Goal: Task Accomplishment & Management: Use online tool/utility

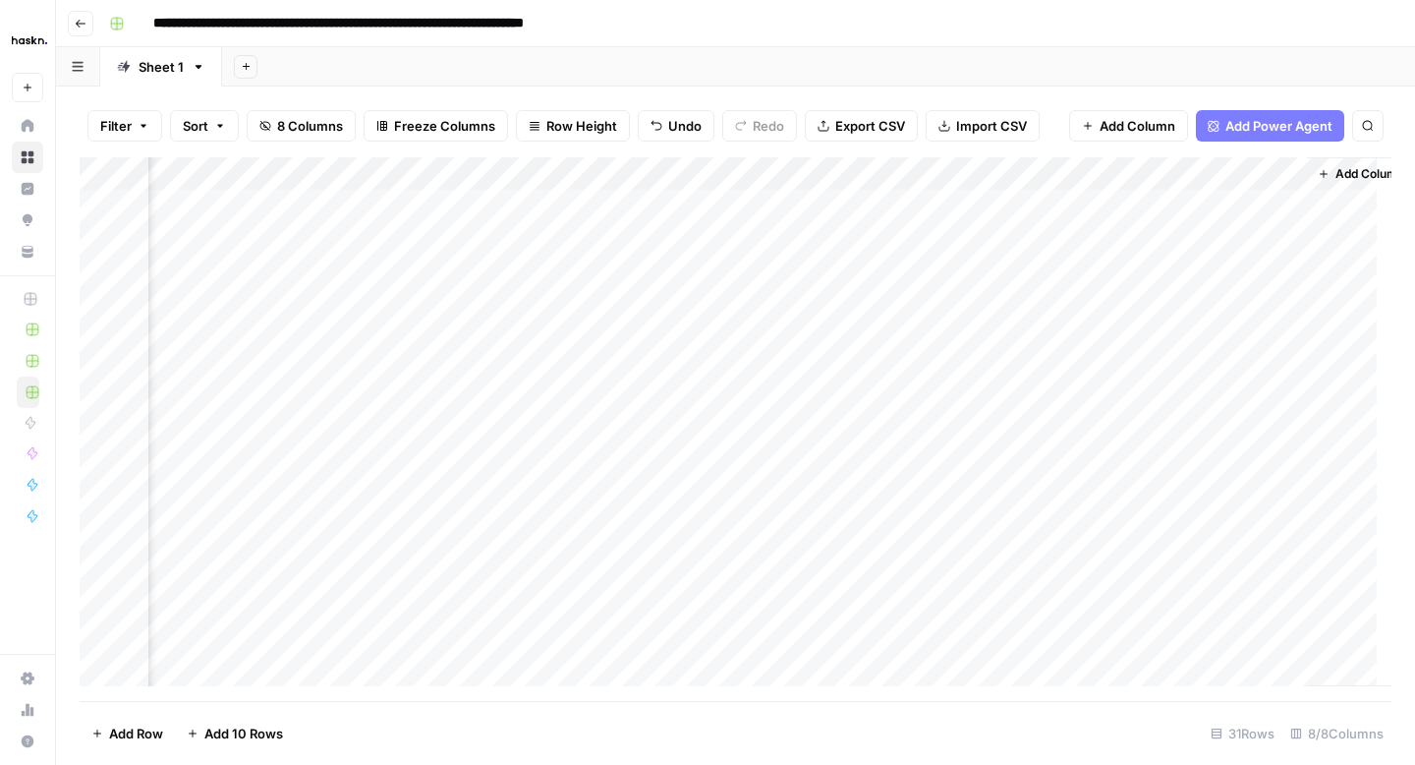
scroll to position [0, 412]
click at [1044, 168] on div "Add Column" at bounding box center [736, 429] width 1312 height 544
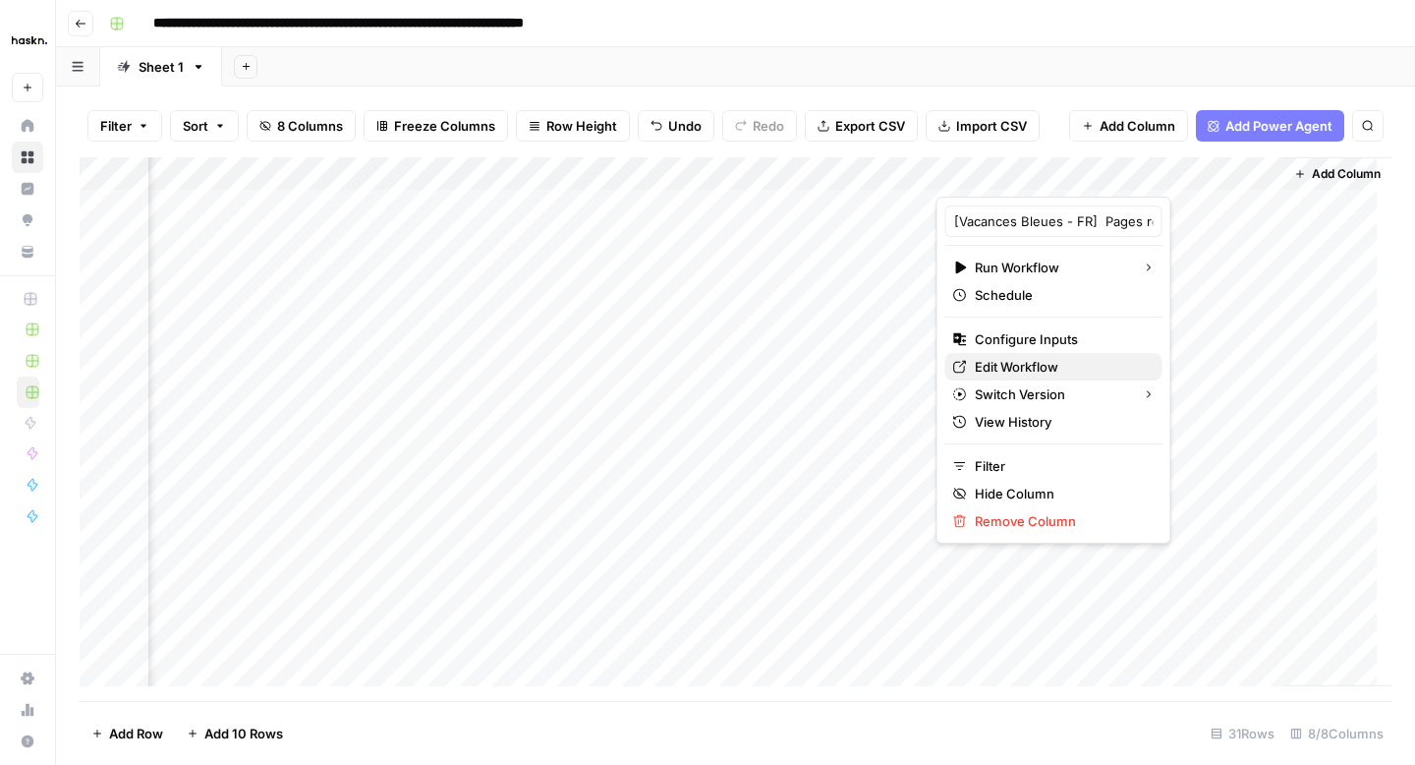
click at [1020, 362] on span "Edit Workflow" at bounding box center [1061, 367] width 172 height 20
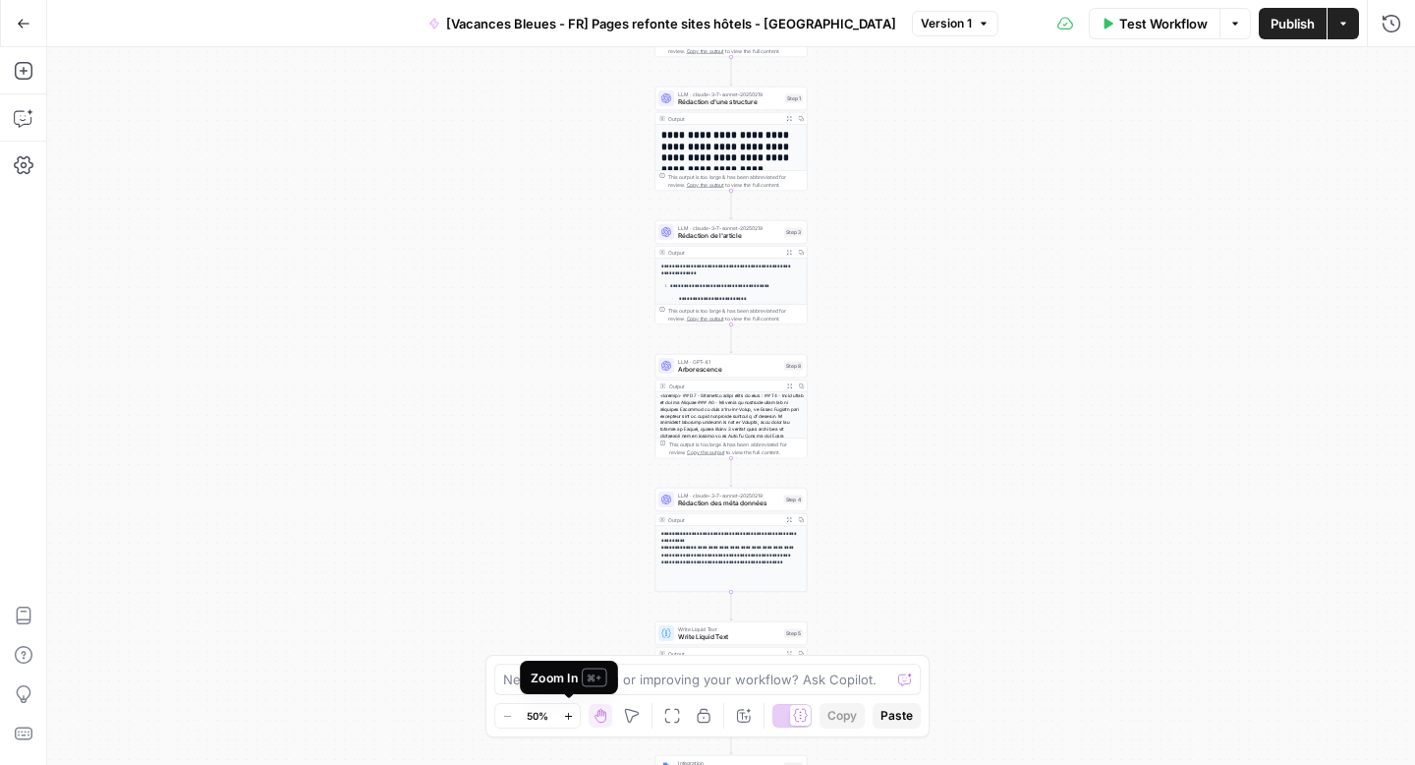
click at [566, 718] on icon "button" at bounding box center [568, 716] width 11 height 11
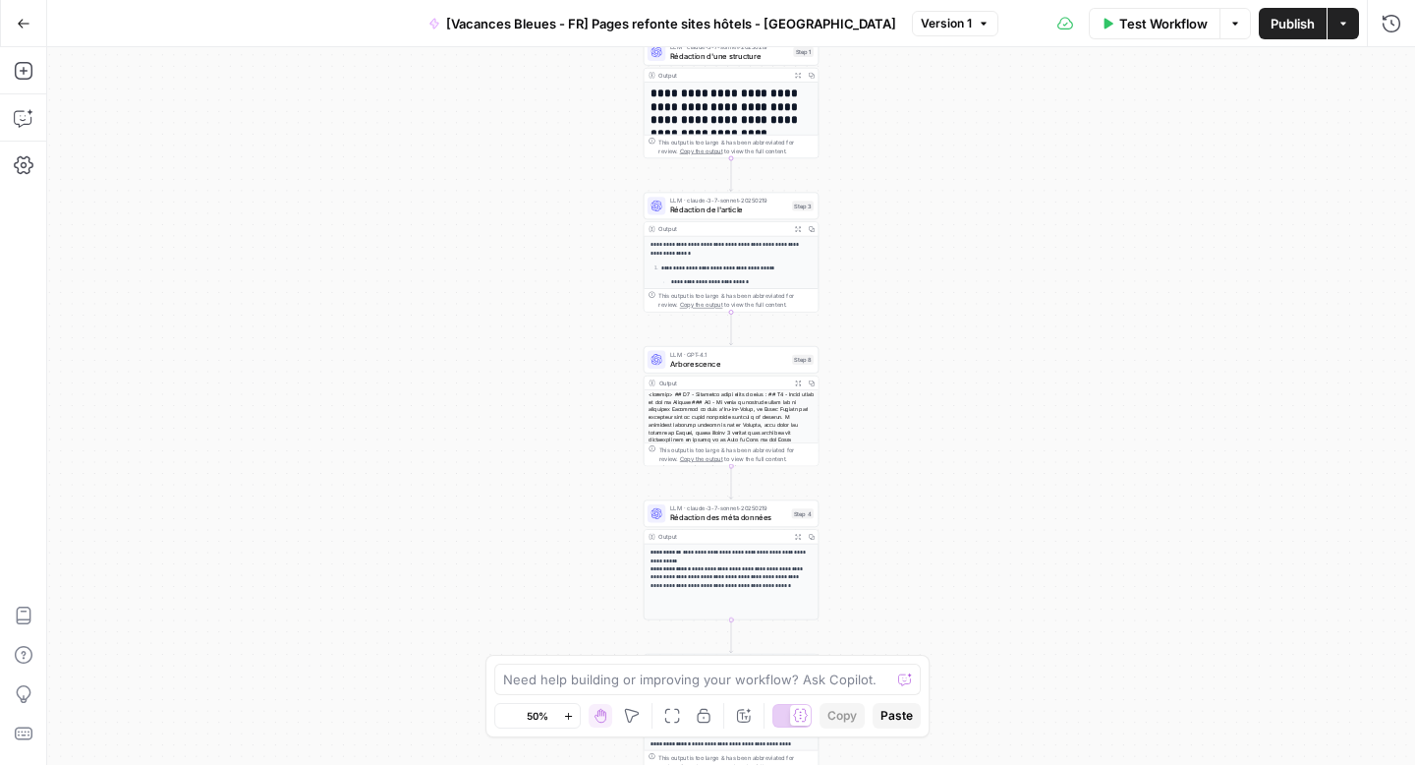
click at [566, 718] on icon "button" at bounding box center [568, 716] width 11 height 11
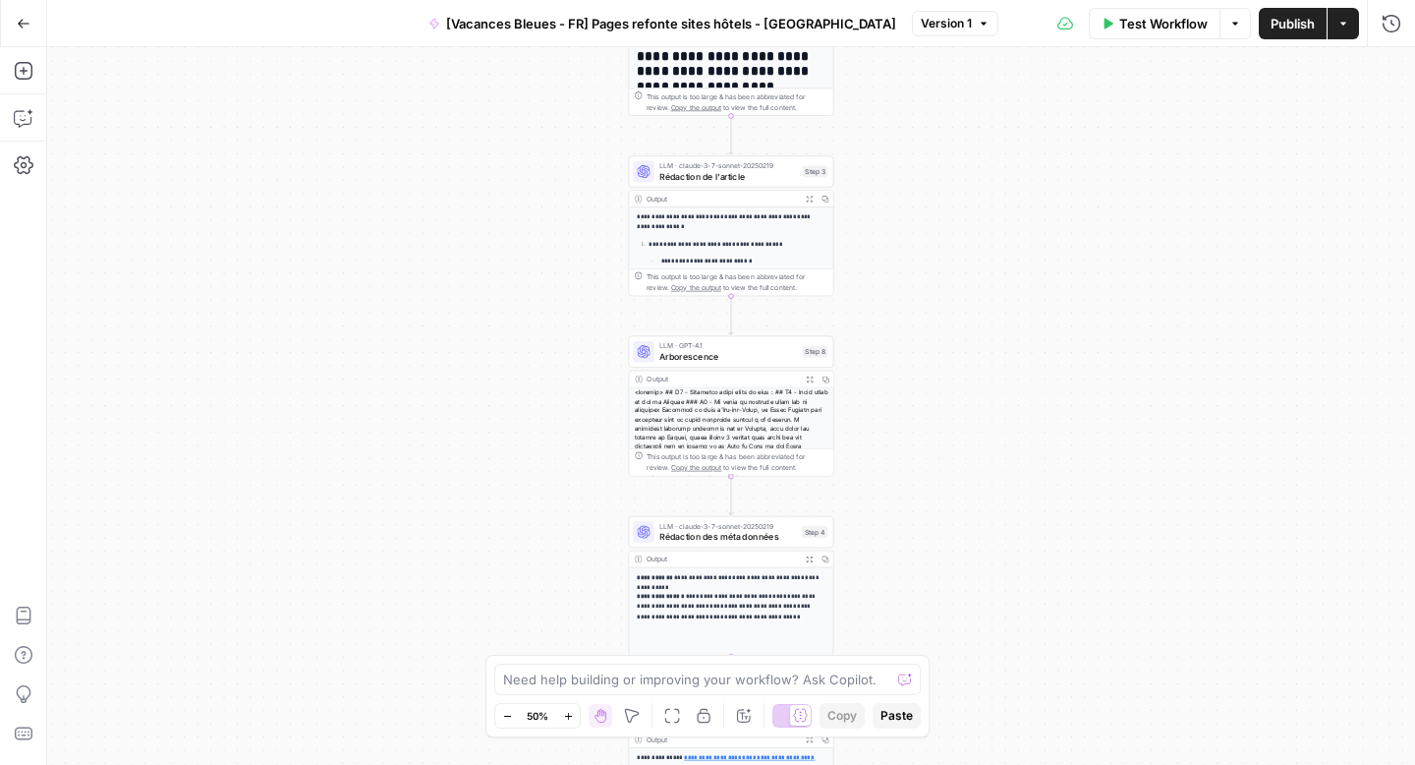
click at [566, 718] on icon "button" at bounding box center [568, 716] width 11 height 11
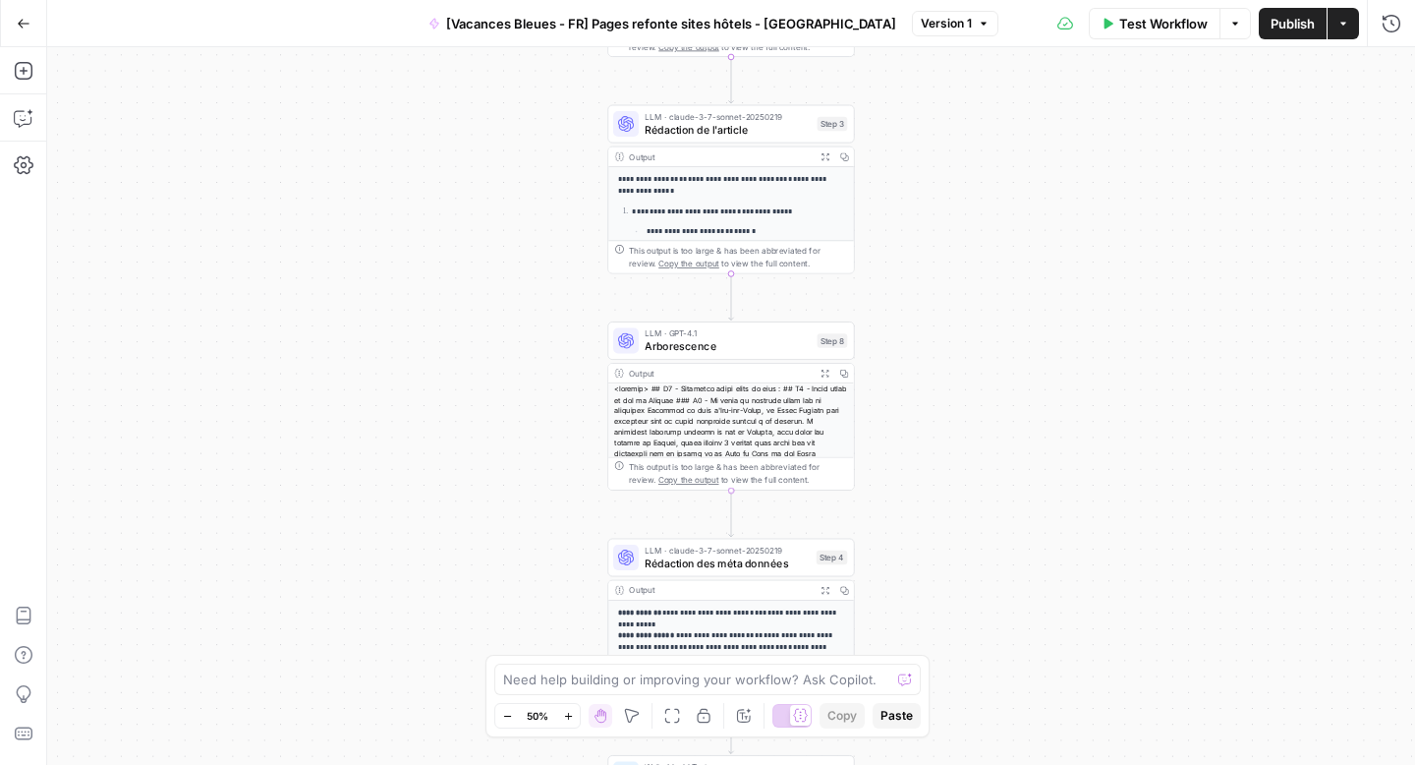
click at [566, 718] on icon "button" at bounding box center [568, 716] width 11 height 11
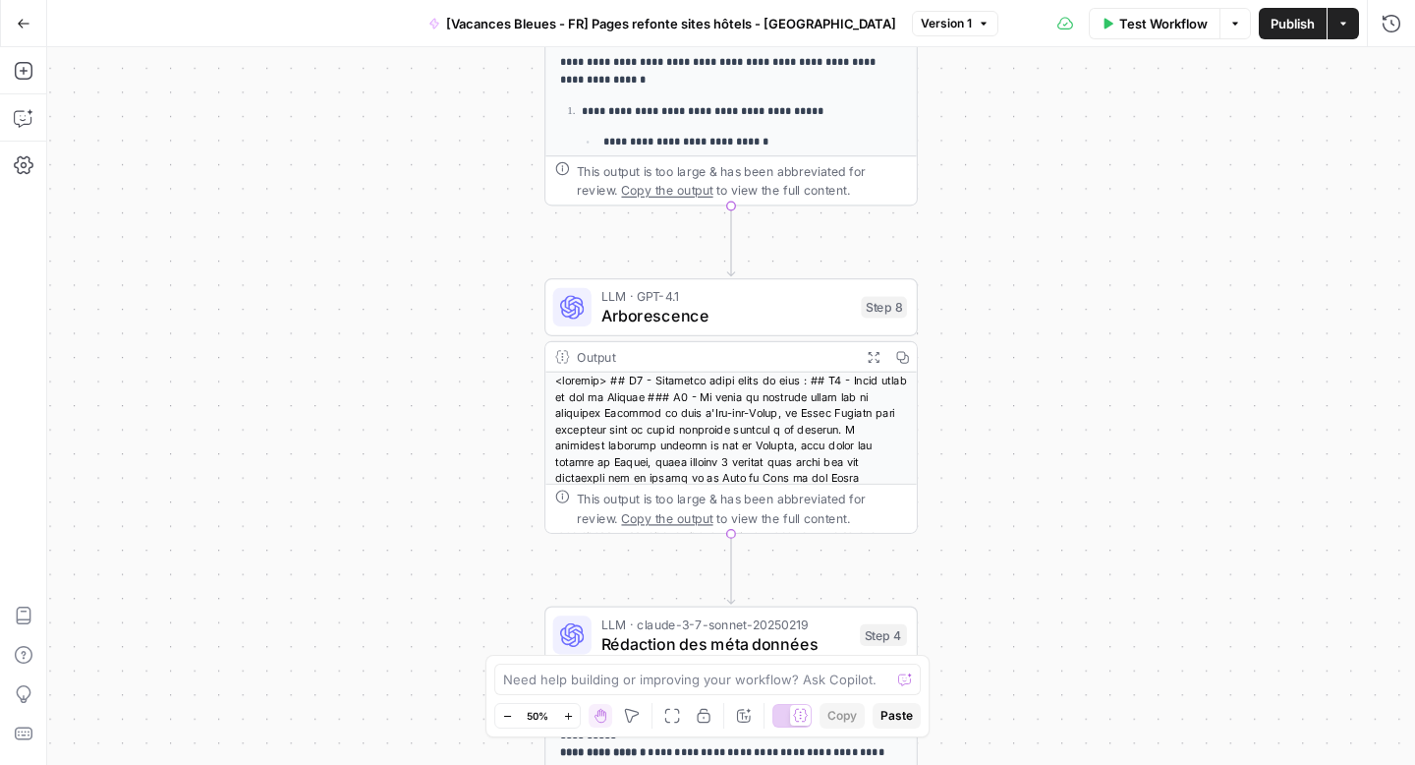
click at [566, 719] on icon "button" at bounding box center [568, 716] width 11 height 11
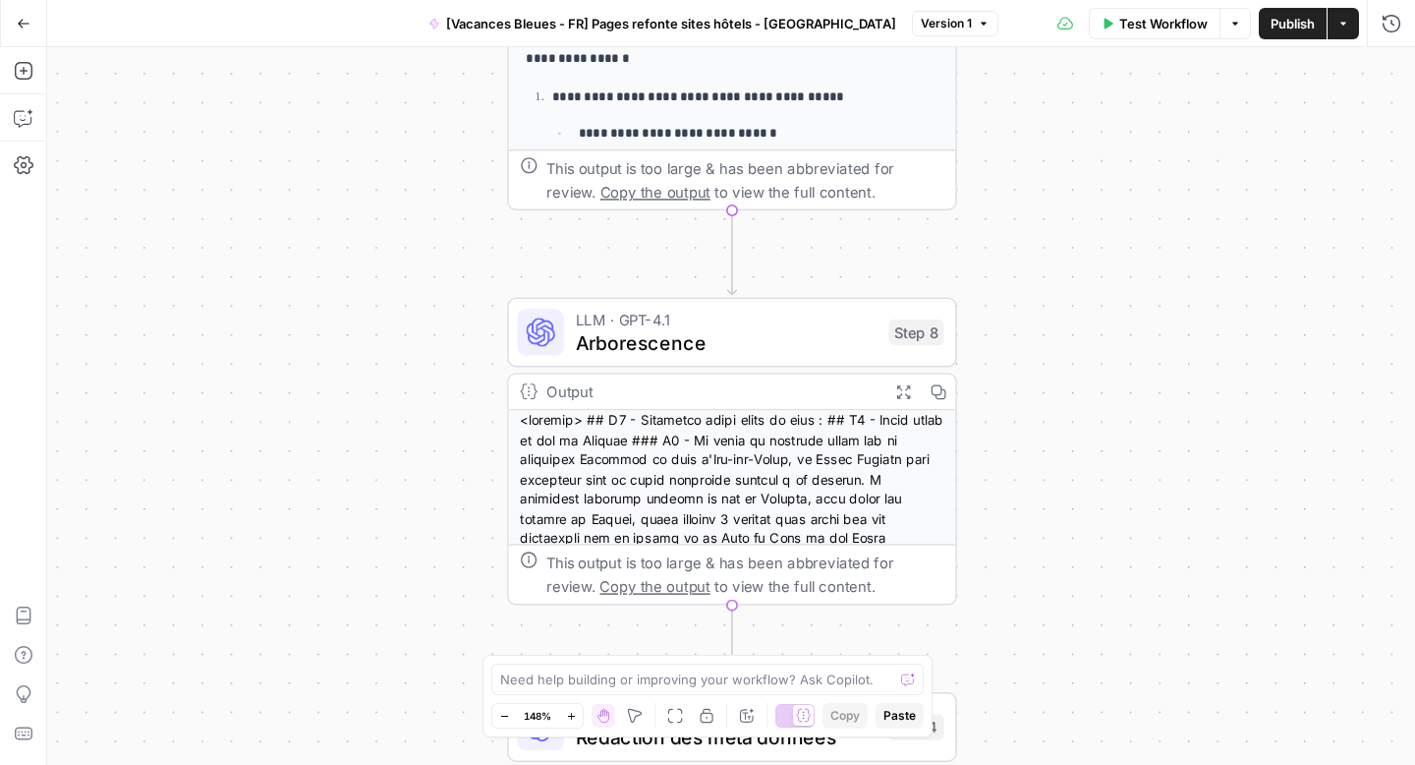
drag, startPoint x: 429, startPoint y: 300, endPoint x: 394, endPoint y: 670, distance: 372.2
click at [394, 670] on div "**********" at bounding box center [731, 405] width 1368 height 717
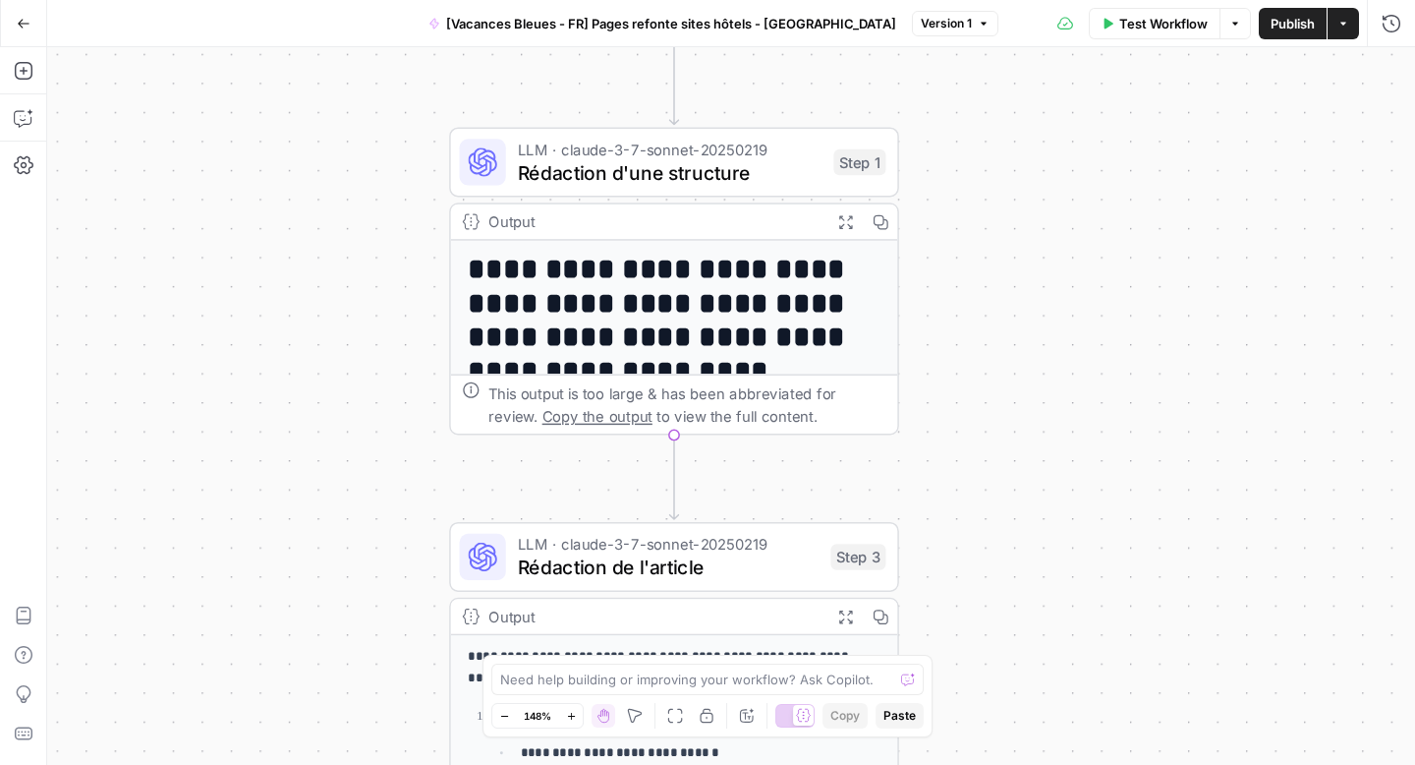
drag, startPoint x: 351, startPoint y: 388, endPoint x: 328, endPoint y: 681, distance: 293.8
click at [328, 681] on div "**********" at bounding box center [731, 405] width 1368 height 717
click at [772, 182] on span "Rédaction d'une structure" at bounding box center [669, 172] width 305 height 29
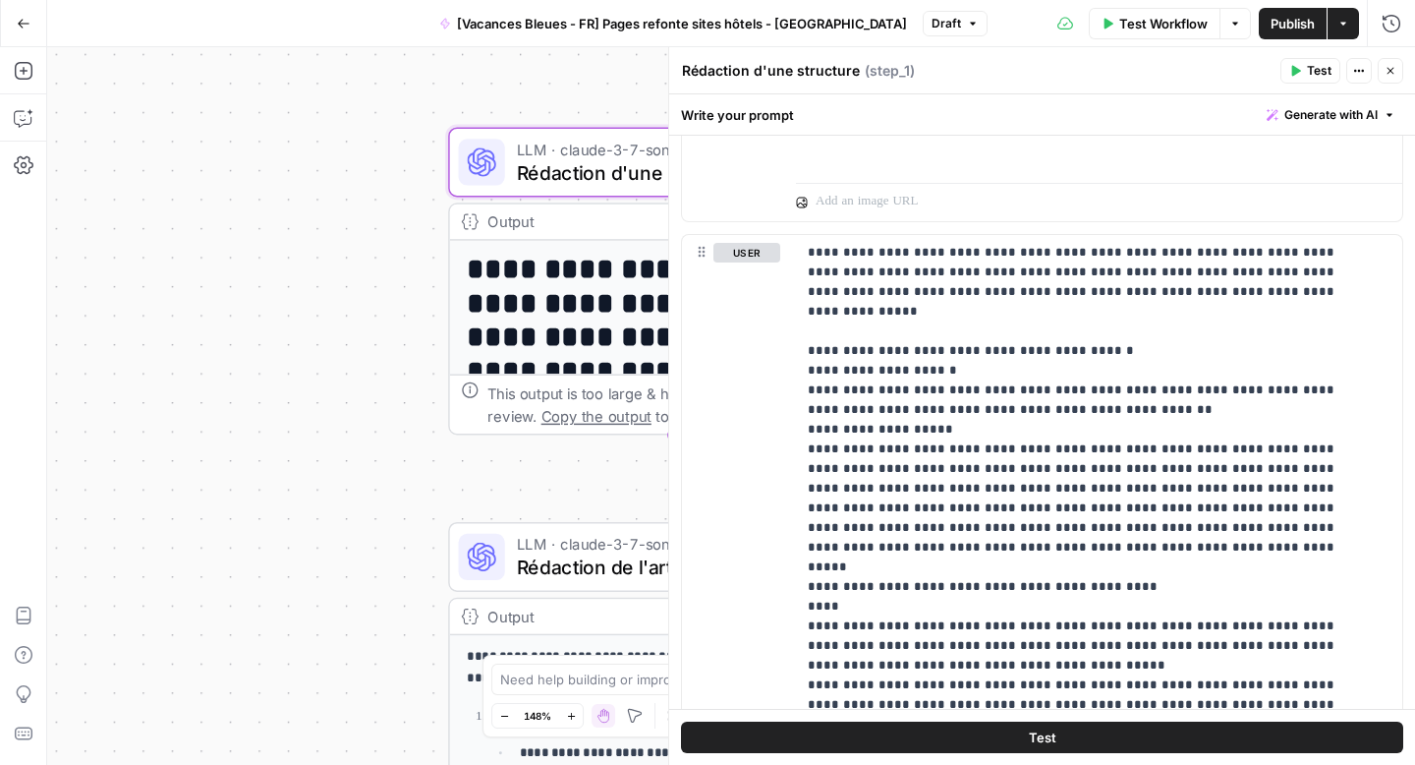
scroll to position [1232, 0]
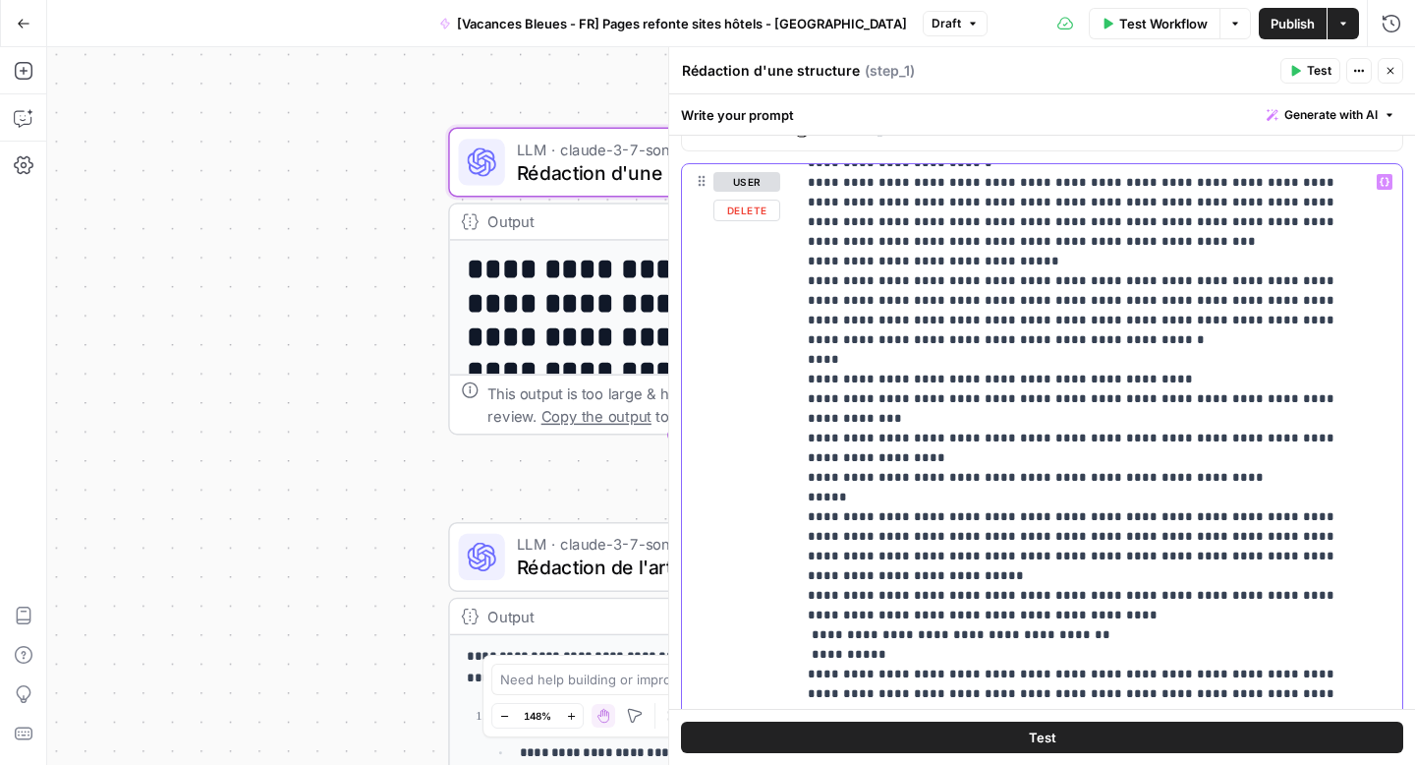
scroll to position [6857, 0]
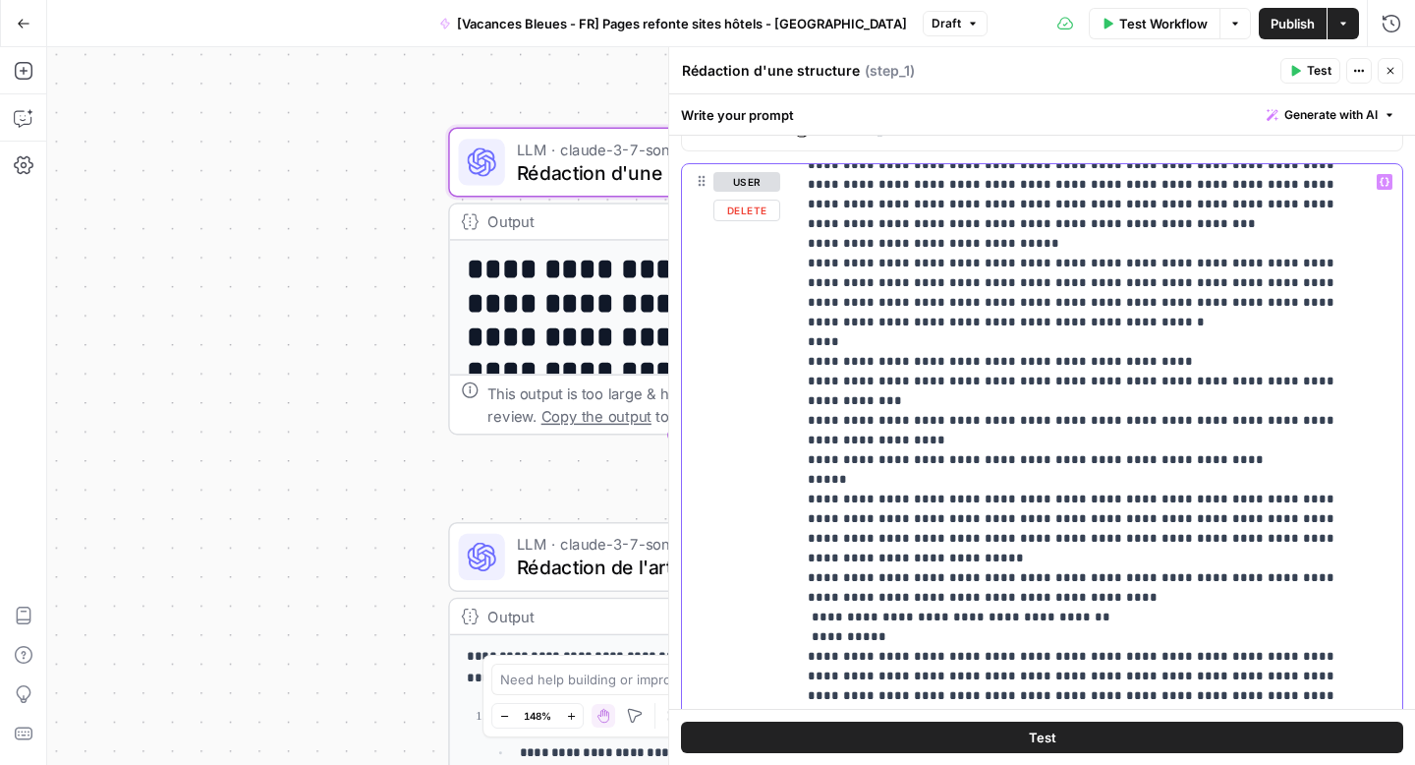
drag, startPoint x: 811, startPoint y: 404, endPoint x: 830, endPoint y: 412, distance: 21.2
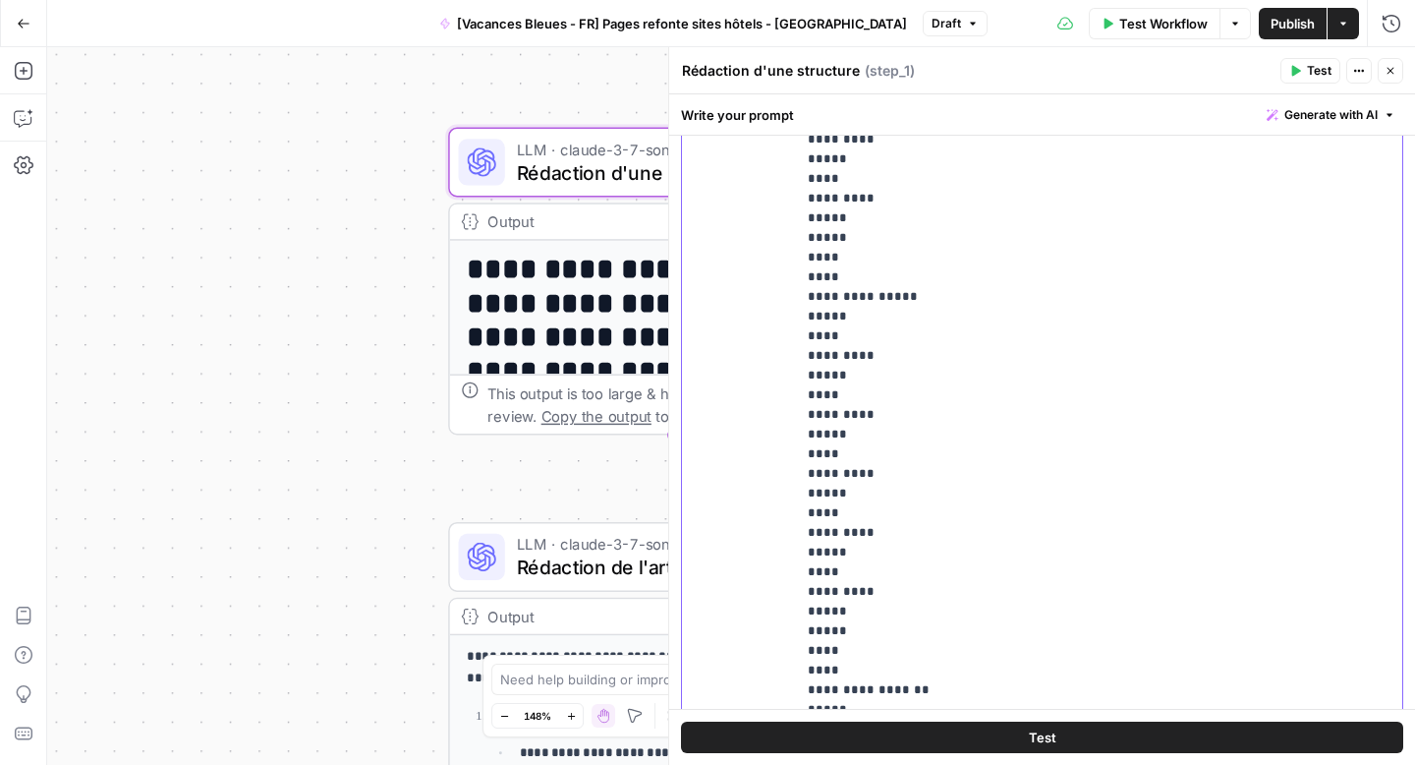
scroll to position [1593, 0]
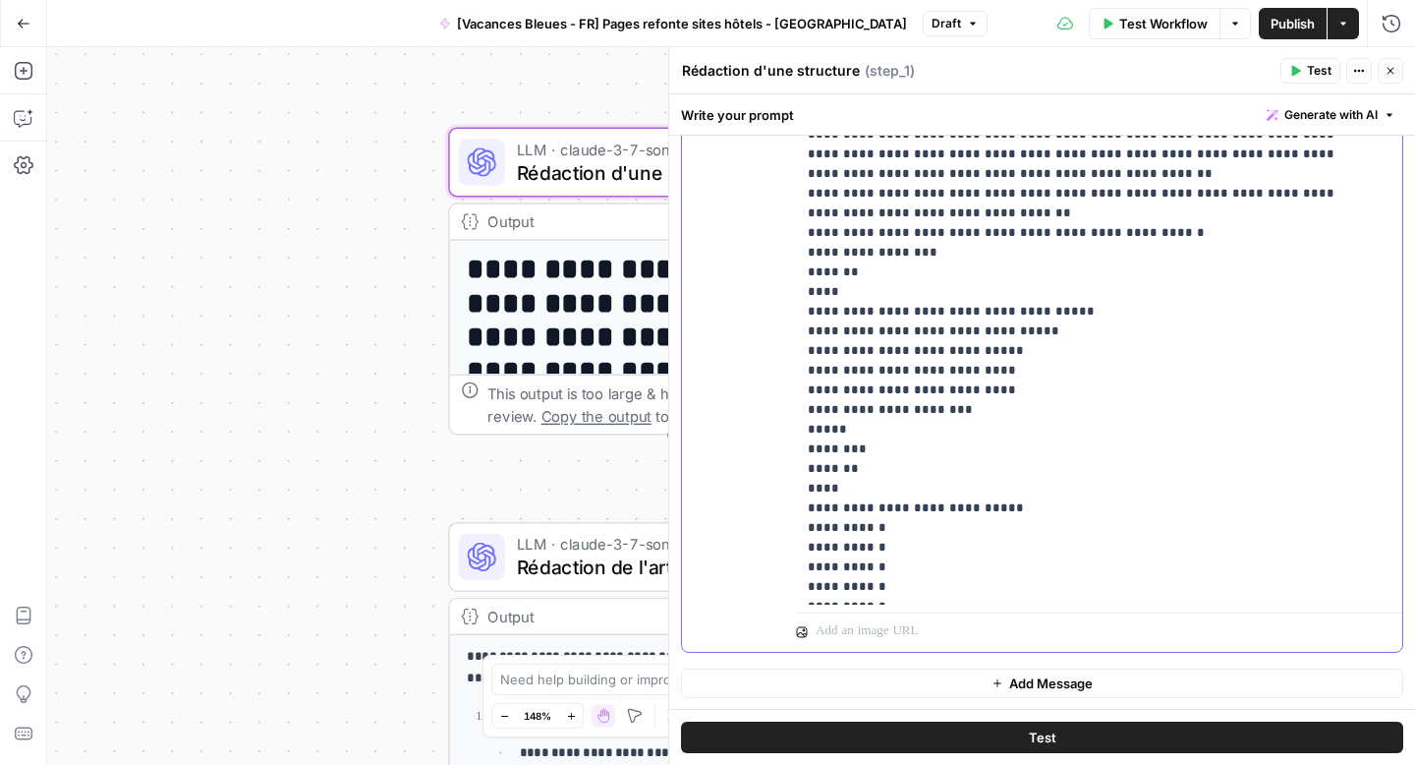
scroll to position [15766, 0]
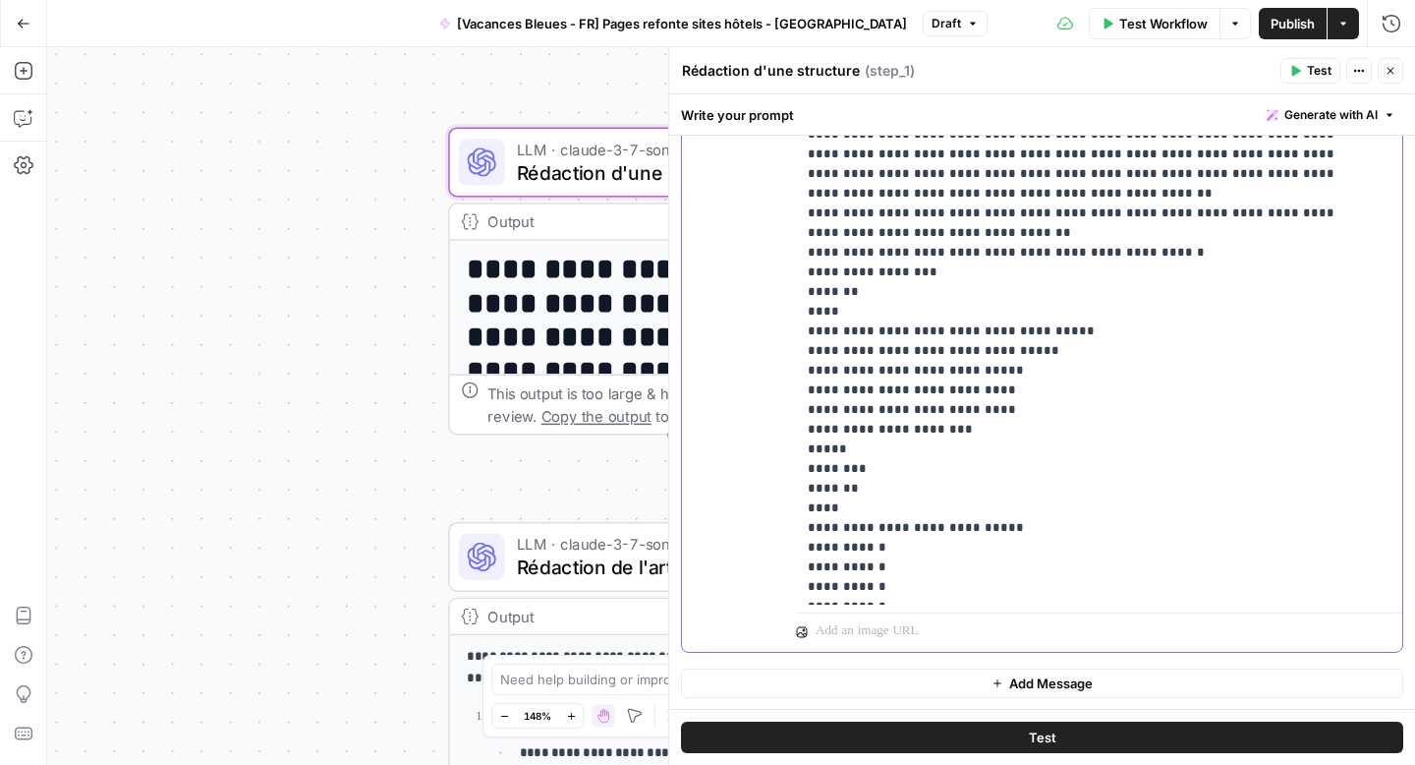
click at [1399, 78] on button "Close" at bounding box center [1391, 71] width 26 height 26
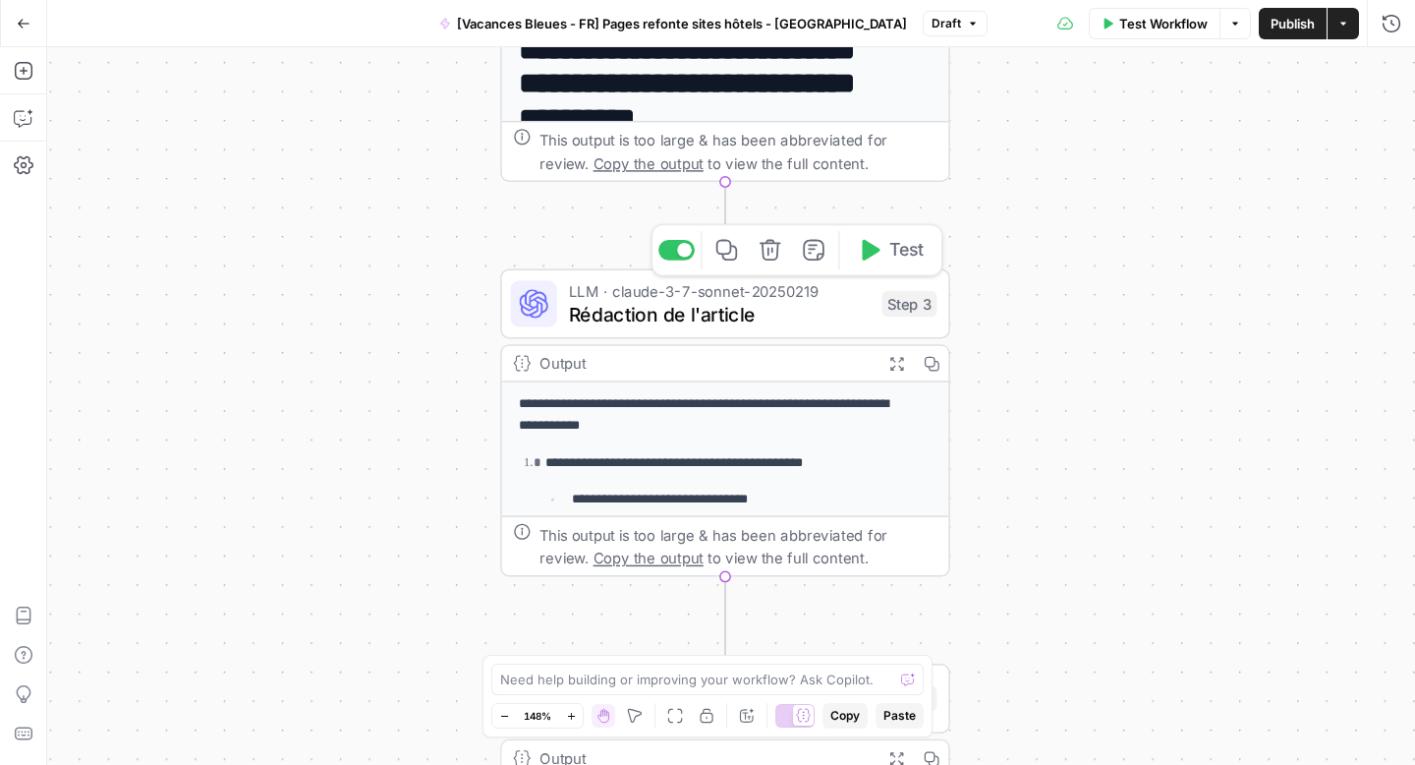
click at [729, 335] on div "LLM · claude-3-7-sonnet-20250219 Rédaction de l'article Step 3 Copy step Delete…" at bounding box center [725, 304] width 450 height 70
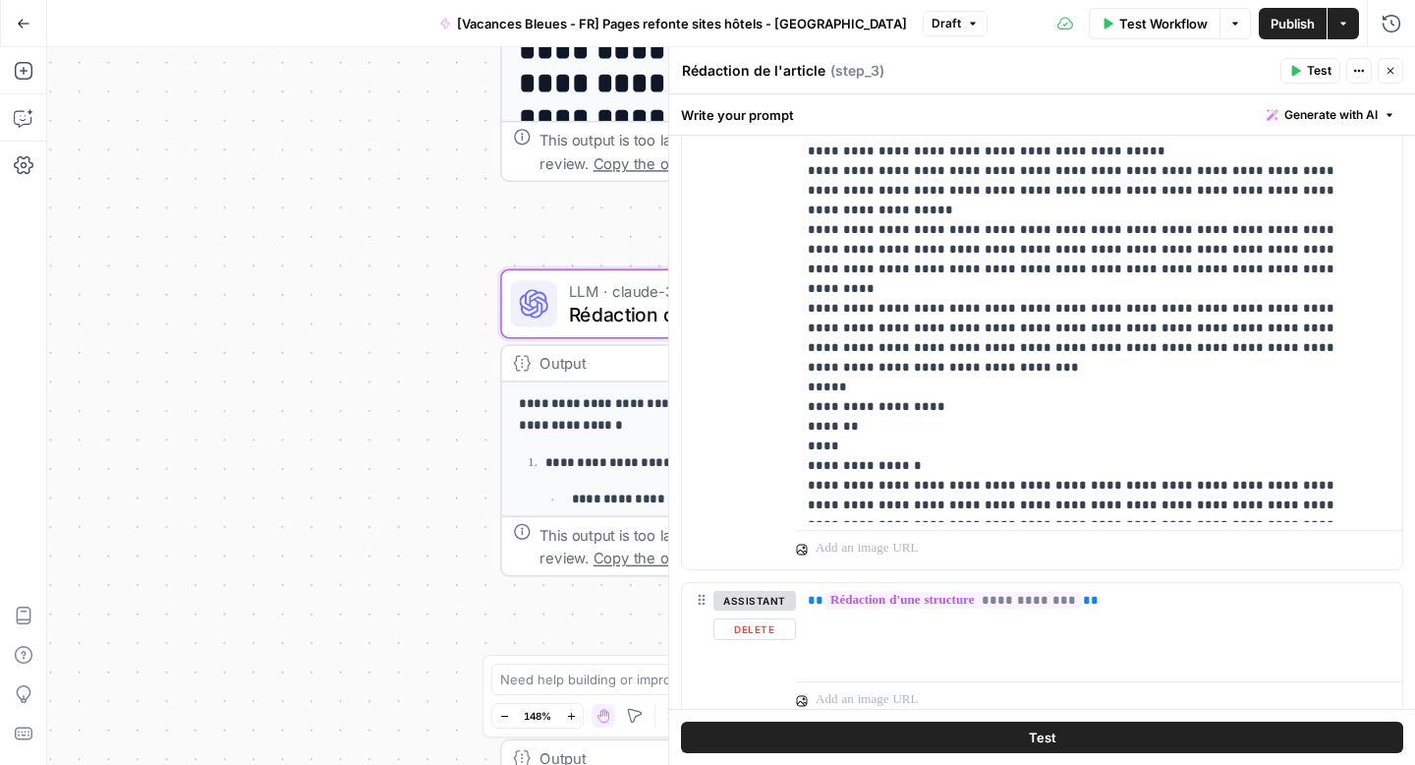
scroll to position [1673, 0]
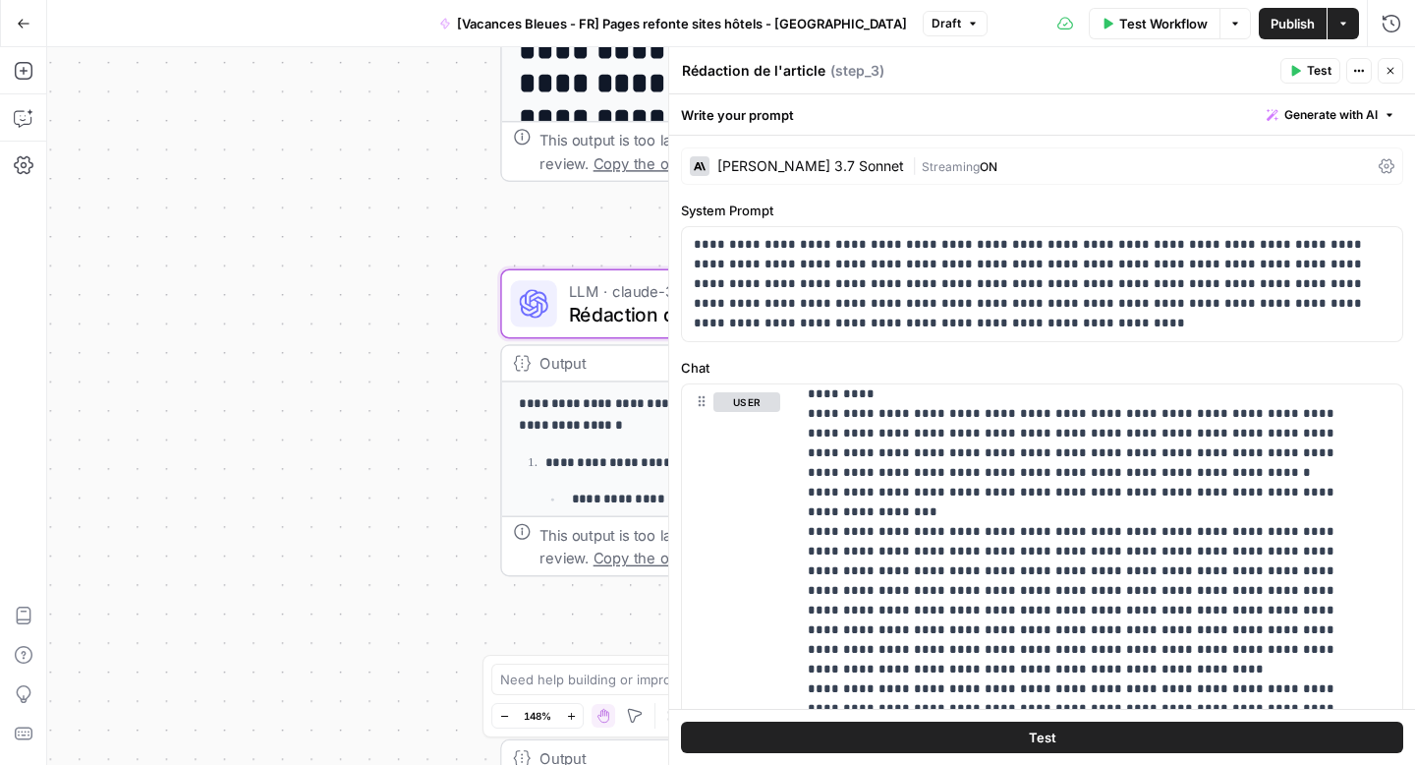
scroll to position [612, 0]
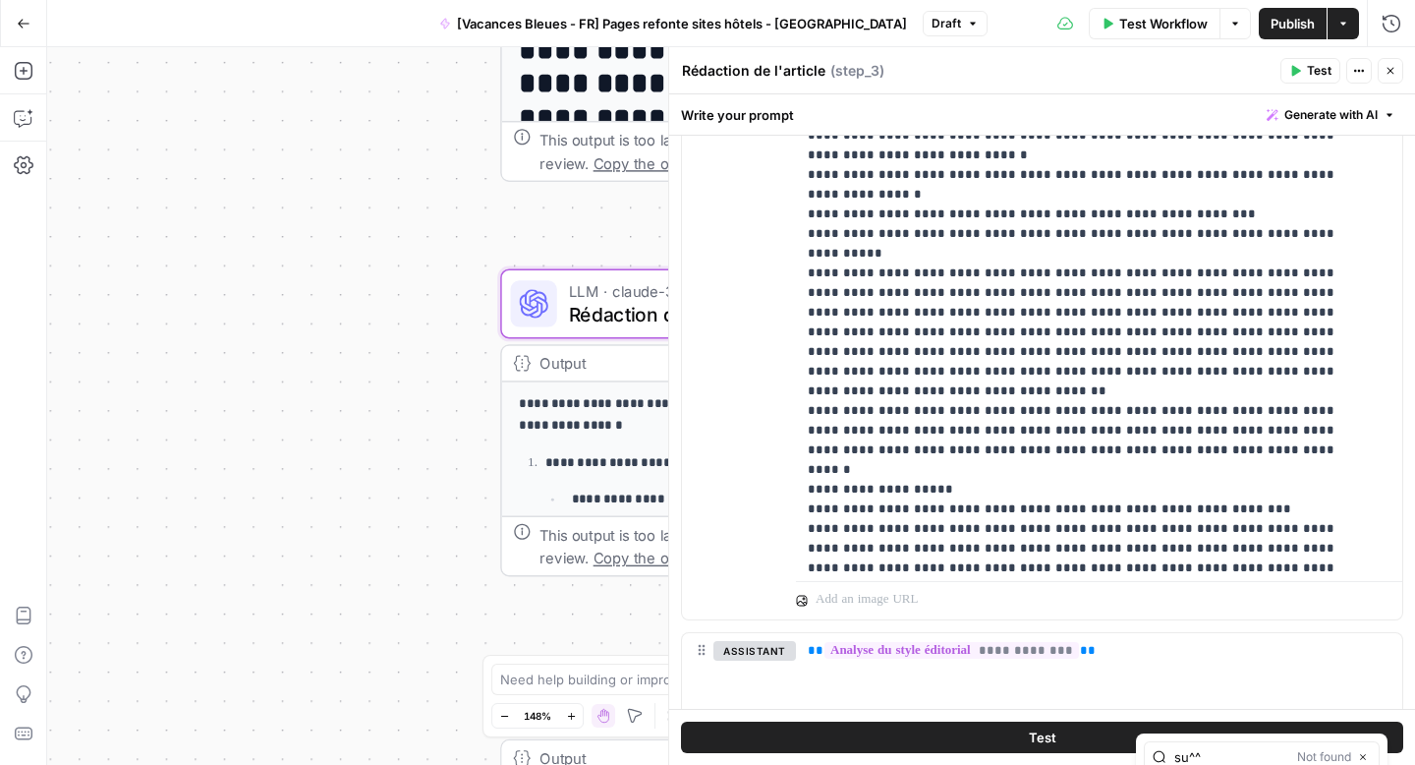
type input "su^^"
type input "suppl"
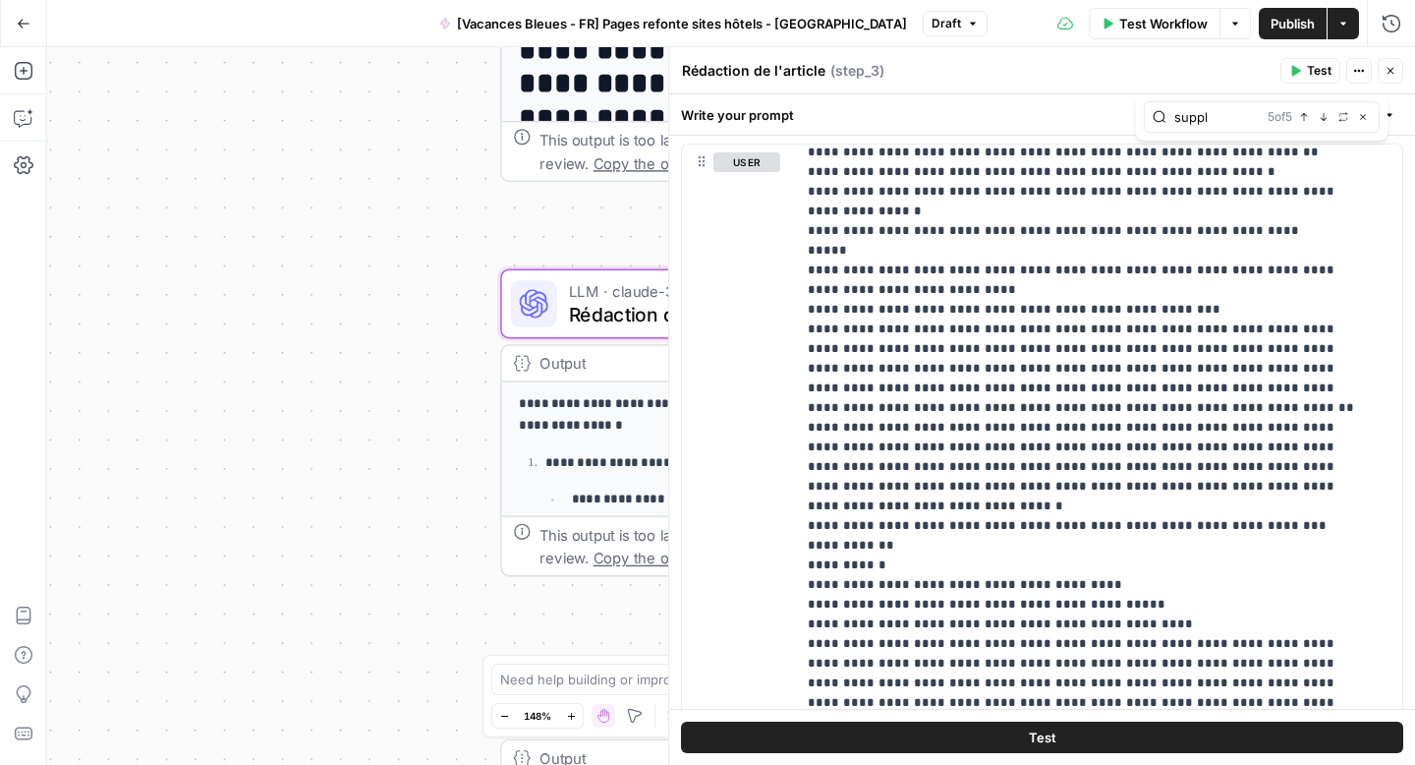
scroll to position [228, 0]
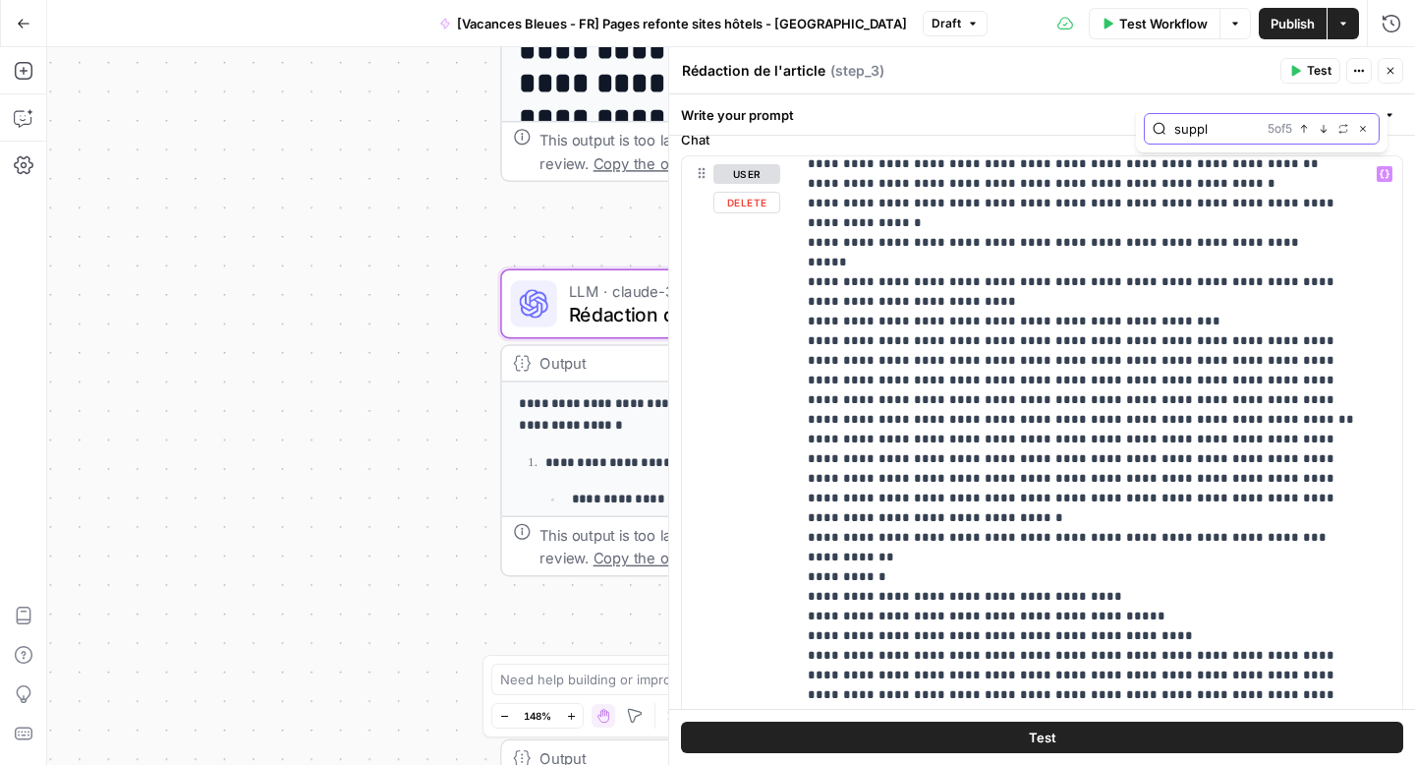
click at [1362, 128] on icon "button" at bounding box center [1363, 129] width 6 height 6
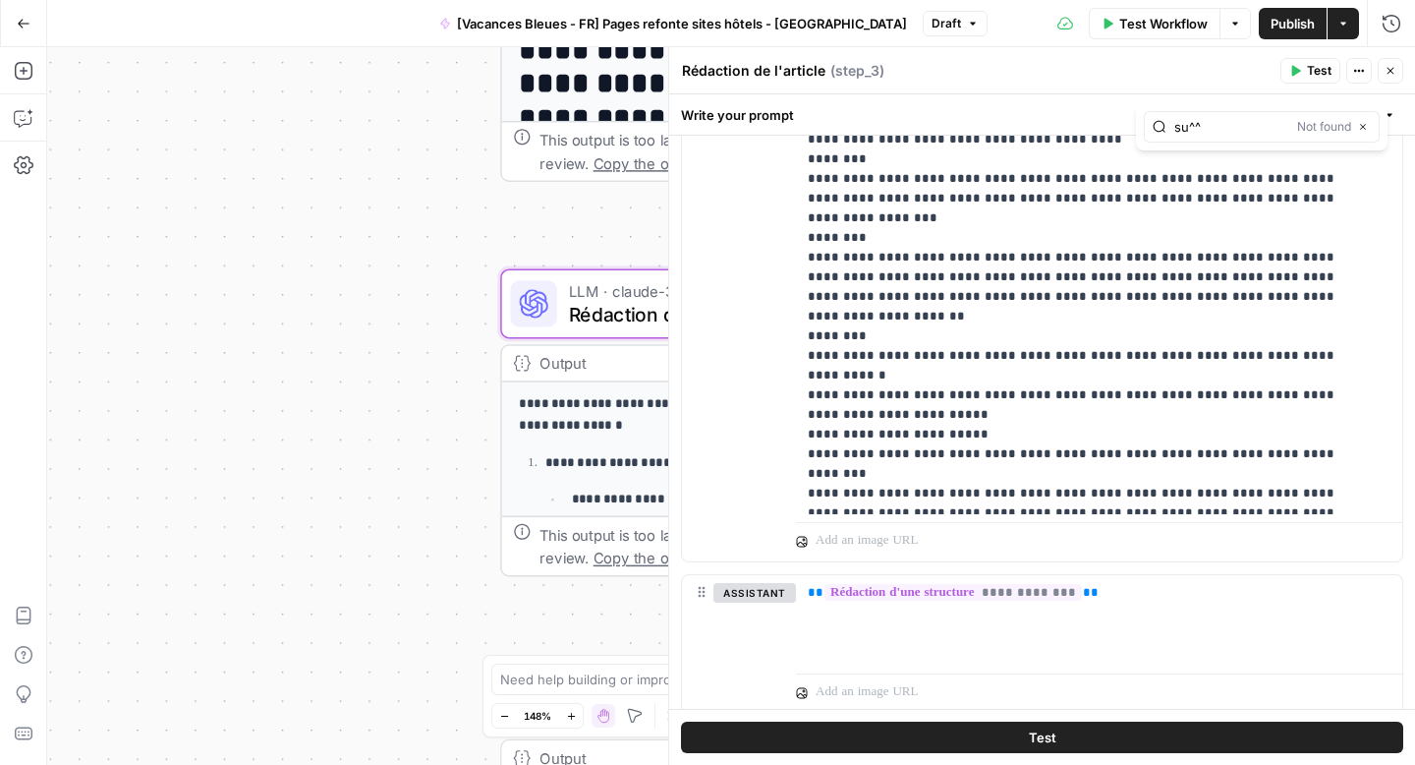
scroll to position [4114, 0]
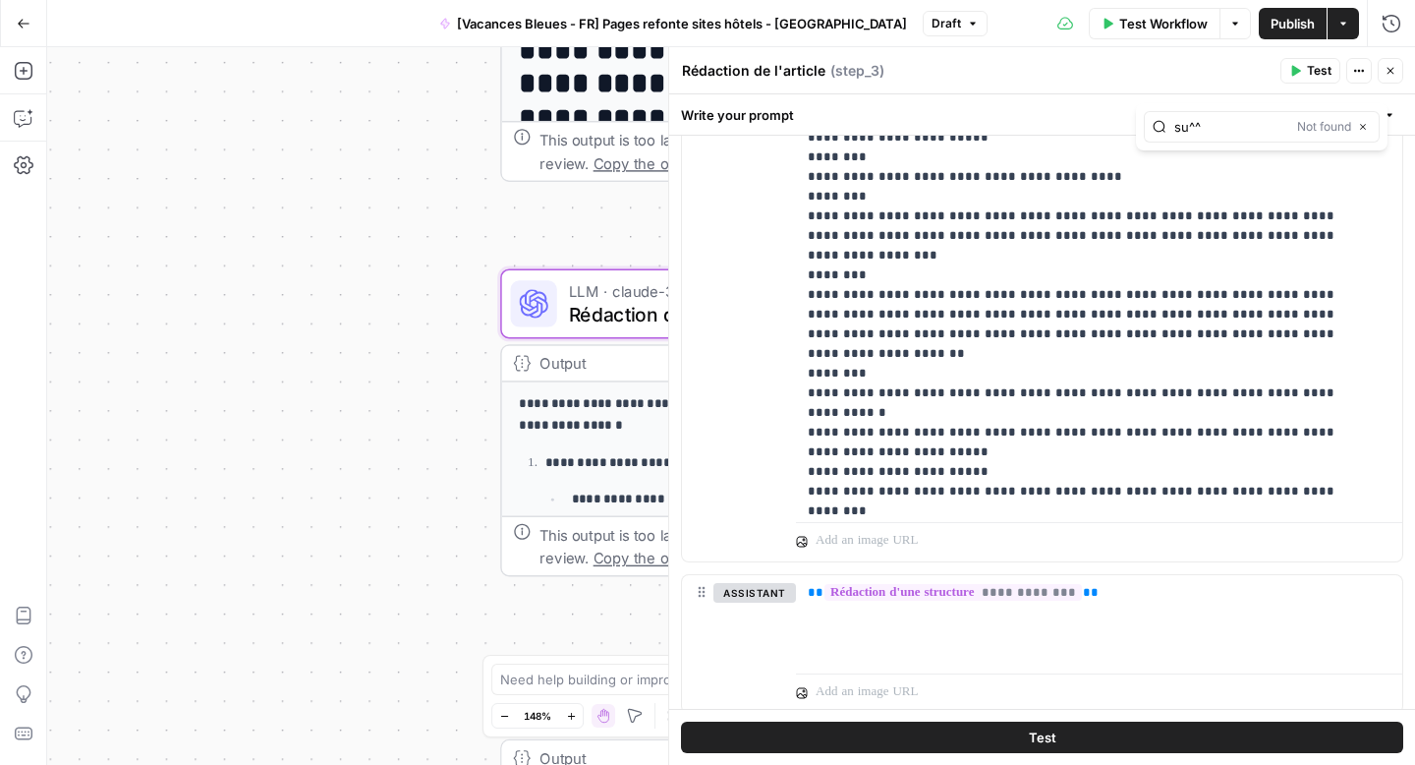
click at [1303, 23] on span "Publish" at bounding box center [1293, 24] width 44 height 20
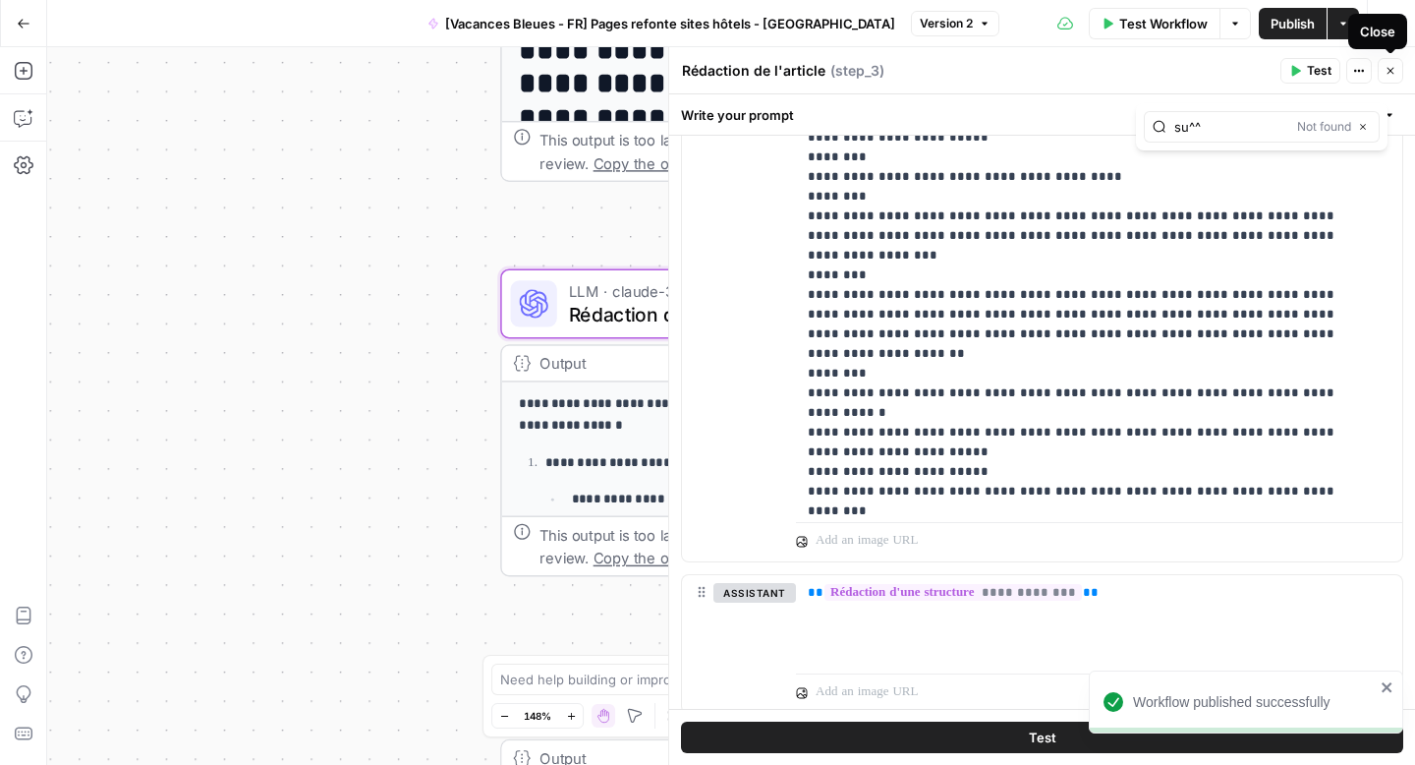
click at [1388, 80] on button "Close" at bounding box center [1391, 71] width 26 height 26
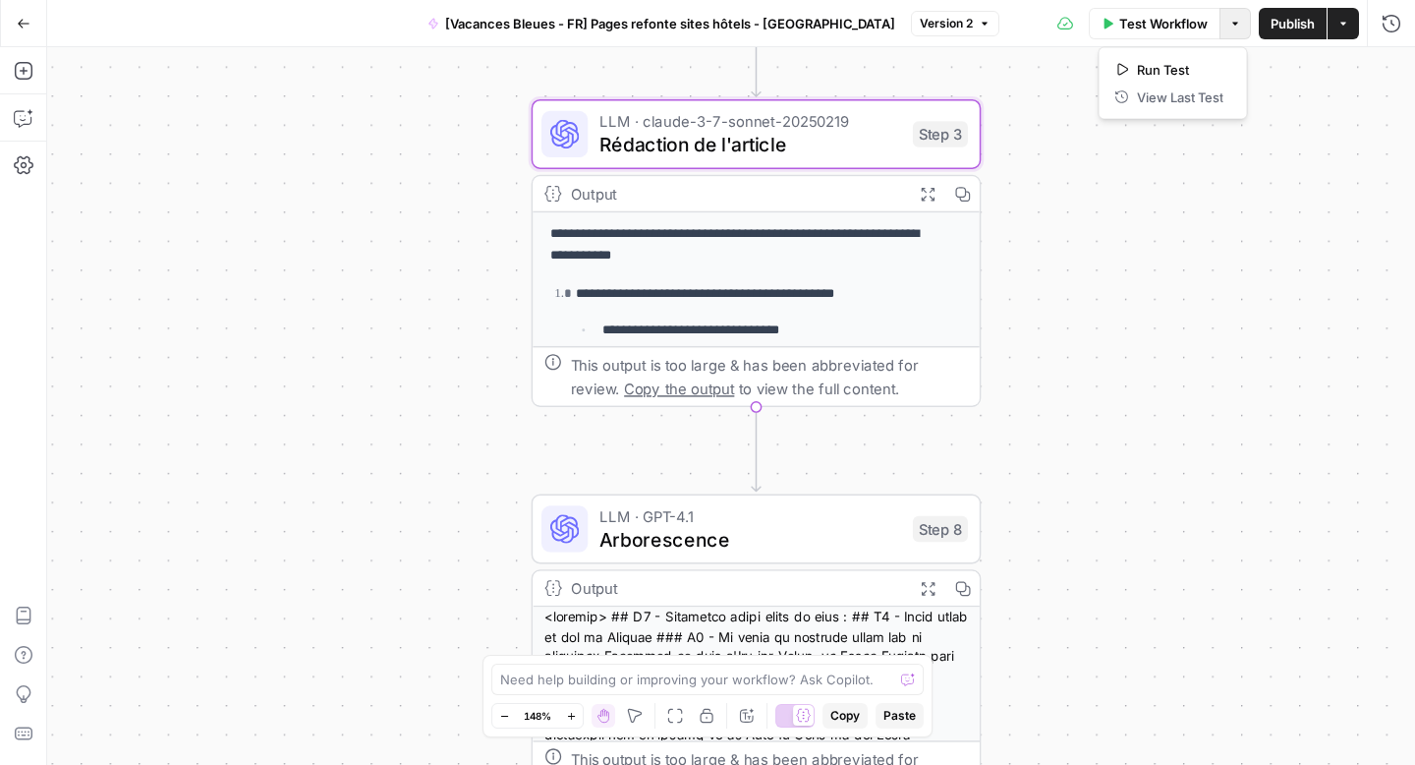
click at [1237, 28] on icon "button" at bounding box center [1236, 24] width 12 height 12
click at [1343, 35] on button "Actions" at bounding box center [1343, 23] width 31 height 31
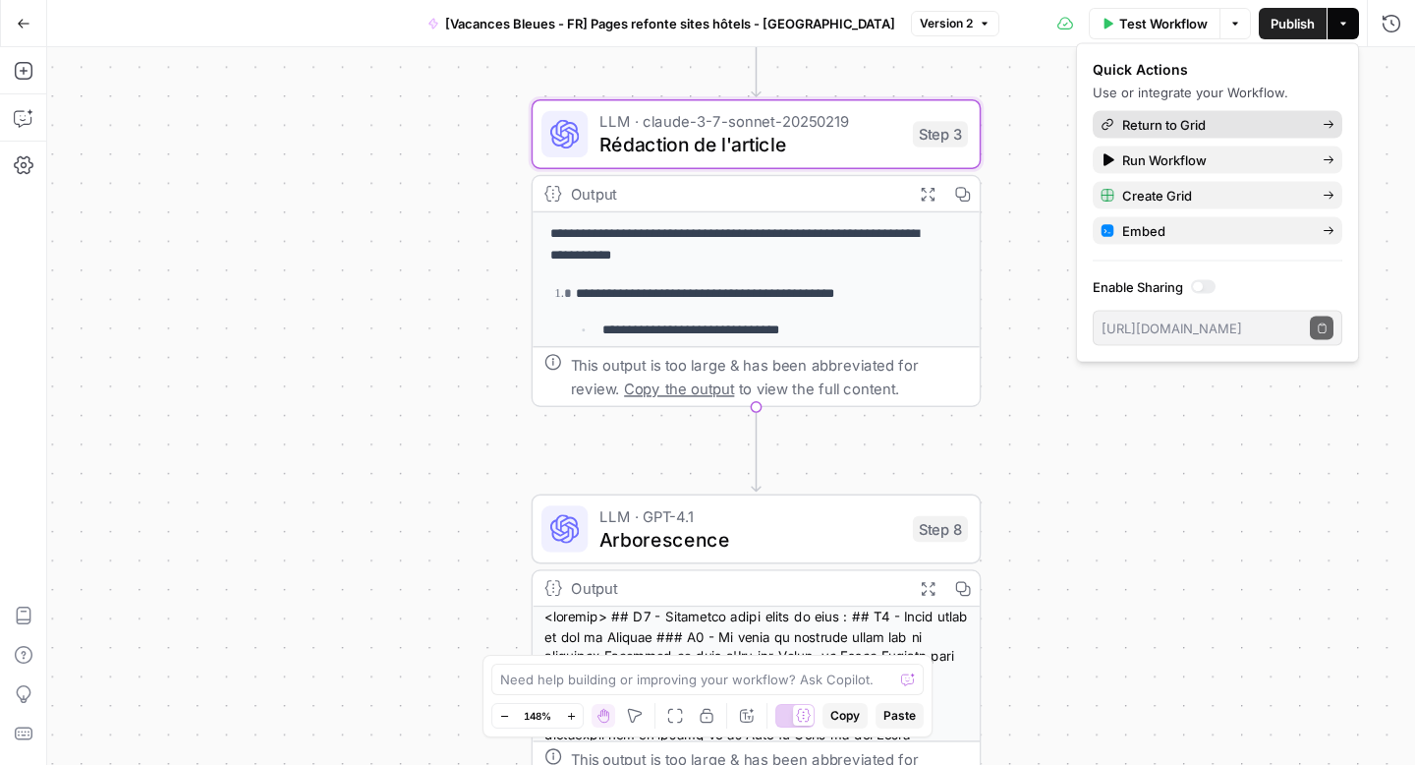
click at [1192, 124] on span "Return to Grid" at bounding box center [1214, 125] width 185 height 20
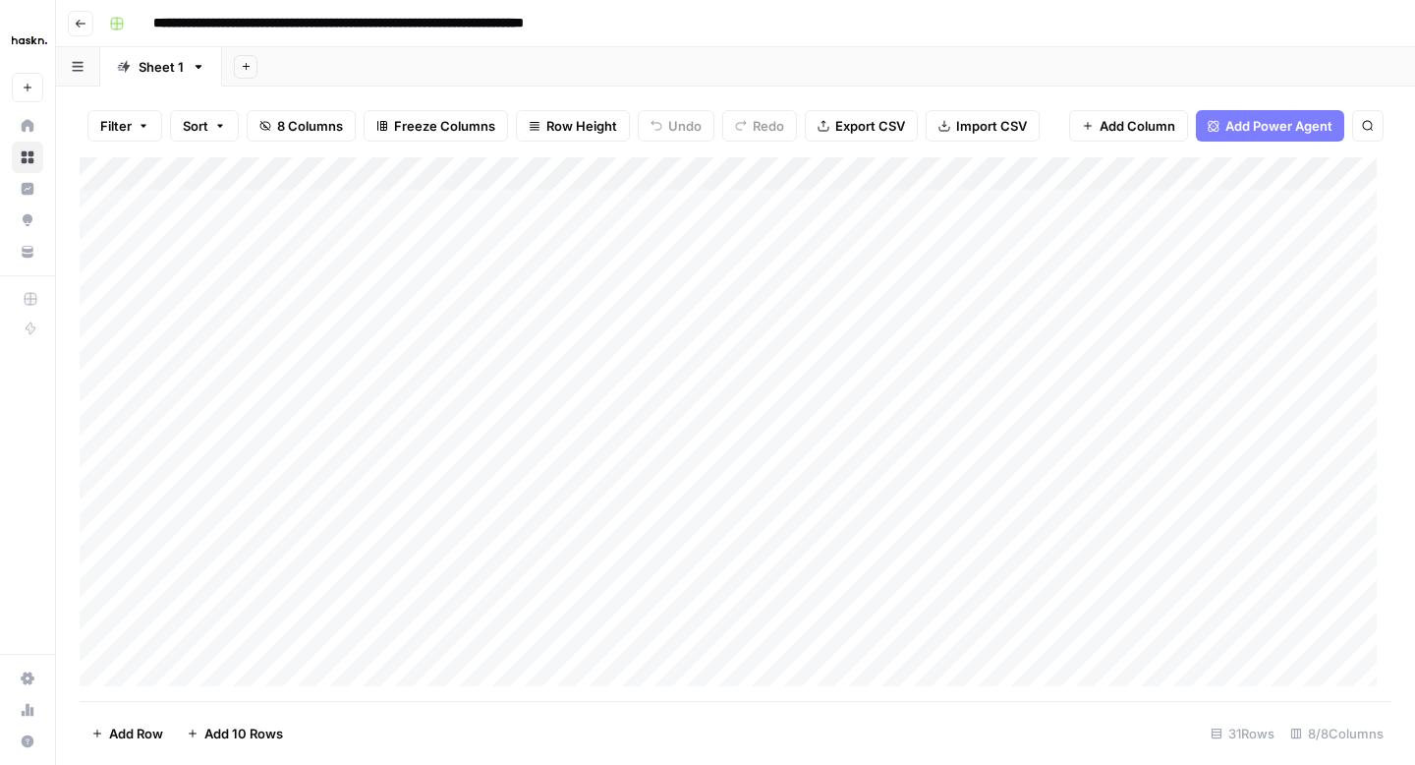
click at [90, 17] on button "Go back" at bounding box center [81, 24] width 26 height 26
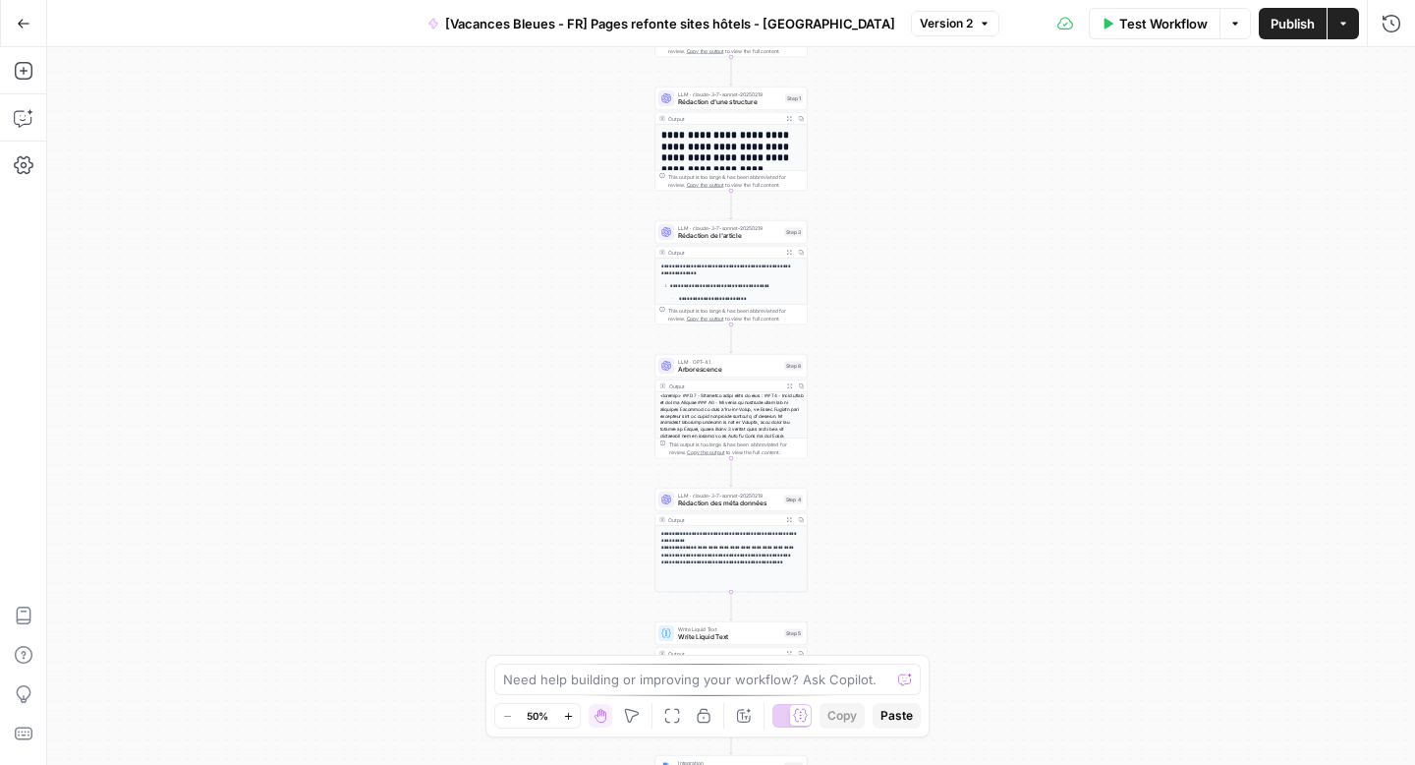
click at [26, 21] on icon "button" at bounding box center [24, 24] width 14 height 14
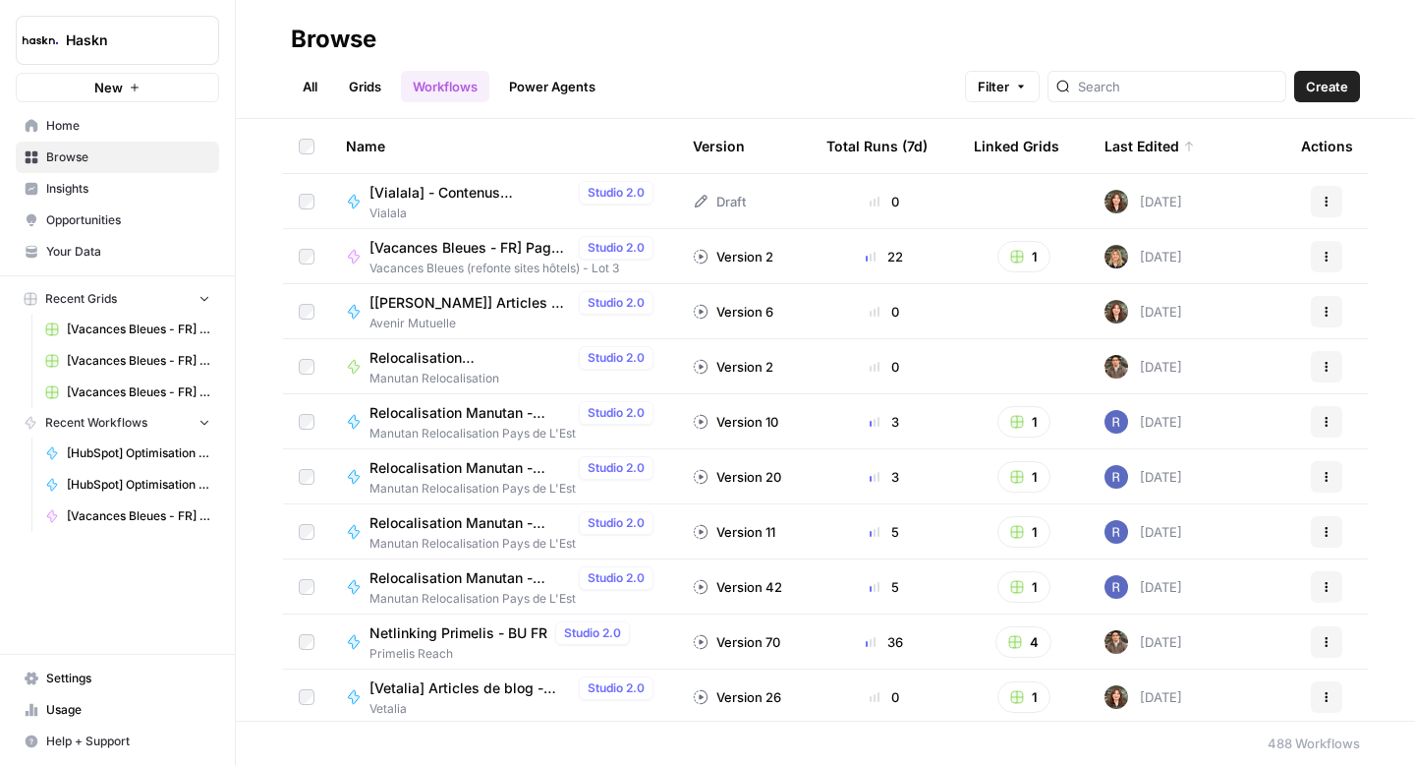
click at [441, 251] on span "[Vacances Bleues - FR] Pages refonte sites hôtels - [GEOGRAPHIC_DATA]" at bounding box center [470, 248] width 201 height 20
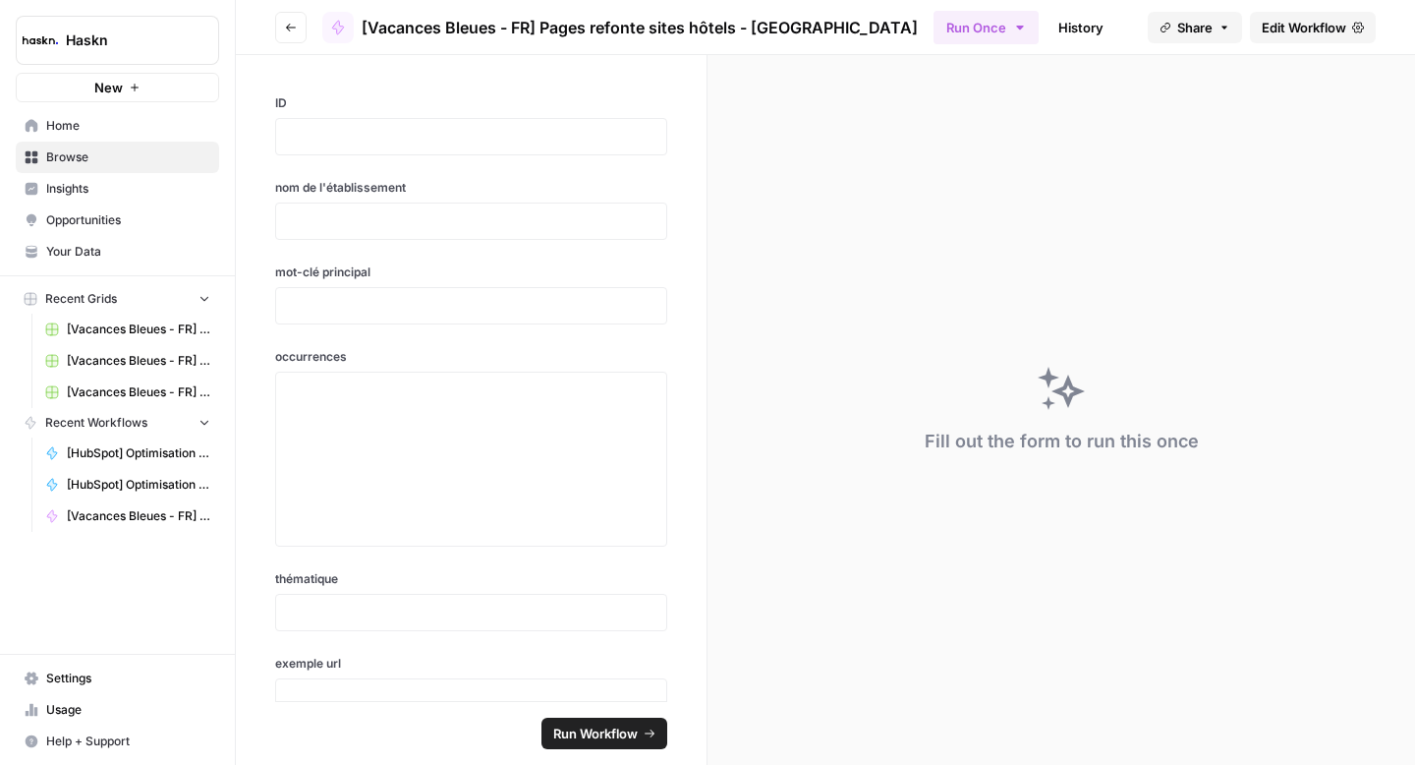
click at [287, 34] on button "Go back" at bounding box center [290, 27] width 31 height 31
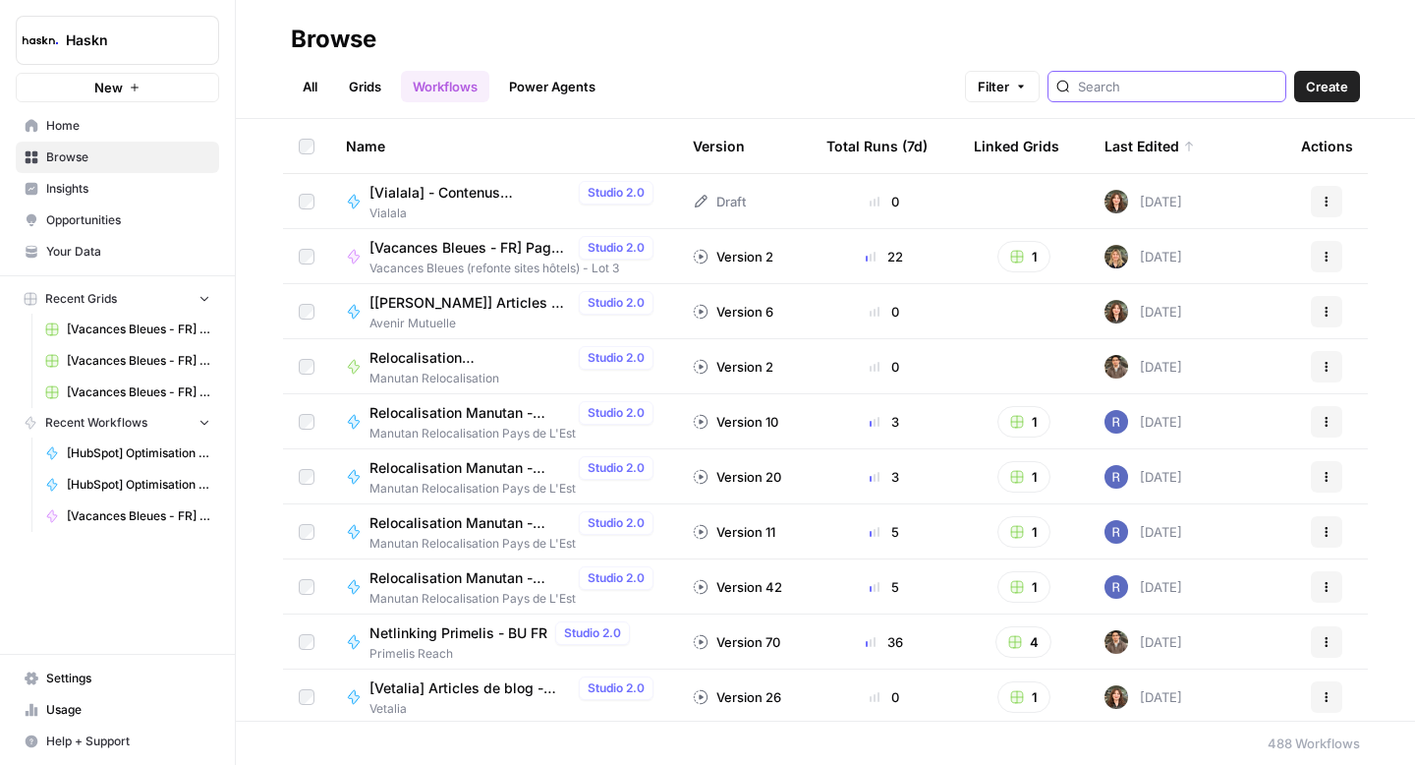
click at [1157, 91] on input "search" at bounding box center [1178, 87] width 200 height 20
type input "vacances"
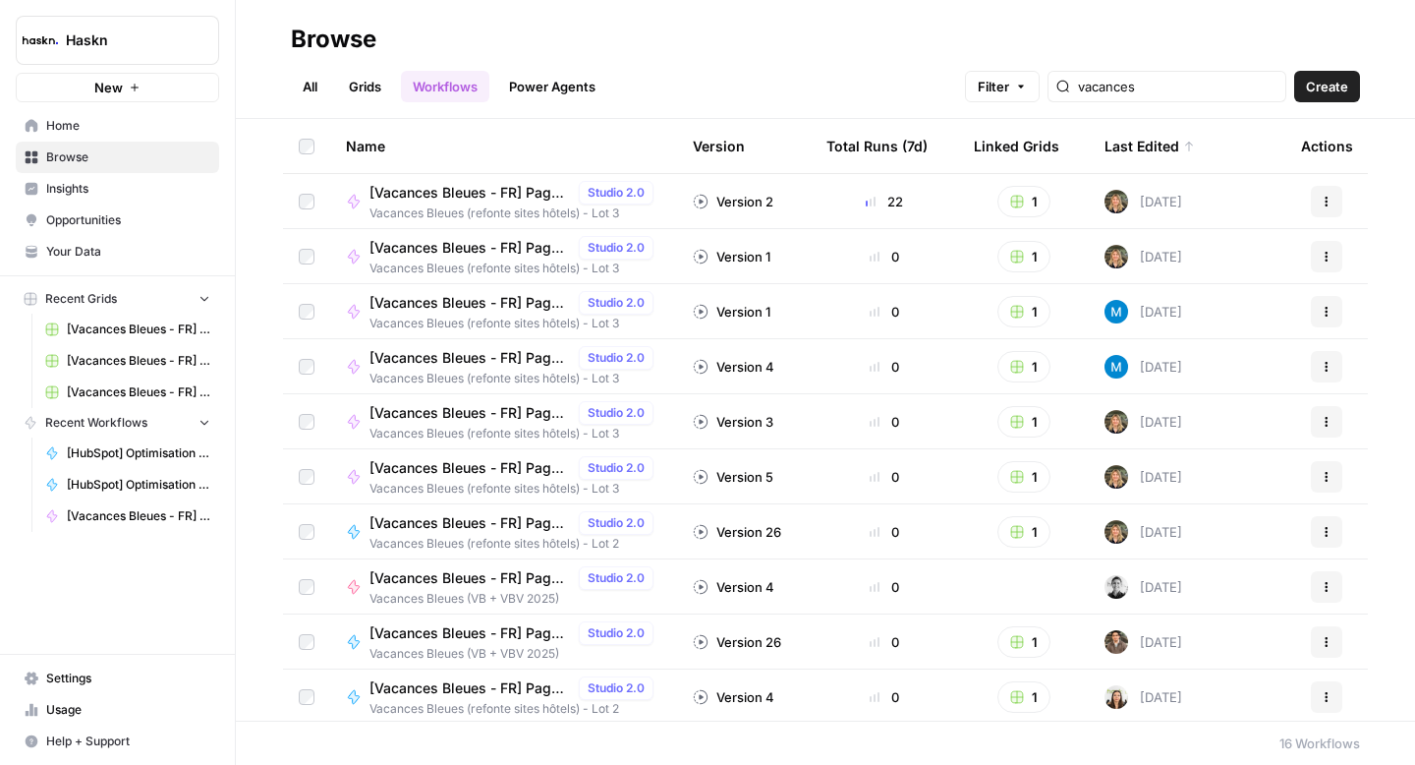
click at [433, 248] on span "[Vacances Bleues - FR] Pages refonte sites hôtels - [GEOGRAPHIC_DATA]" at bounding box center [470, 248] width 201 height 20
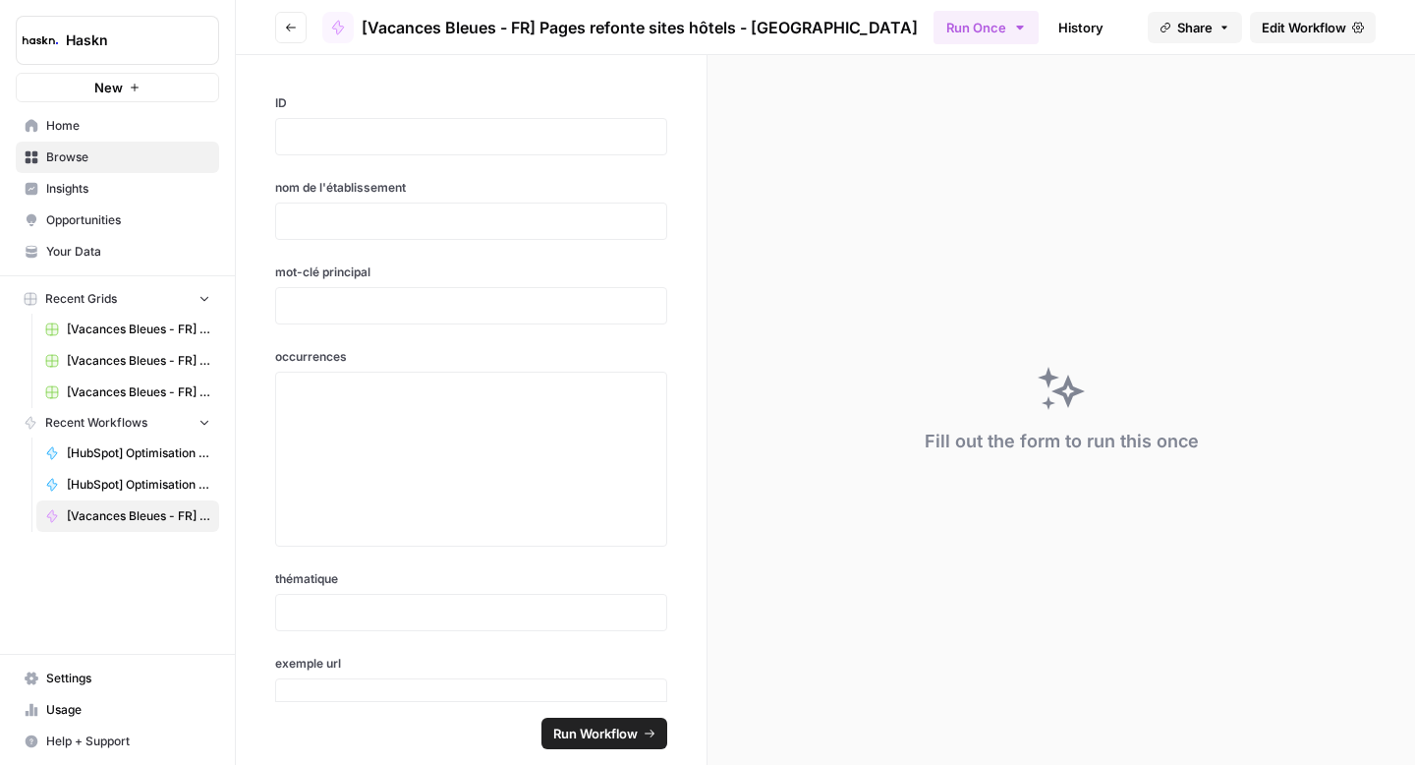
click at [281, 38] on button "Go back" at bounding box center [290, 27] width 31 height 31
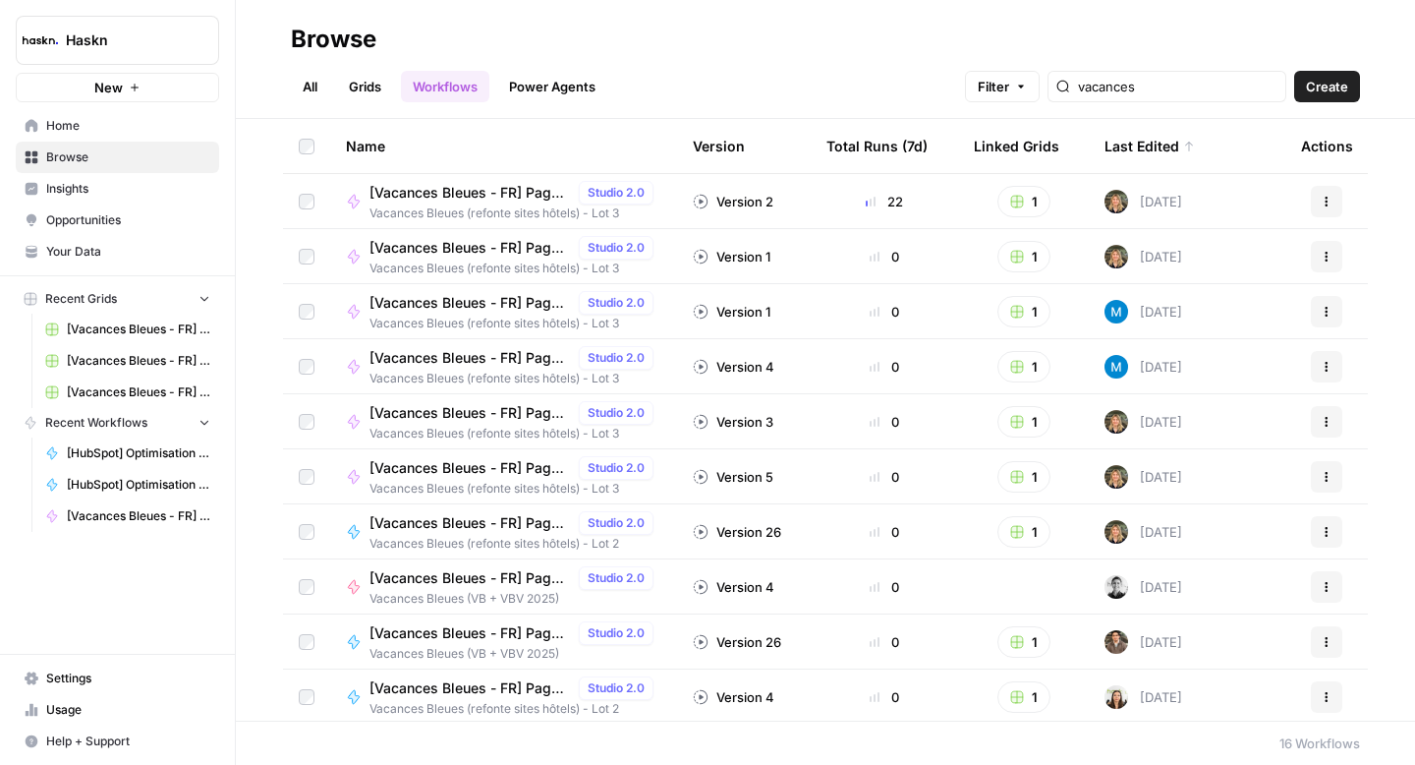
click at [371, 73] on link "Grids" at bounding box center [365, 86] width 56 height 31
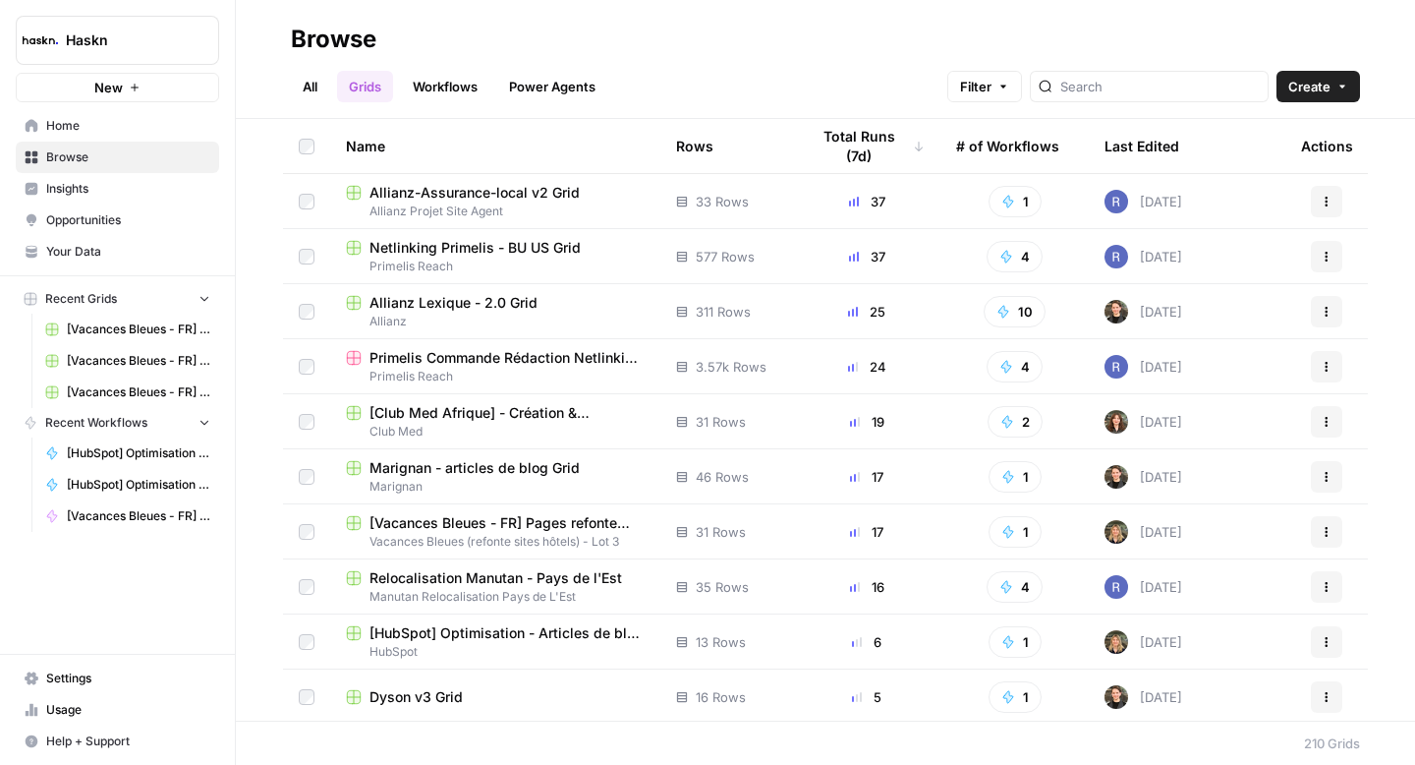
click at [317, 86] on link "All" at bounding box center [310, 86] width 38 height 31
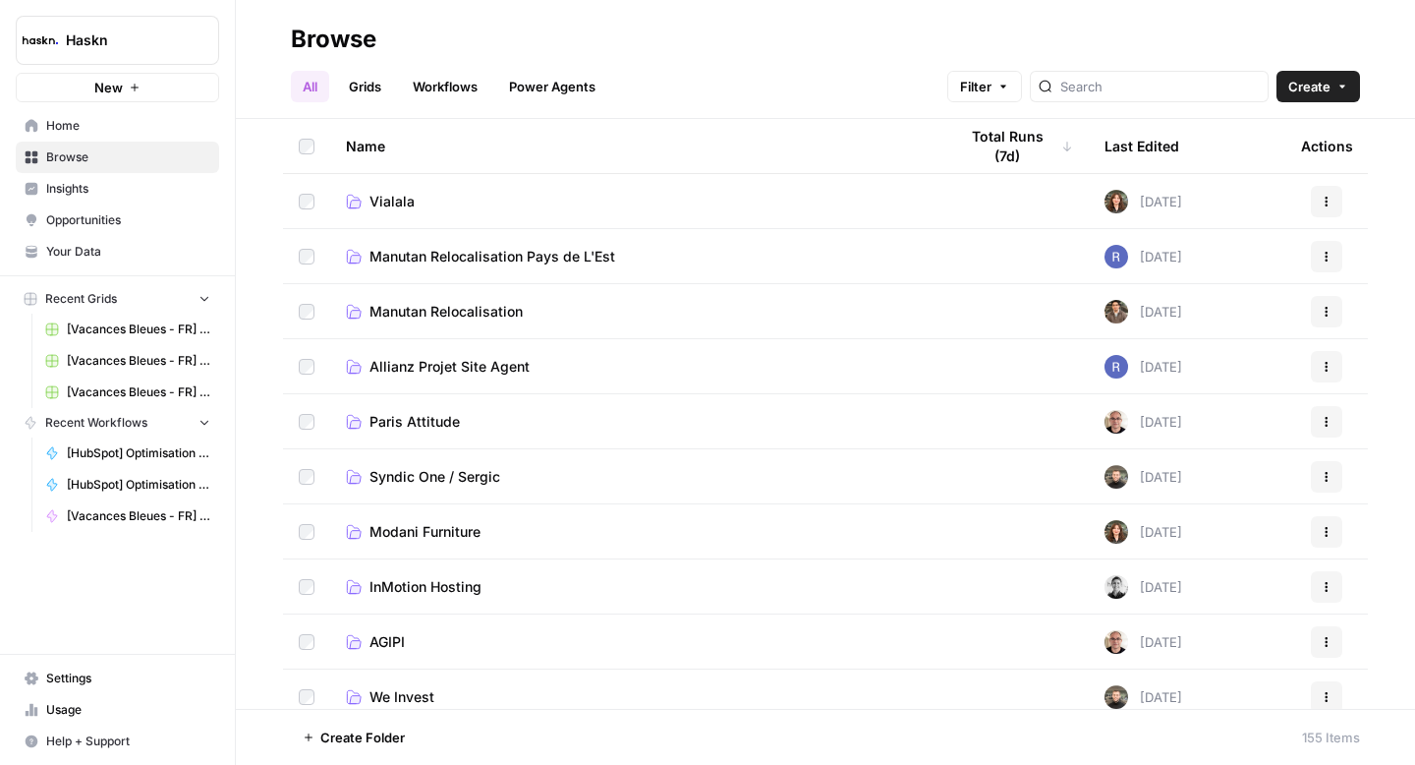
click at [1179, 102] on header "Browse All Grids Workflows Power Agents Filter Create" at bounding box center [825, 59] width 1179 height 119
click at [1172, 95] on div at bounding box center [1149, 86] width 239 height 31
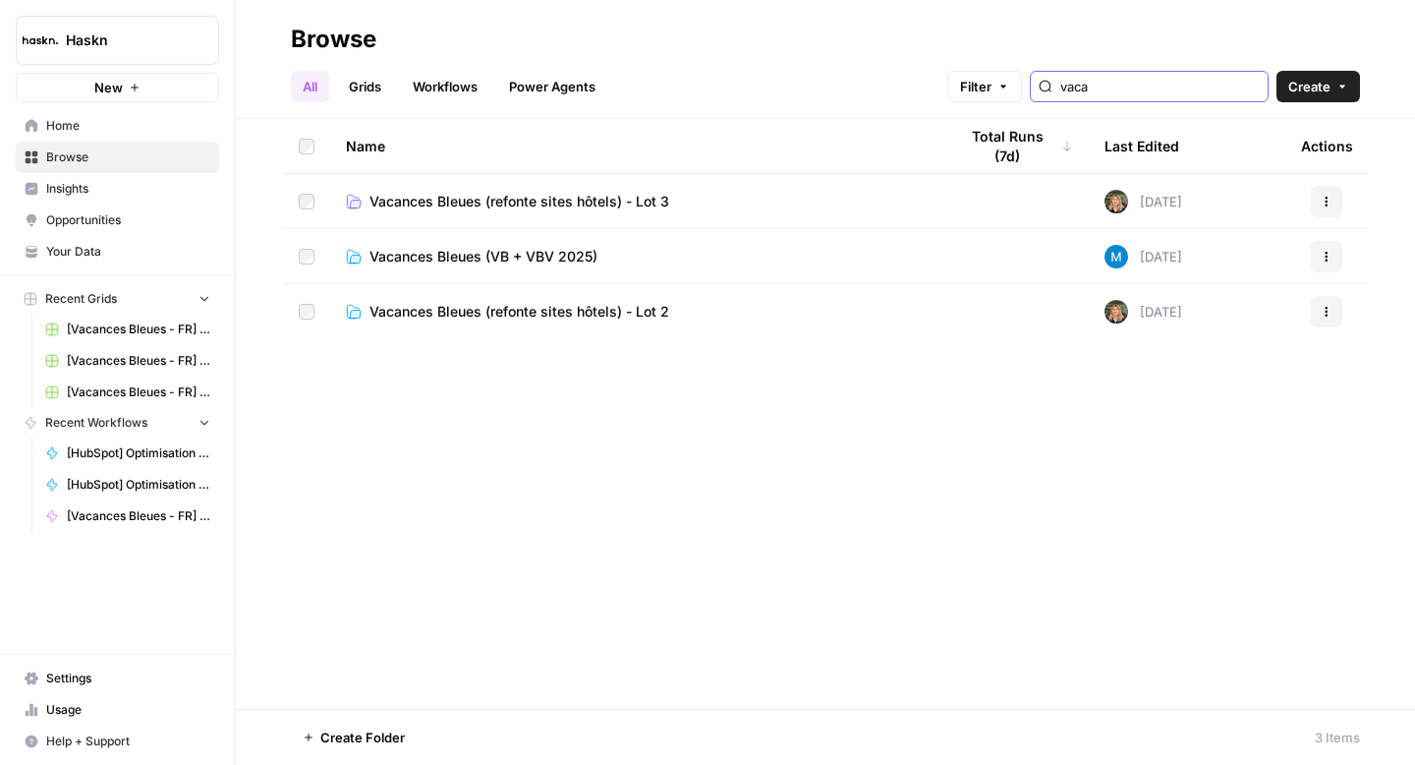
type input "vaca"
click at [530, 195] on span "Vacances Bleues (refonte sites hôtels) - Lot 3" at bounding box center [520, 202] width 300 height 20
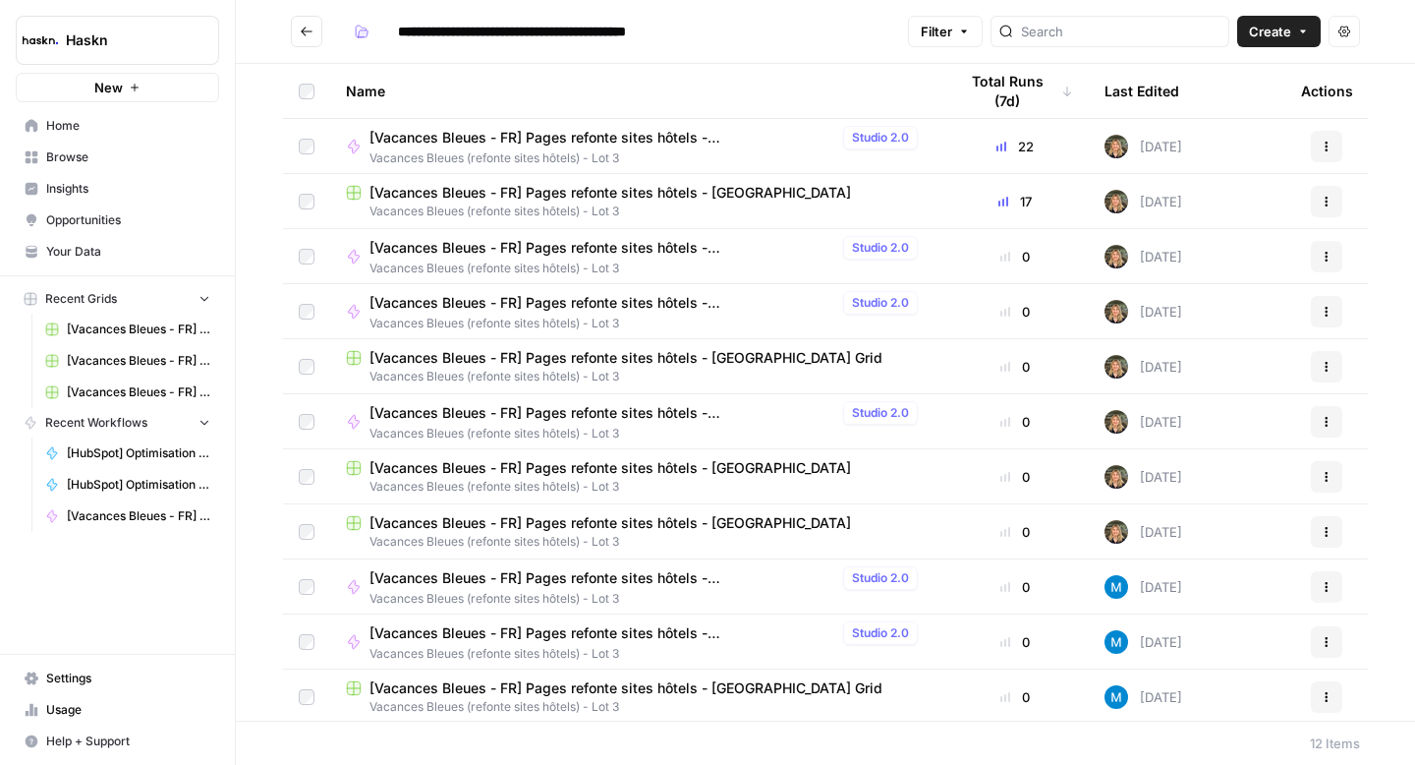
click at [541, 526] on span "[Vacances Bleues - FR] Pages refonte sites hôtels - [GEOGRAPHIC_DATA]" at bounding box center [611, 523] width 482 height 20
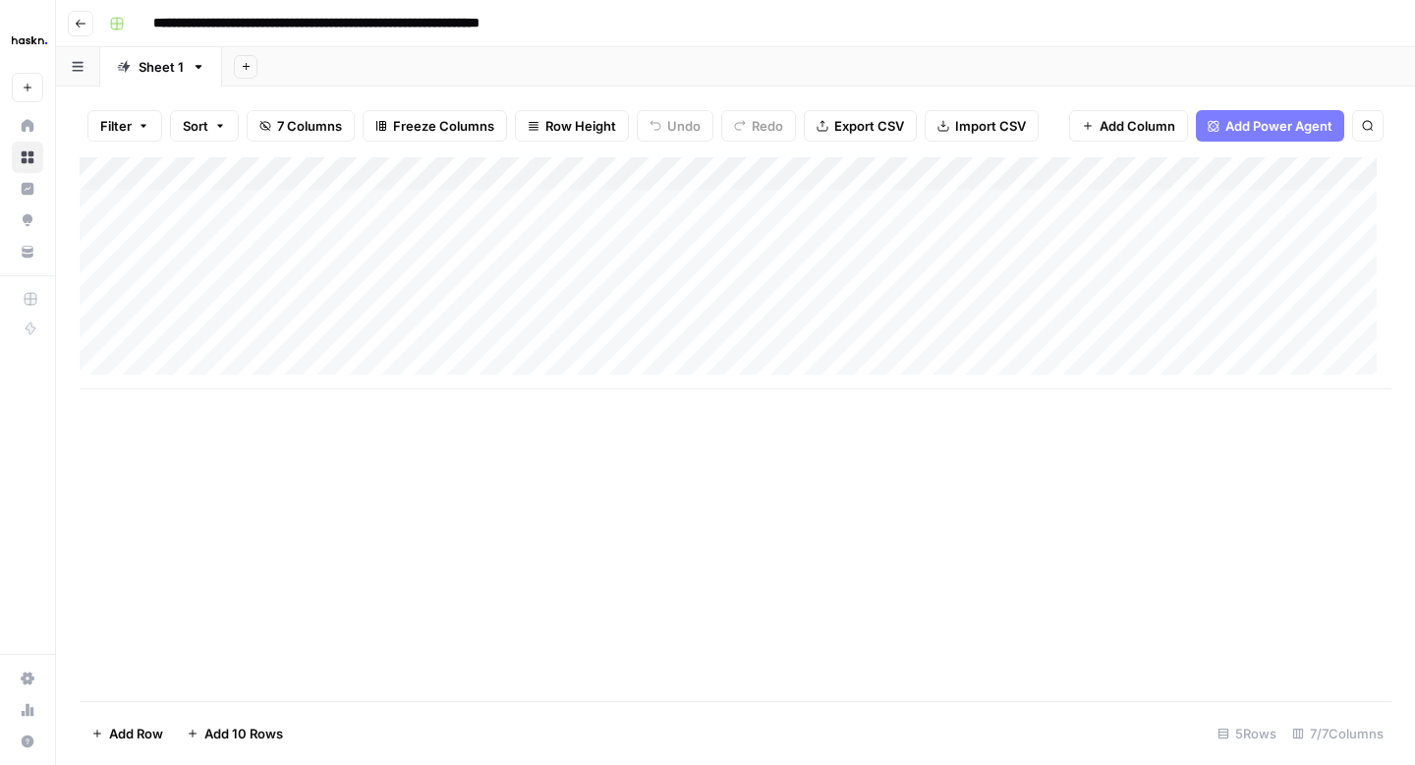
click at [500, 204] on div "Add Column" at bounding box center [736, 273] width 1312 height 232
type textarea "********"
drag, startPoint x: 587, startPoint y: 166, endPoint x: 506, endPoint y: 168, distance: 80.6
click at [506, 168] on div "Add Column" at bounding box center [736, 273] width 1312 height 232
click at [275, 218] on div "Add Column" at bounding box center [736, 273] width 1312 height 232
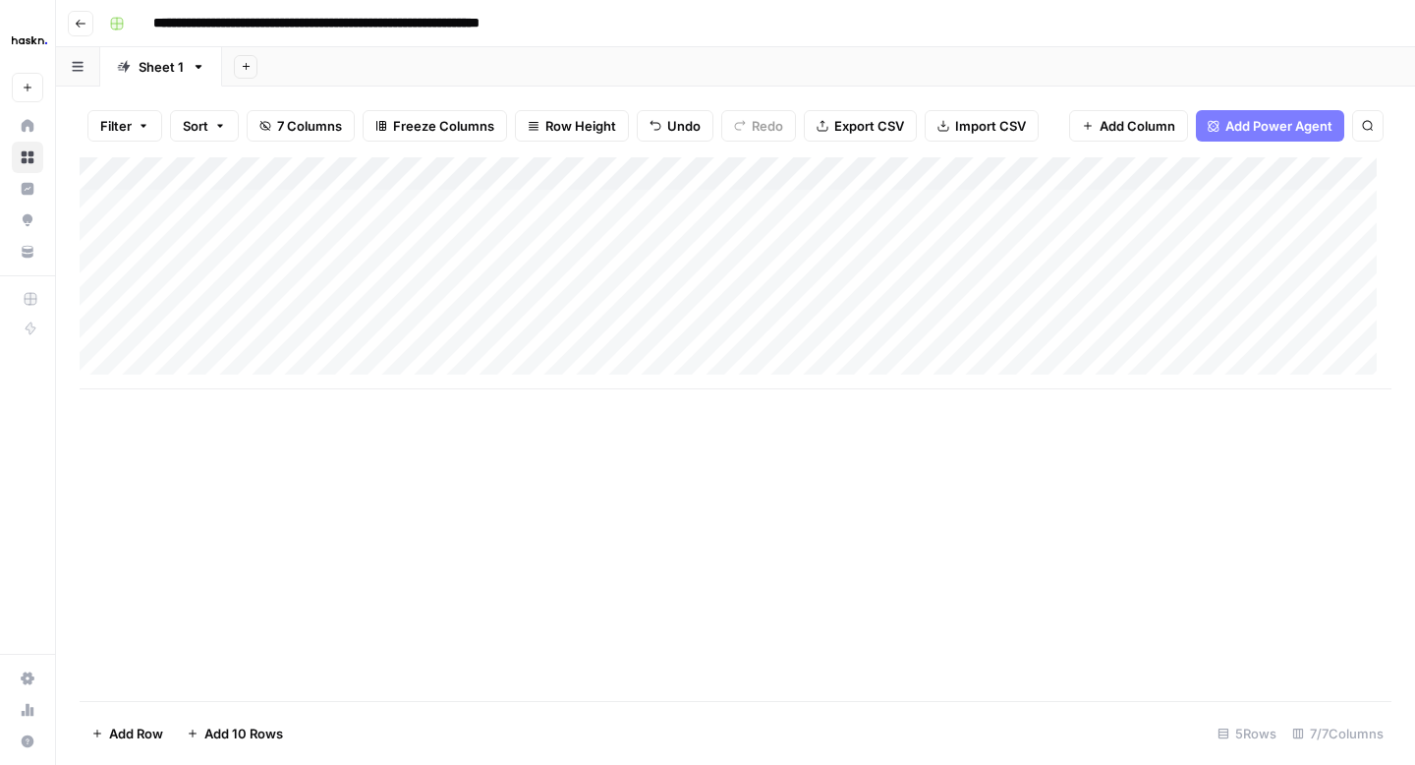
click at [639, 204] on div "Add Column" at bounding box center [736, 273] width 1312 height 232
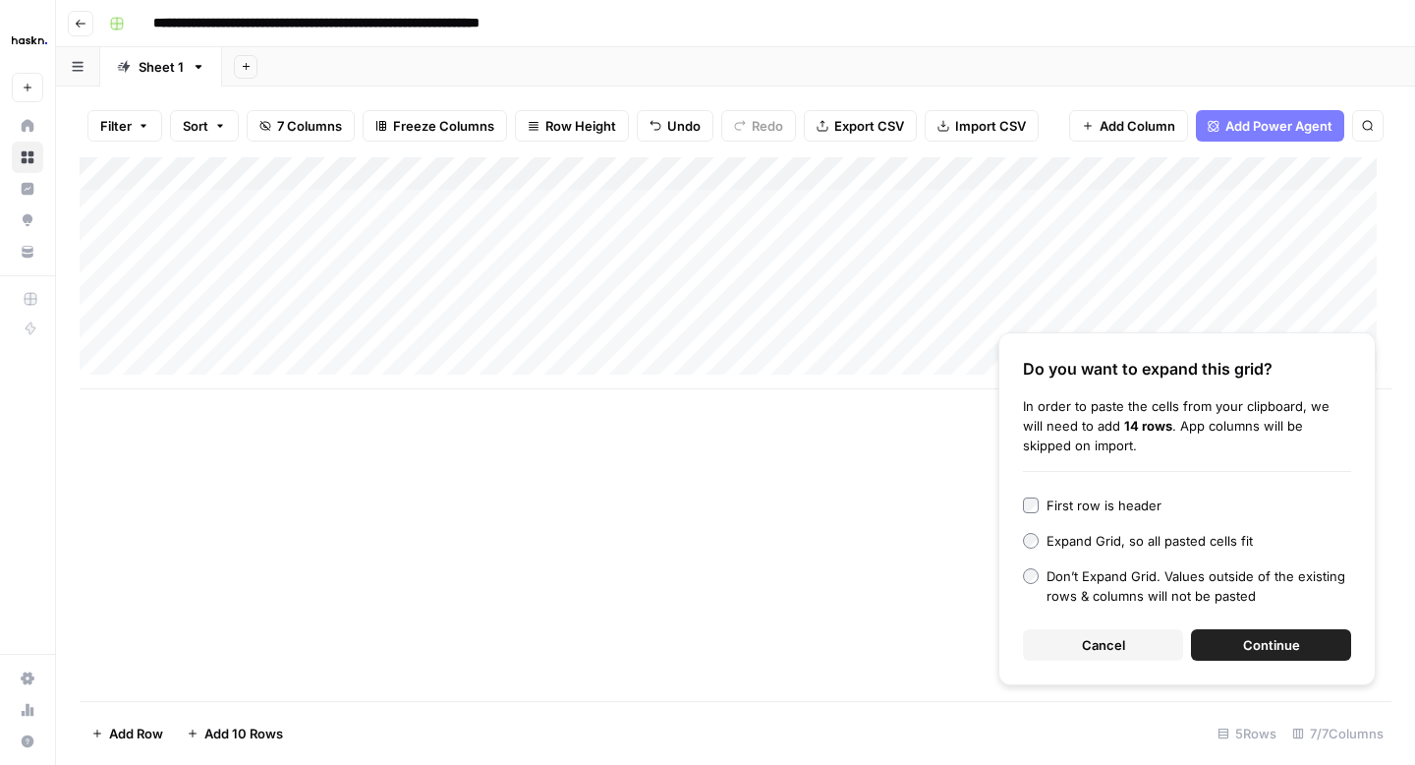
click at [1280, 643] on span "Continue" at bounding box center [1271, 645] width 57 height 20
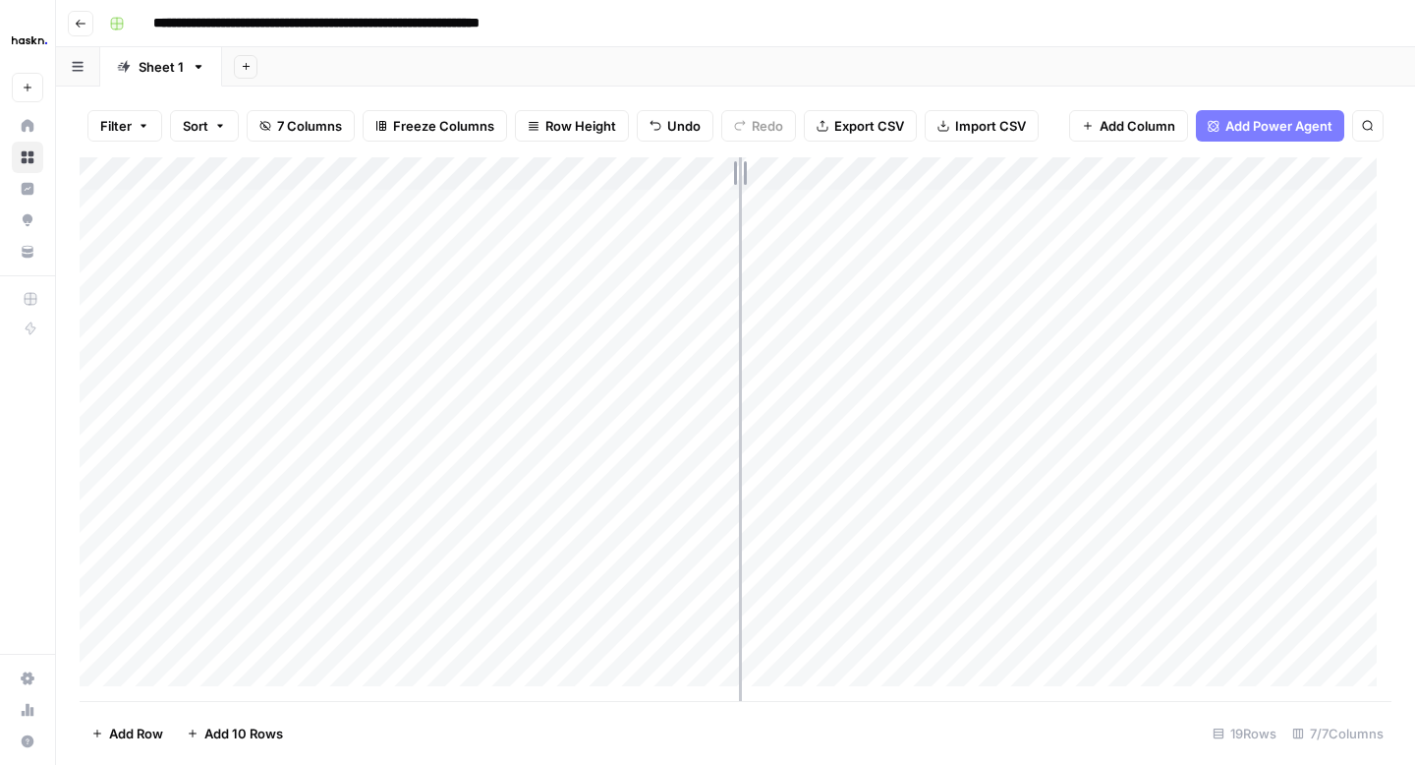
drag, startPoint x: 788, startPoint y: 173, endPoint x: 732, endPoint y: 170, distance: 56.1
click at [732, 170] on div "Add Column" at bounding box center [736, 429] width 1312 height 544
click at [222, 208] on div "Add Column" at bounding box center [736, 429] width 1312 height 544
drag, startPoint x: 303, startPoint y: 174, endPoint x: 257, endPoint y: 173, distance: 46.2
click at [257, 173] on div "Add Column" at bounding box center [736, 429] width 1312 height 544
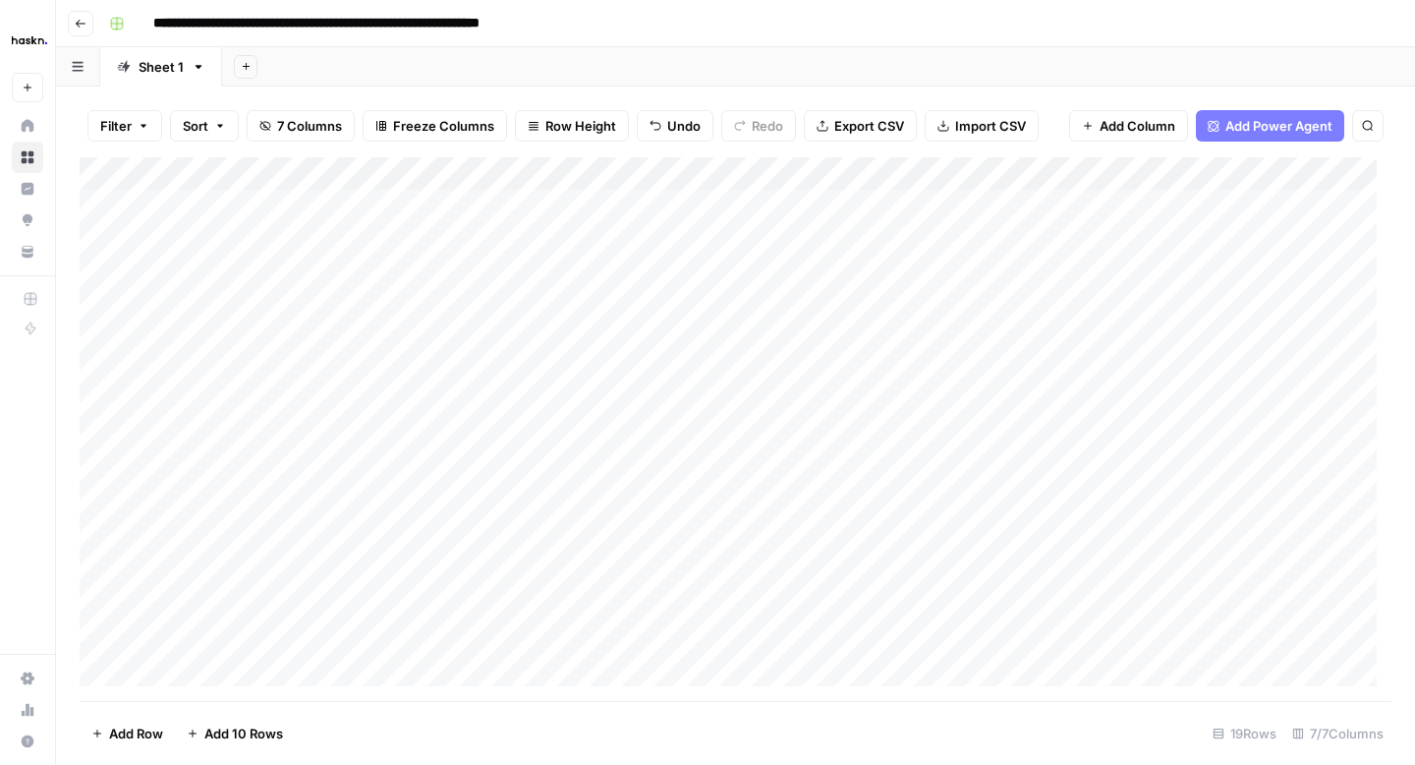
click at [401, 215] on div "Add Column" at bounding box center [736, 429] width 1312 height 544
drag, startPoint x: 457, startPoint y: 221, endPoint x: 374, endPoint y: 644, distance: 430.6
click at [374, 644] on div "Add Column" at bounding box center [736, 429] width 1312 height 544
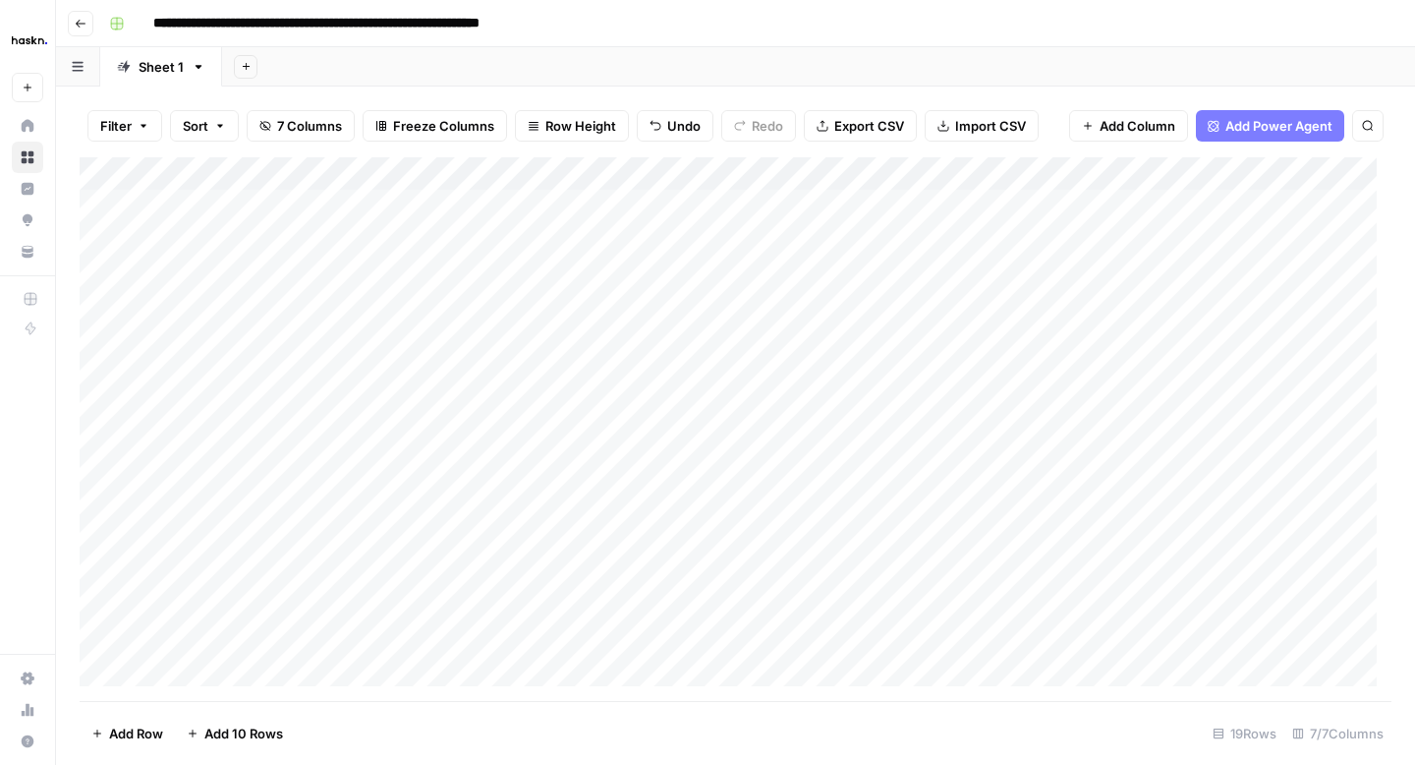
click at [916, 358] on div "Add Column" at bounding box center [736, 429] width 1312 height 544
click at [1031, 220] on div "Add Column" at bounding box center [736, 429] width 1312 height 544
drag, startPoint x: 1248, startPoint y: 176, endPoint x: 1226, endPoint y: 176, distance: 22.6
click at [1226, 176] on div "Add Column" at bounding box center [736, 429] width 1312 height 544
drag, startPoint x: 1226, startPoint y: 176, endPoint x: 1208, endPoint y: 176, distance: 17.7
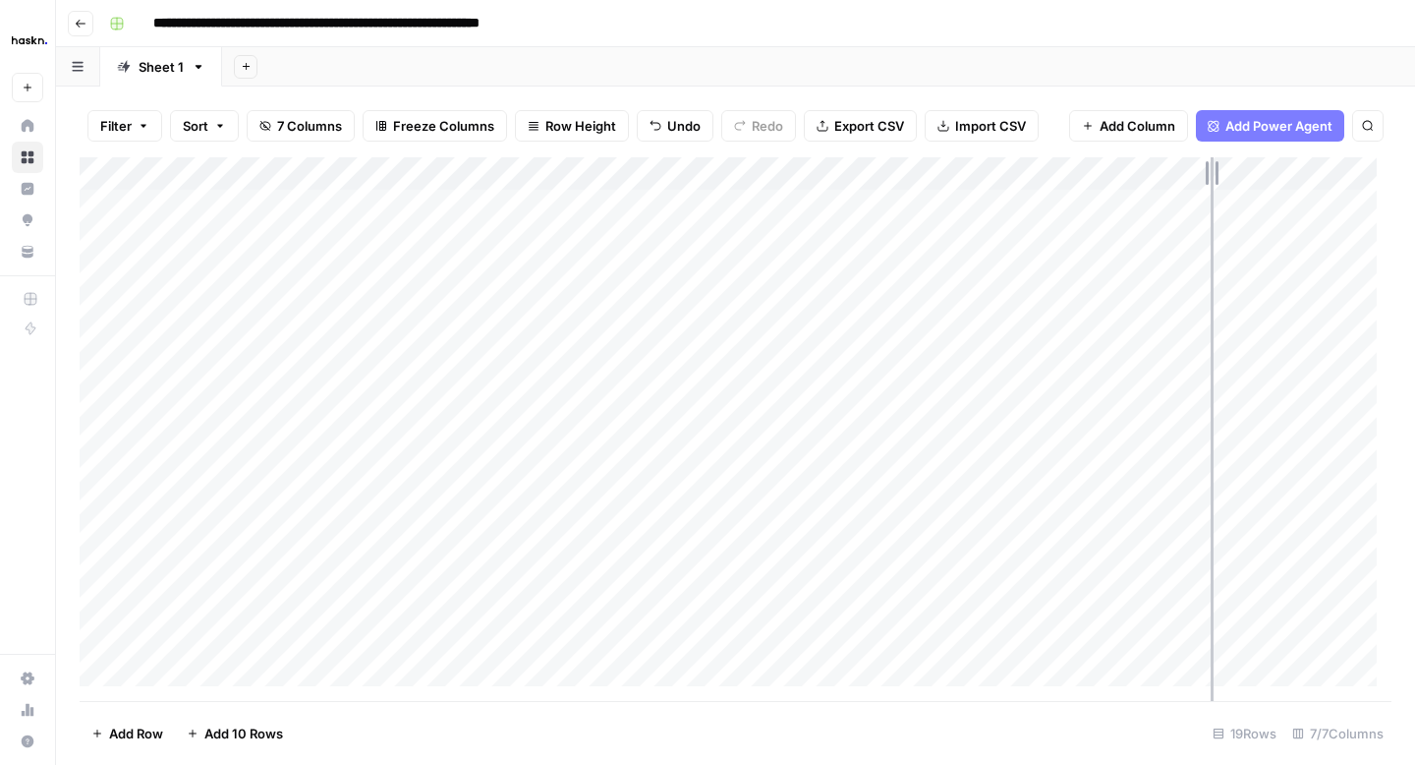
click at [1208, 176] on div "Add Column" at bounding box center [736, 429] width 1312 height 544
click at [1021, 202] on div "Add Column" at bounding box center [736, 429] width 1312 height 544
click at [1021, 202] on textarea at bounding box center [1123, 208] width 315 height 28
type textarea "**********"
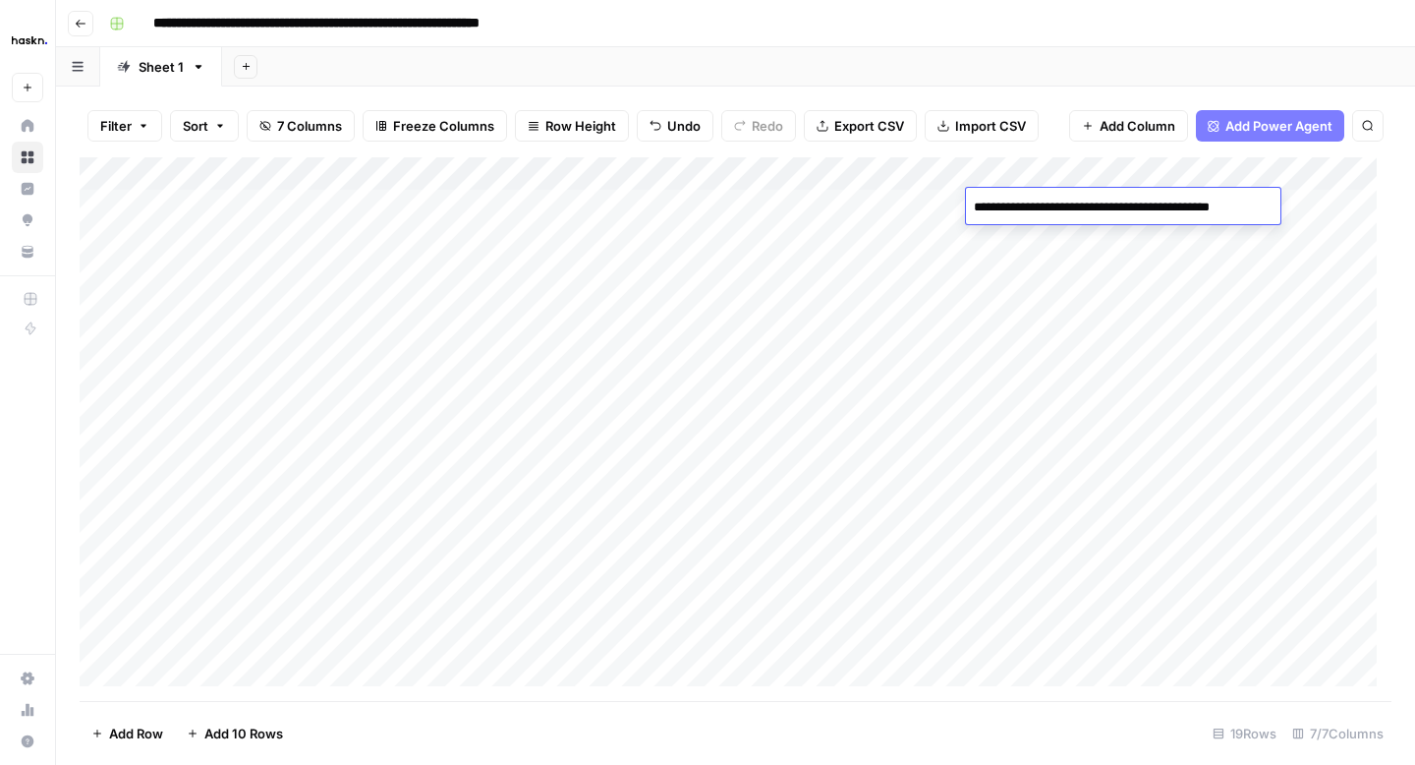
click at [913, 235] on div "Add Column" at bounding box center [736, 429] width 1312 height 544
click at [826, 210] on div "Add Column" at bounding box center [736, 429] width 1312 height 544
click at [885, 204] on div "Add Column" at bounding box center [736, 429] width 1312 height 544
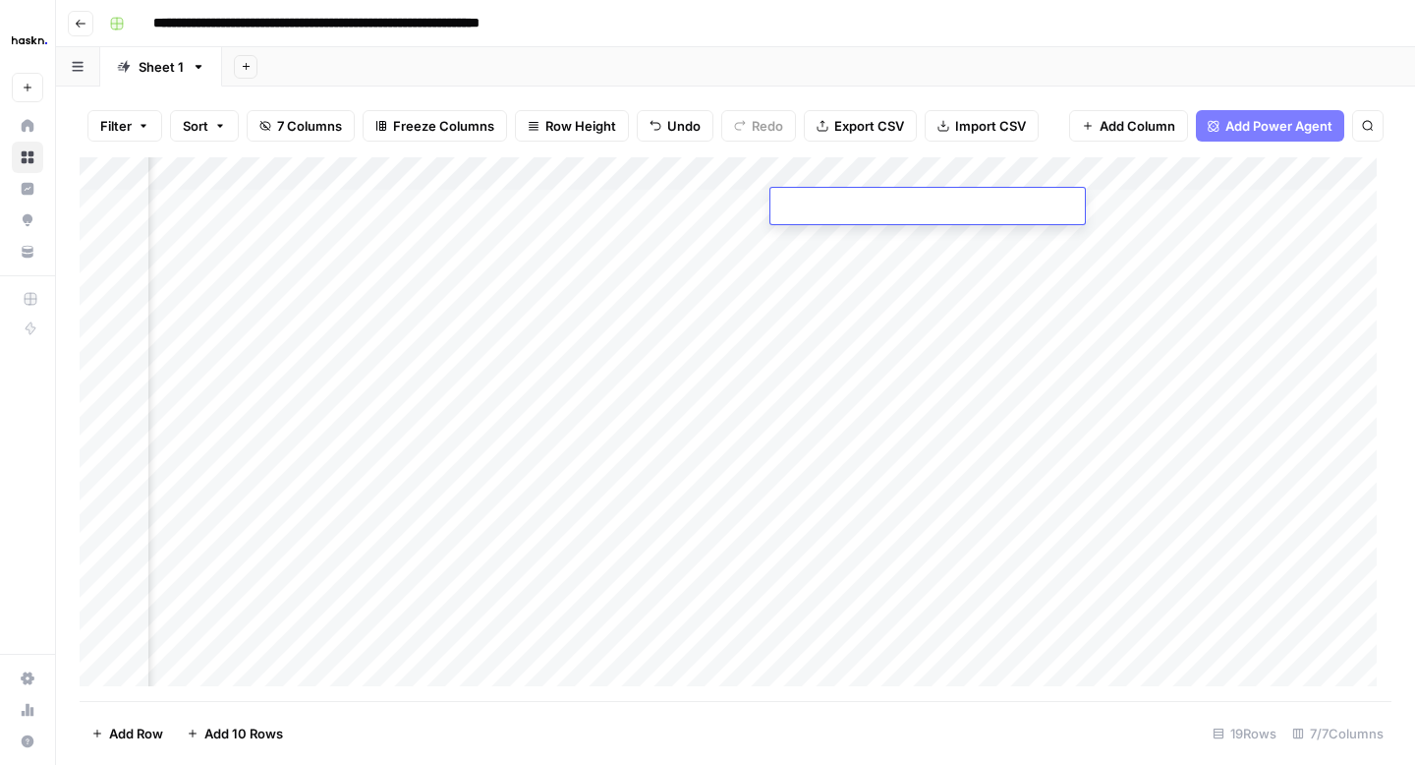
click at [867, 255] on div "Add Column" at bounding box center [736, 429] width 1312 height 544
click at [868, 200] on div "Add Column" at bounding box center [736, 429] width 1312 height 544
drag, startPoint x: 1054, startPoint y: 173, endPoint x: 938, endPoint y: 168, distance: 116.1
click at [938, 168] on div "Add Column" at bounding box center [736, 429] width 1312 height 544
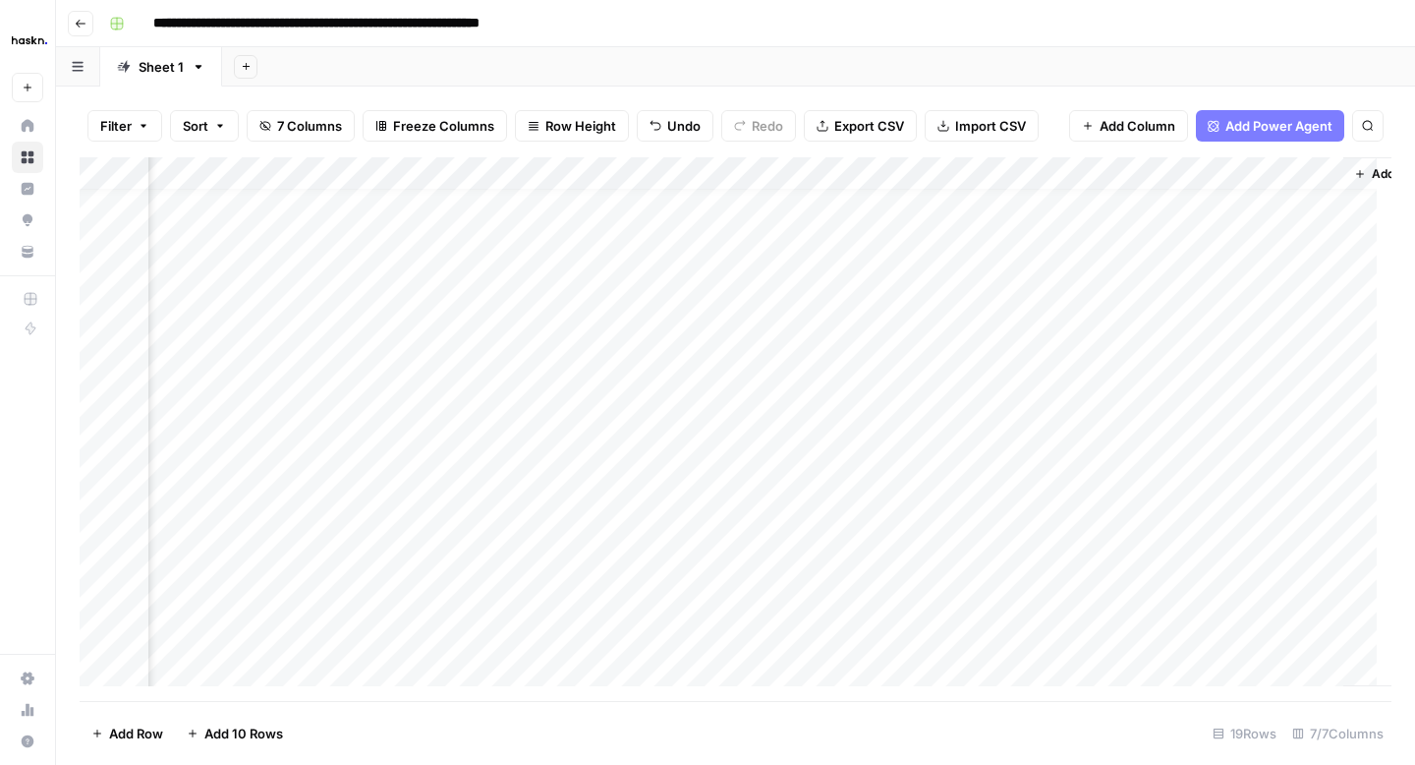
scroll to position [25, 572]
click at [1263, 172] on div "Add Column" at bounding box center [736, 429] width 1312 height 544
drag, startPoint x: 1263, startPoint y: 172, endPoint x: 1016, endPoint y: 171, distance: 246.7
click at [1016, 171] on div "Add Column" at bounding box center [736, 429] width 1312 height 544
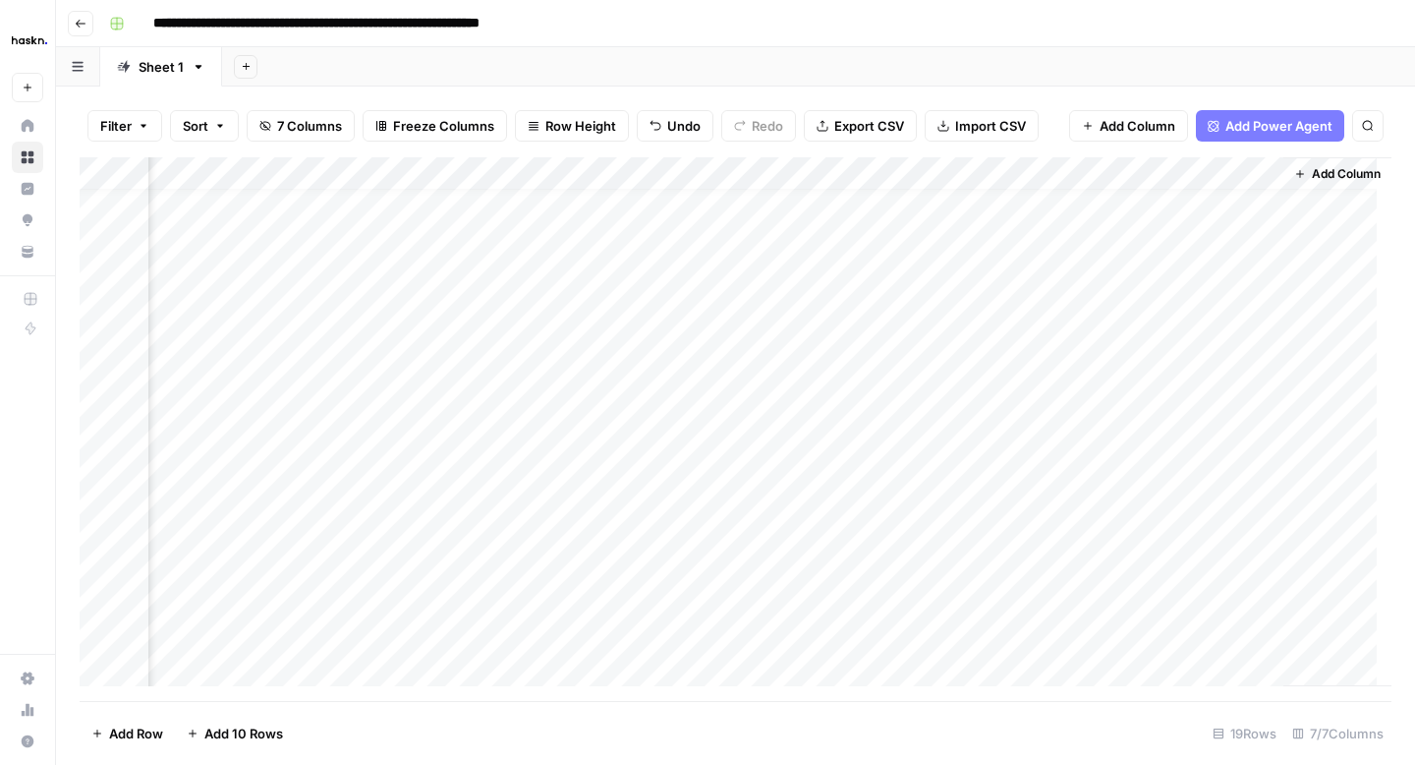
click at [1284, 175] on div "Add Column" at bounding box center [1338, 421] width 108 height 529
drag, startPoint x: 1264, startPoint y: 170, endPoint x: 1414, endPoint y: 162, distance: 150.6
click at [1414, 162] on div "Filter Sort 7 Columns Freeze Columns Row Height Undo Redo Export CSV Import CSV…" at bounding box center [735, 425] width 1359 height 678
click at [1284, 169] on div "Add Column" at bounding box center [1338, 421] width 108 height 529
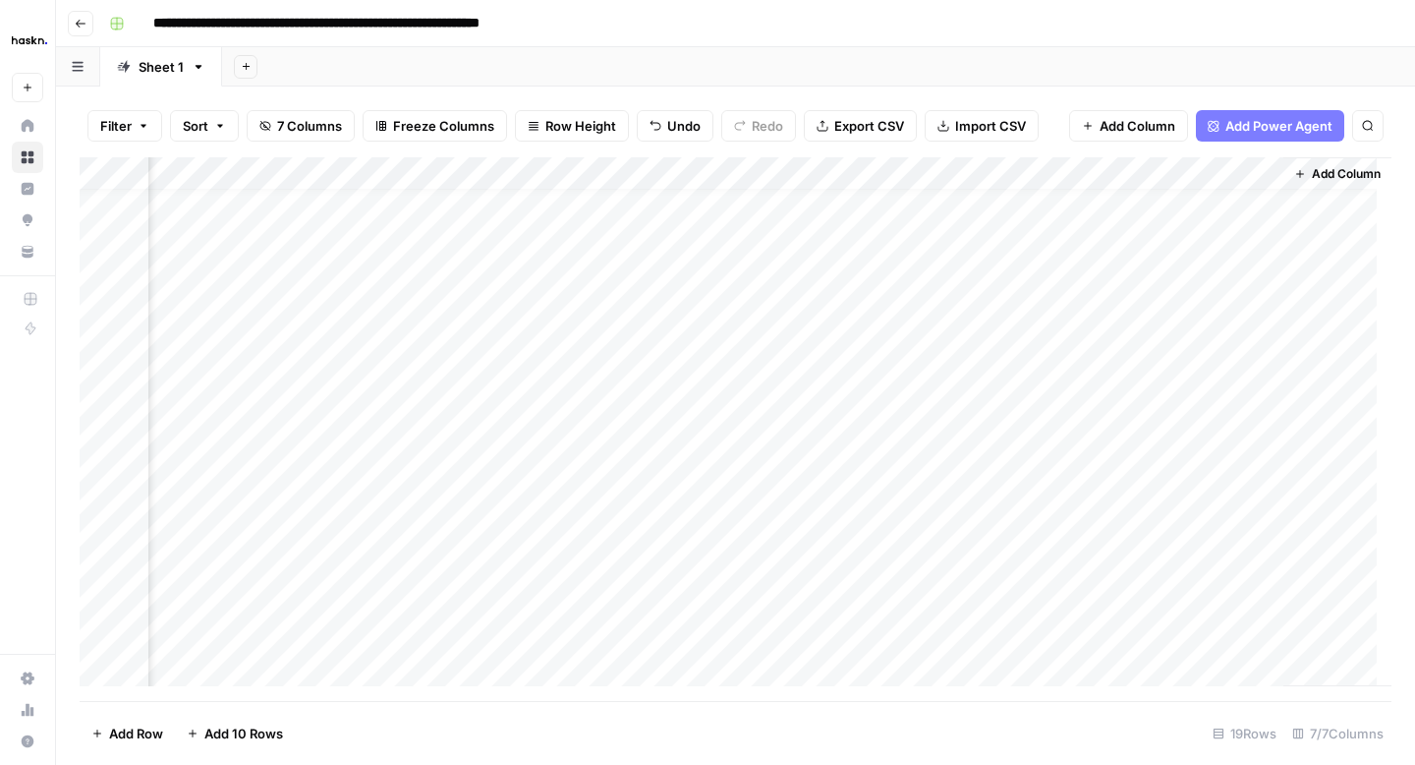
drag, startPoint x: 1265, startPoint y: 168, endPoint x: 1414, endPoint y: 167, distance: 149.4
click at [1414, 167] on div "Filter Sort 7 Columns Freeze Columns Row Height Undo Redo Export CSV Import CSV…" at bounding box center [735, 425] width 1359 height 678
click at [1284, 168] on div "Add Column" at bounding box center [1338, 421] width 108 height 529
drag, startPoint x: 1265, startPoint y: 167, endPoint x: 940, endPoint y: 168, distance: 325.3
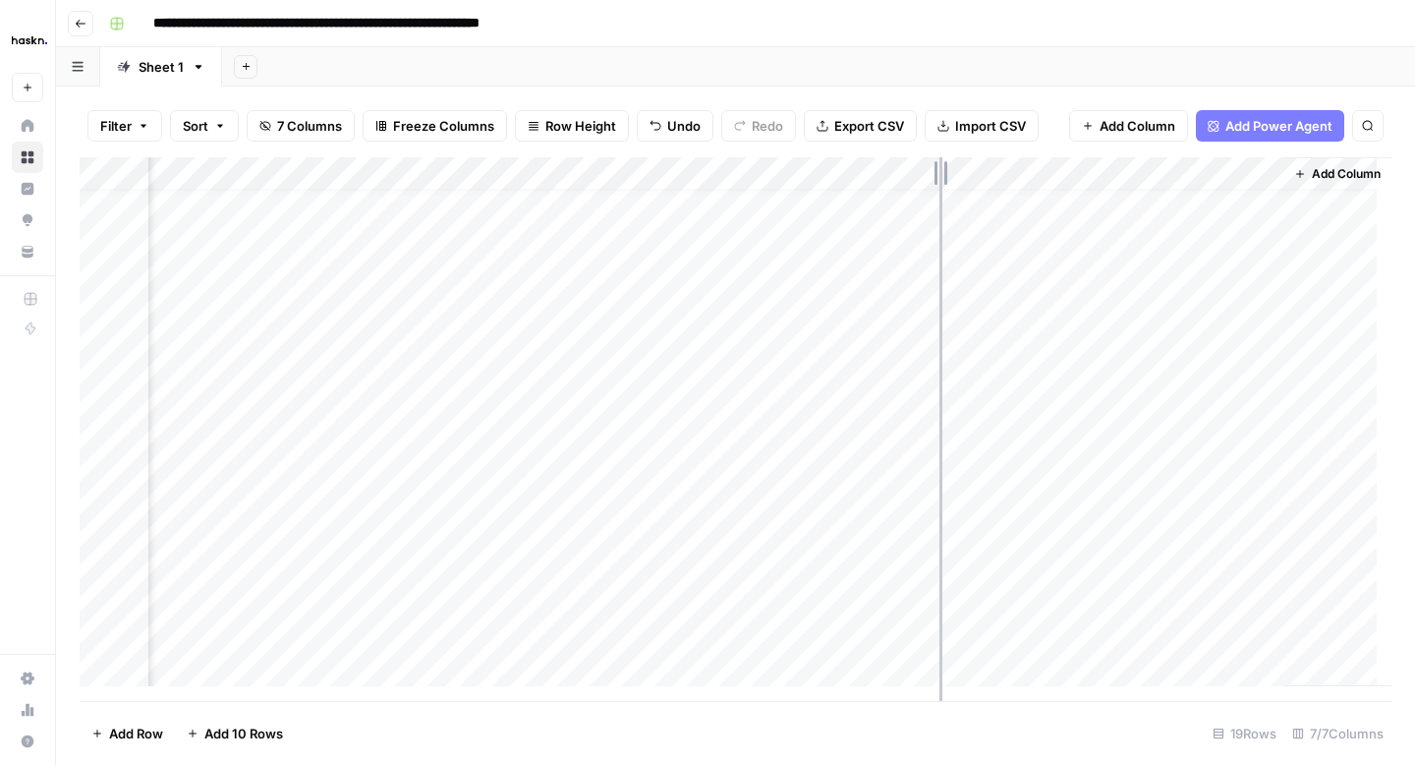
click at [940, 168] on div "Add Column" at bounding box center [736, 429] width 1312 height 544
click at [836, 209] on div "Add Column" at bounding box center [736, 429] width 1312 height 544
click at [834, 216] on div "Add Column" at bounding box center [736, 429] width 1312 height 544
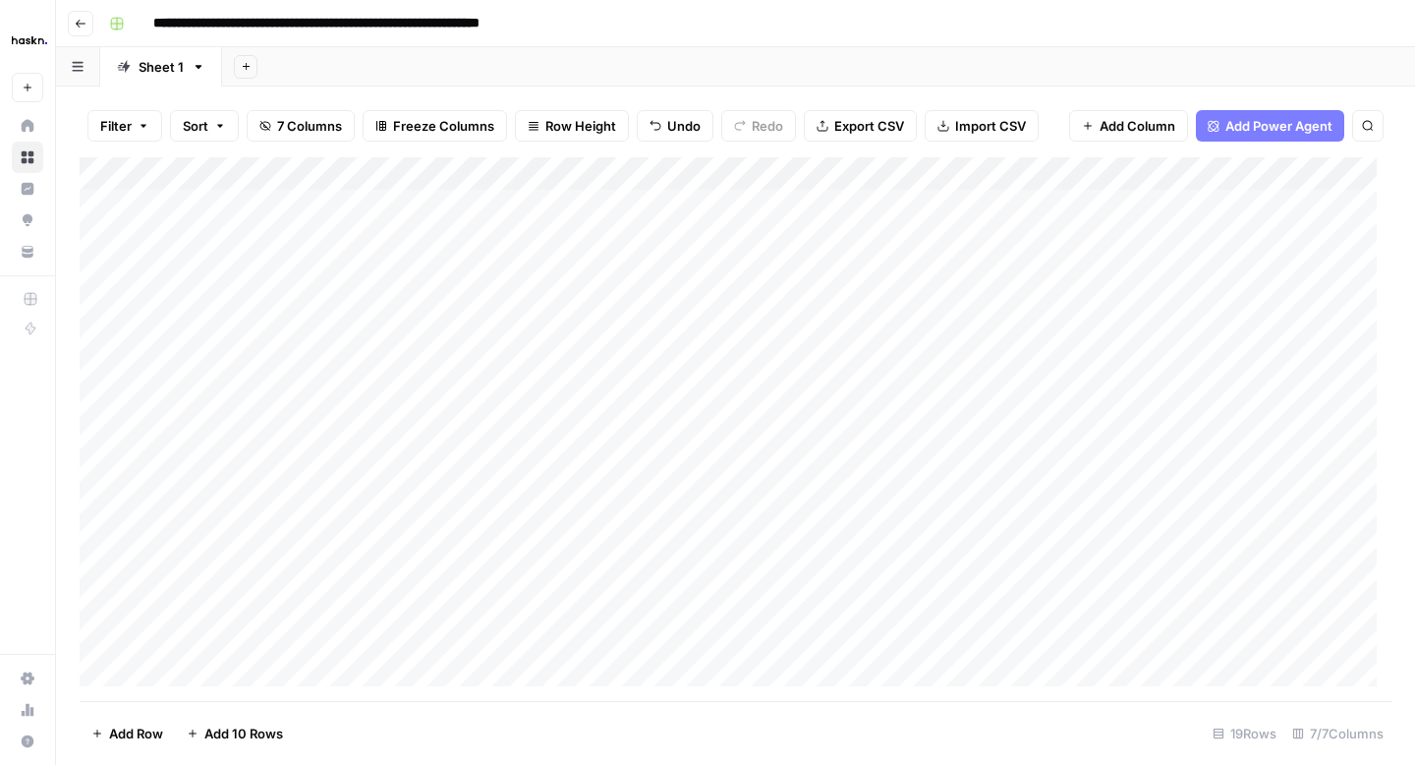
click at [834, 216] on div "Add Column" at bounding box center [736, 429] width 1312 height 544
type textarea "*"
type textarea "**********"
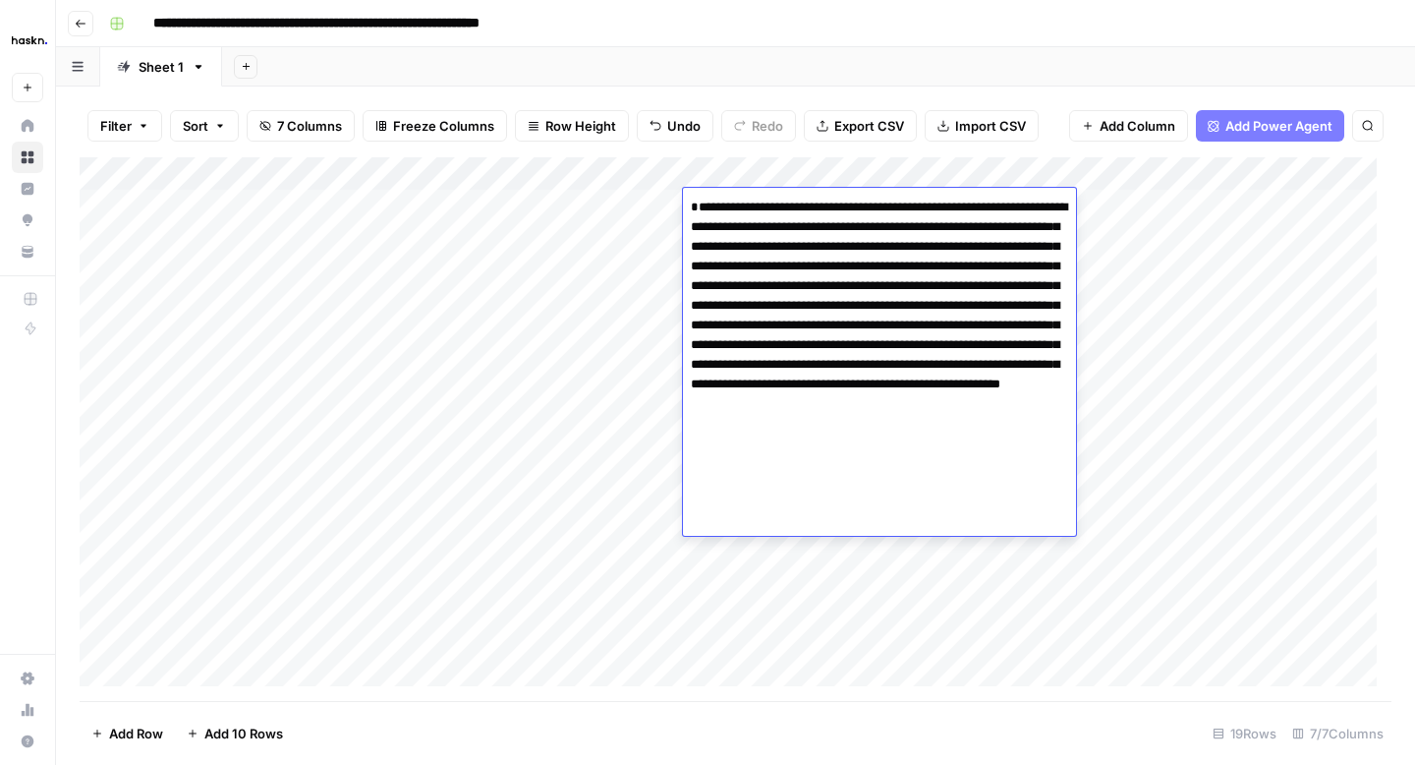
click at [850, 525] on div "Add Column" at bounding box center [736, 429] width 1312 height 544
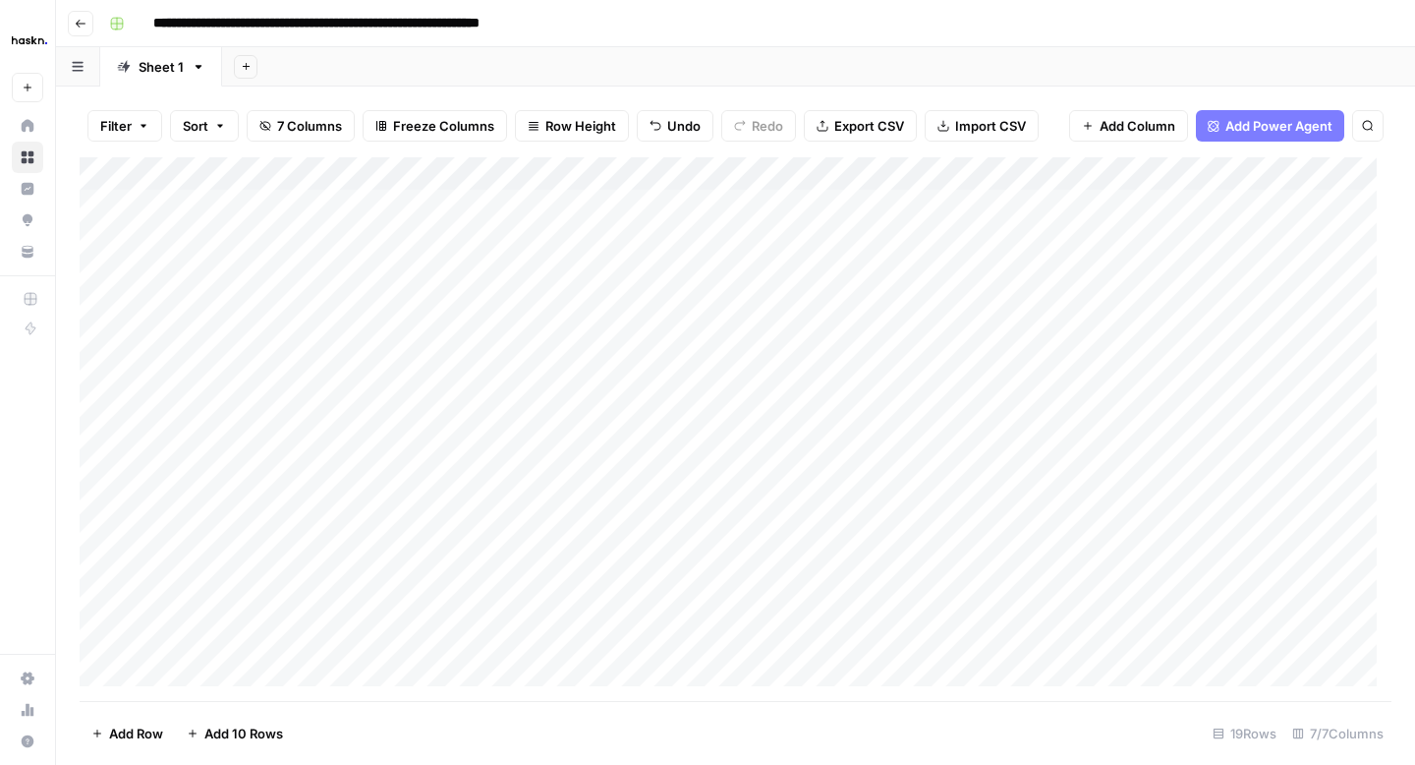
scroll to position [0, 293]
click at [1170, 206] on div "Add Column" at bounding box center [736, 429] width 1312 height 544
click at [1310, 222] on div "Add Column" at bounding box center [736, 429] width 1312 height 544
click at [1309, 191] on div "Add Column" at bounding box center [736, 429] width 1312 height 544
click at [1308, 206] on div "Add Column" at bounding box center [736, 429] width 1312 height 544
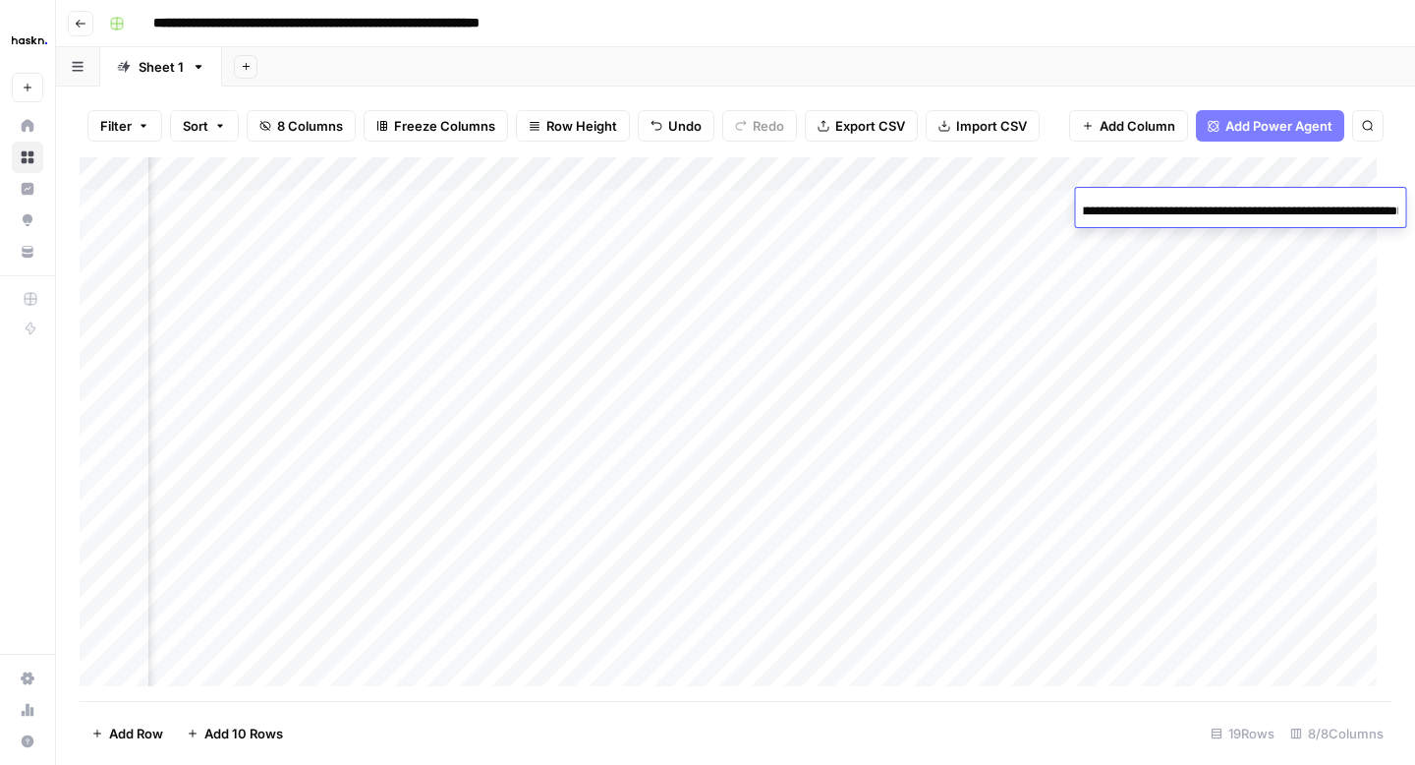
click at [1330, 229] on div "Add Column" at bounding box center [736, 429] width 1312 height 544
click at [1262, 200] on div "Add Column" at bounding box center [736, 429] width 1312 height 544
click at [1343, 209] on div "Add Column" at bounding box center [736, 429] width 1312 height 544
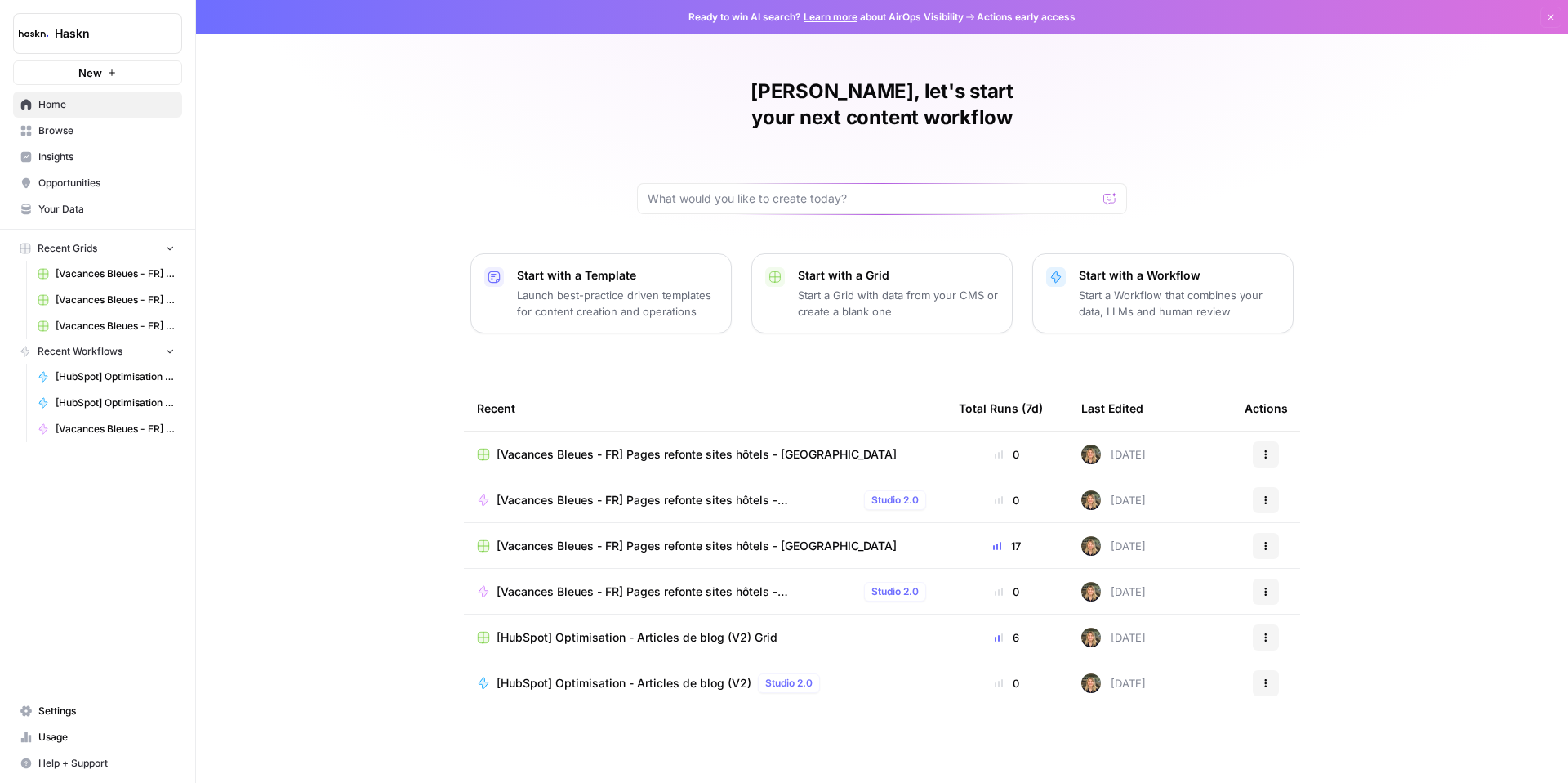
click at [667, 538] on span "[Vacances Bleues - FR] Pages refonte sites hôtels - [GEOGRAPHIC_DATA]" at bounding box center [697, 546] width 401 height 17
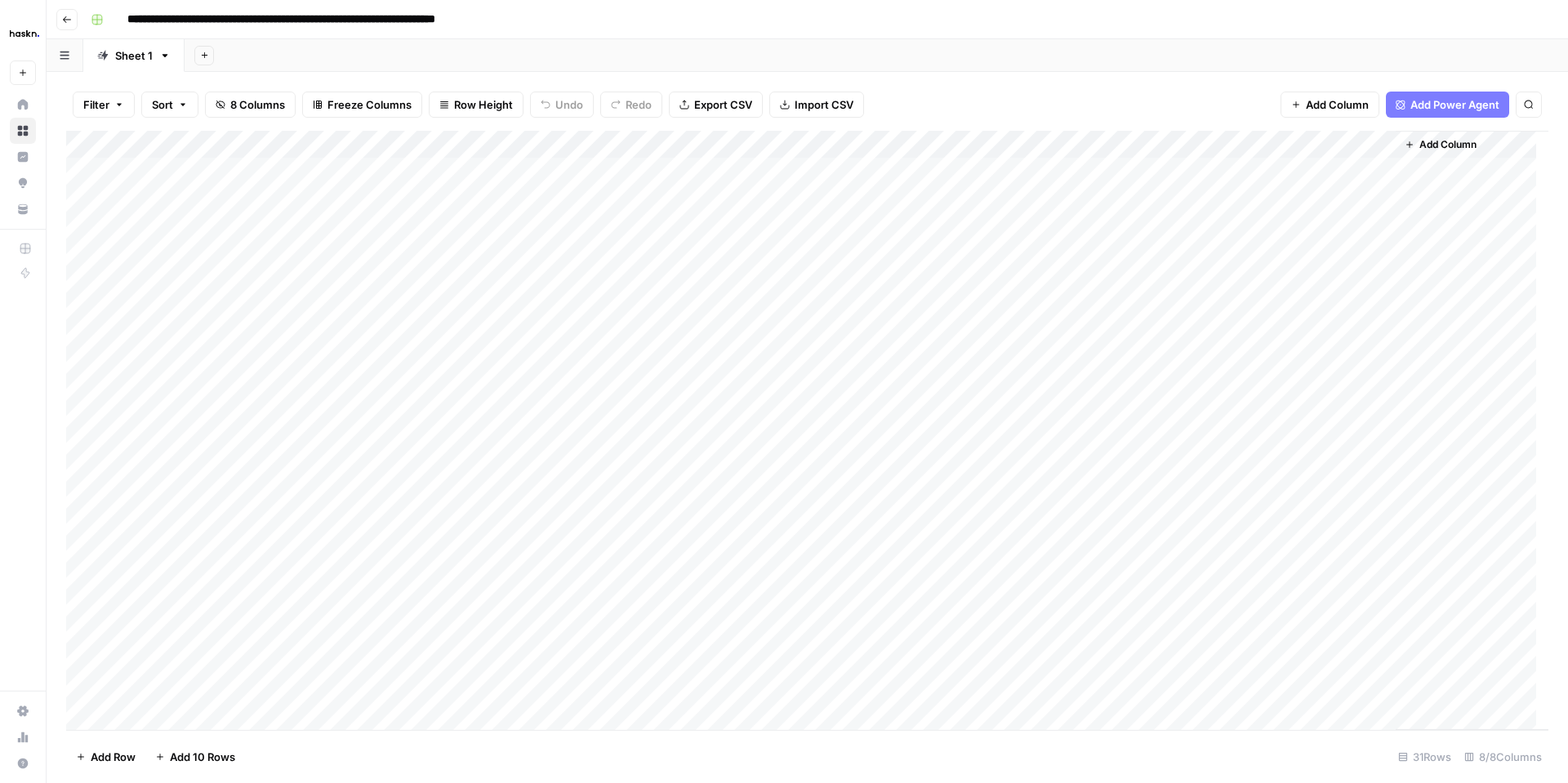
click at [887, 178] on div "Add Column" at bounding box center [808, 430] width 1482 height 598
click at [880, 196] on div "Add Column" at bounding box center [808, 430] width 1482 height 598
click at [872, 224] on div "Add Column" at bounding box center [808, 430] width 1482 height 598
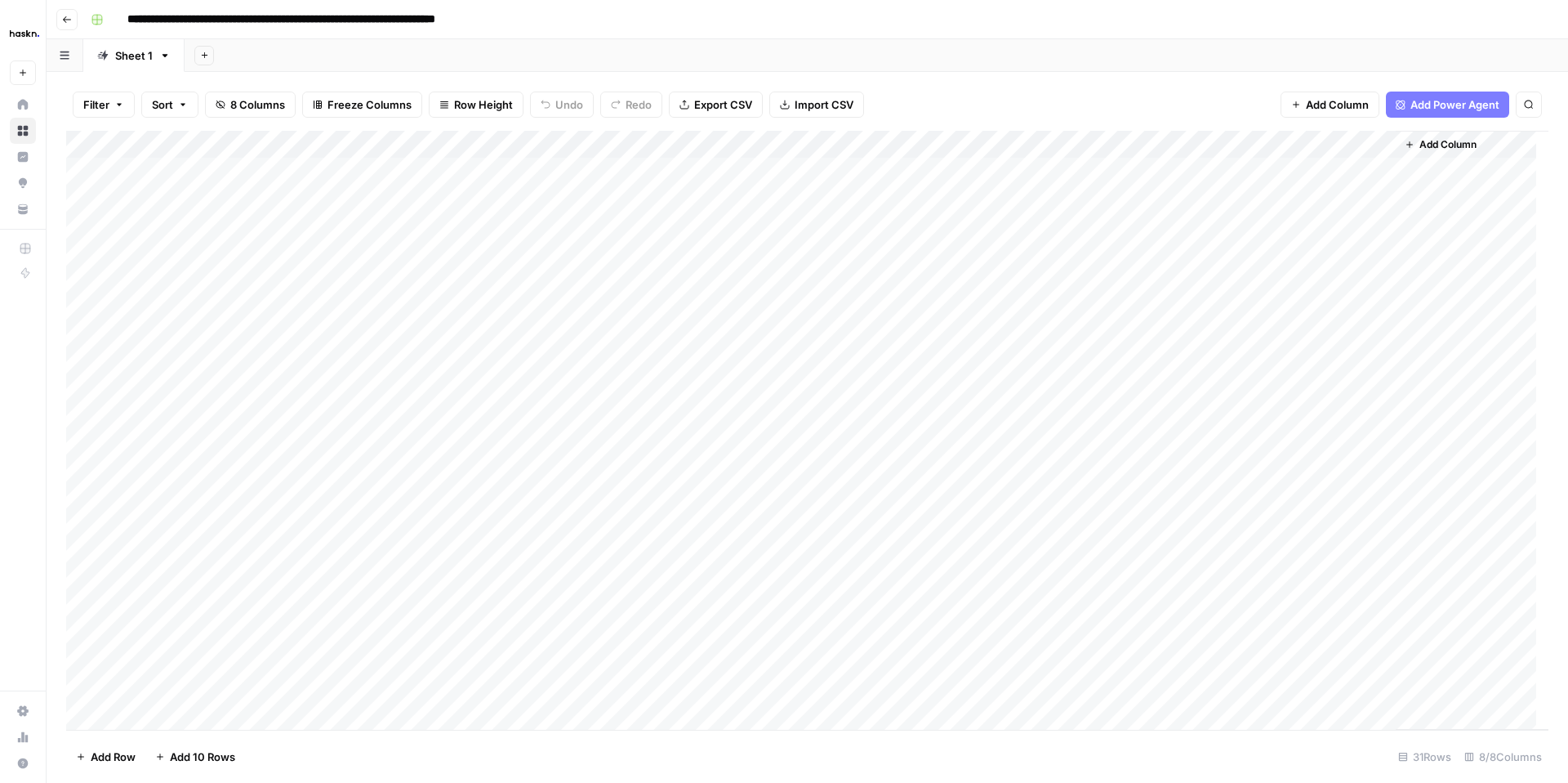
click at [872, 224] on div "Add Column" at bounding box center [808, 430] width 1482 height 598
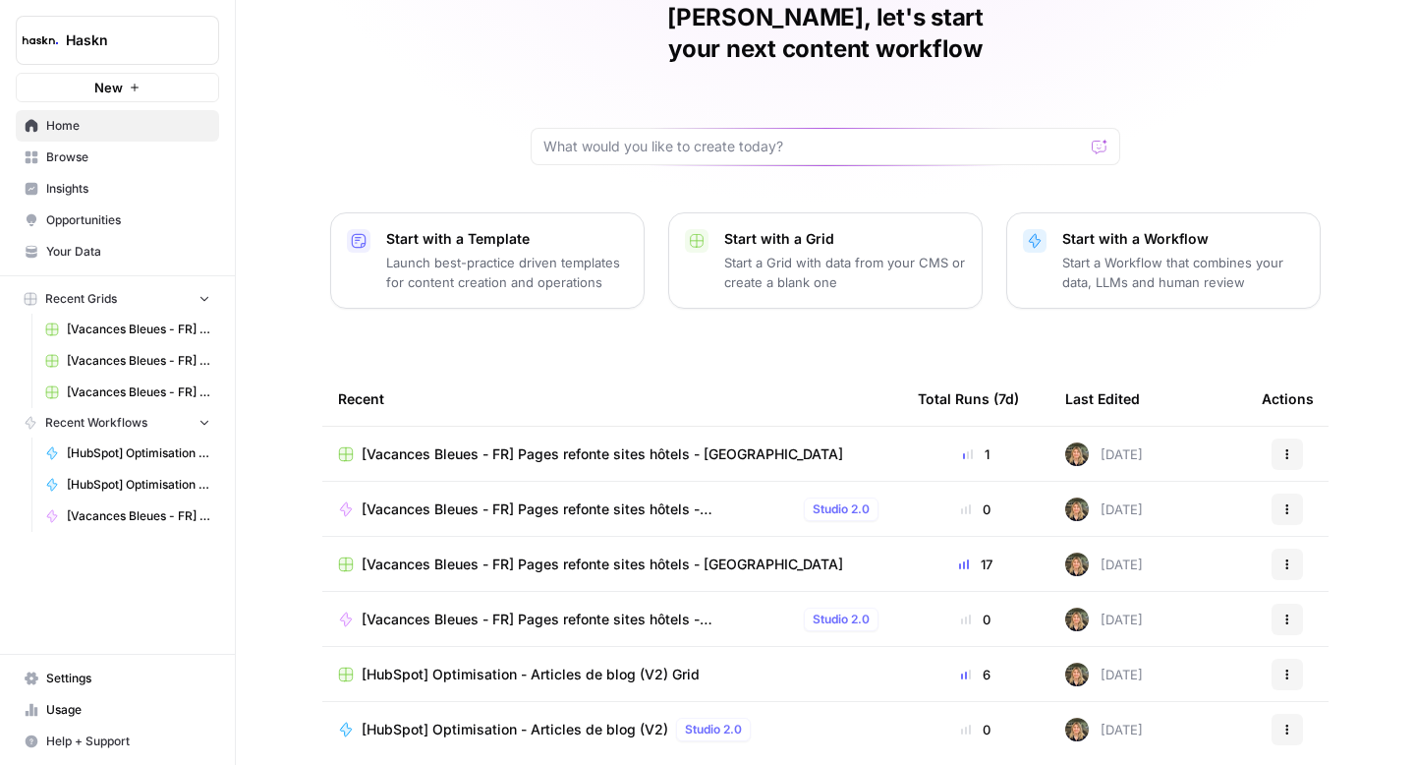
scroll to position [140, 0]
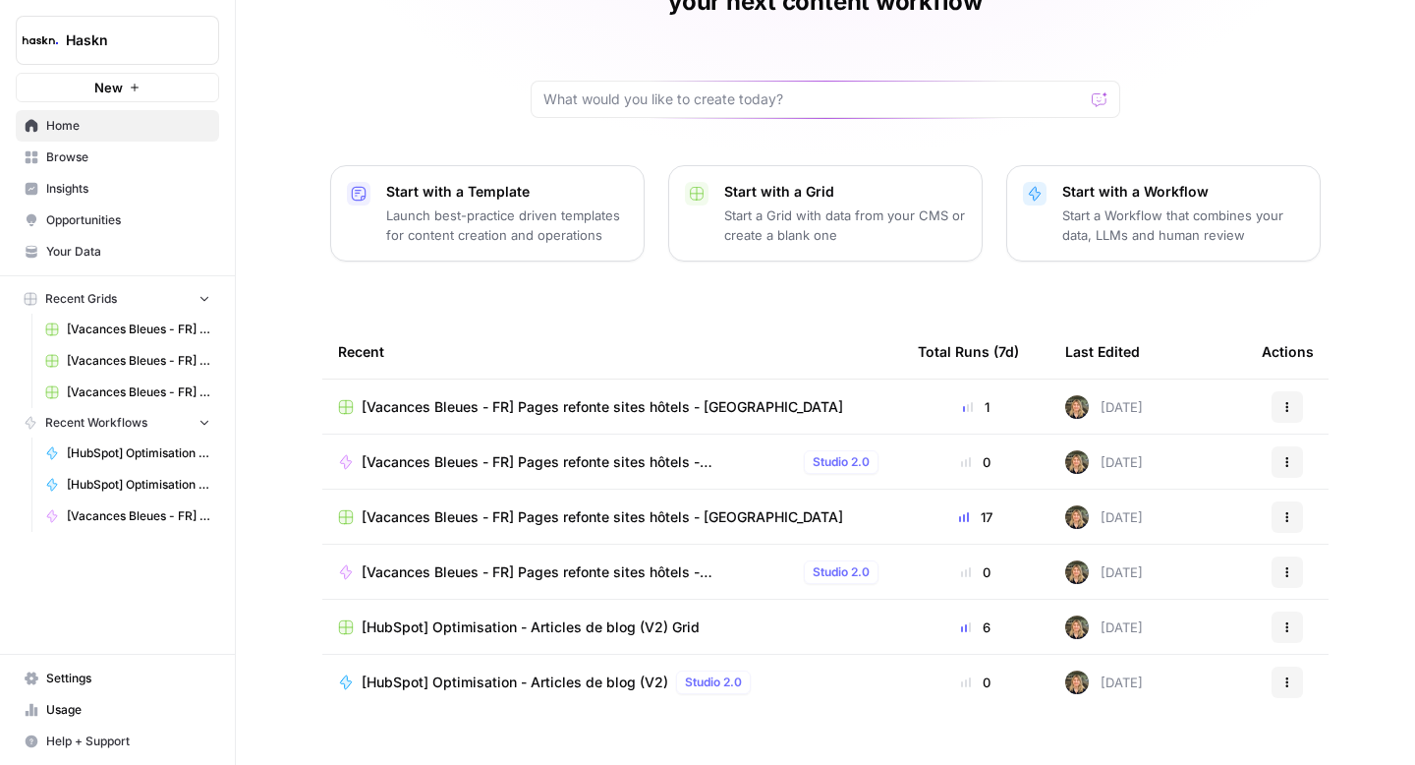
click at [530, 617] on span "[HubSpot] Optimisation - Articles de blog (V2) Grid" at bounding box center [531, 627] width 338 height 20
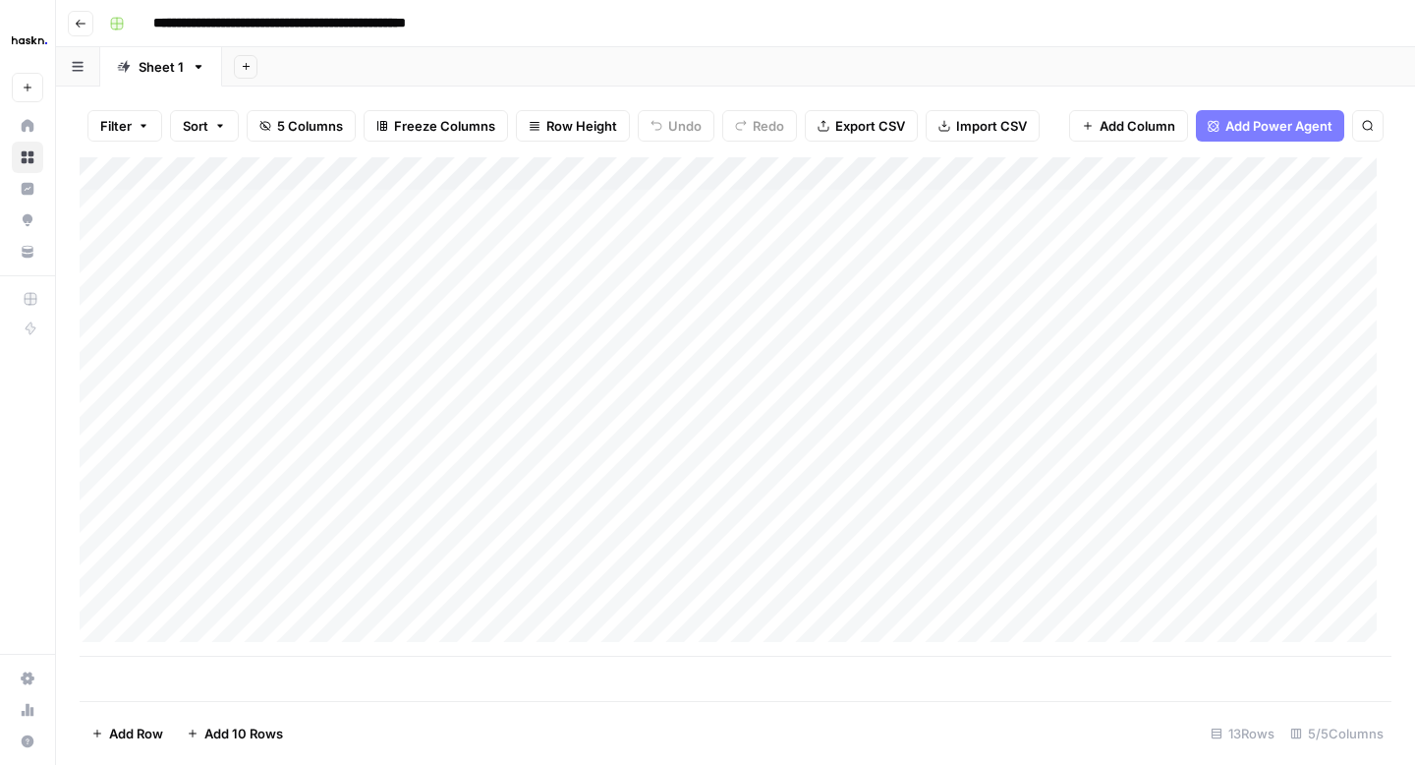
click at [155, 70] on div "Sheet 1" at bounding box center [161, 67] width 45 height 20
click at [185, 76] on link "Sheet 1" at bounding box center [161, 66] width 122 height 39
type input "*"
type input "*****"
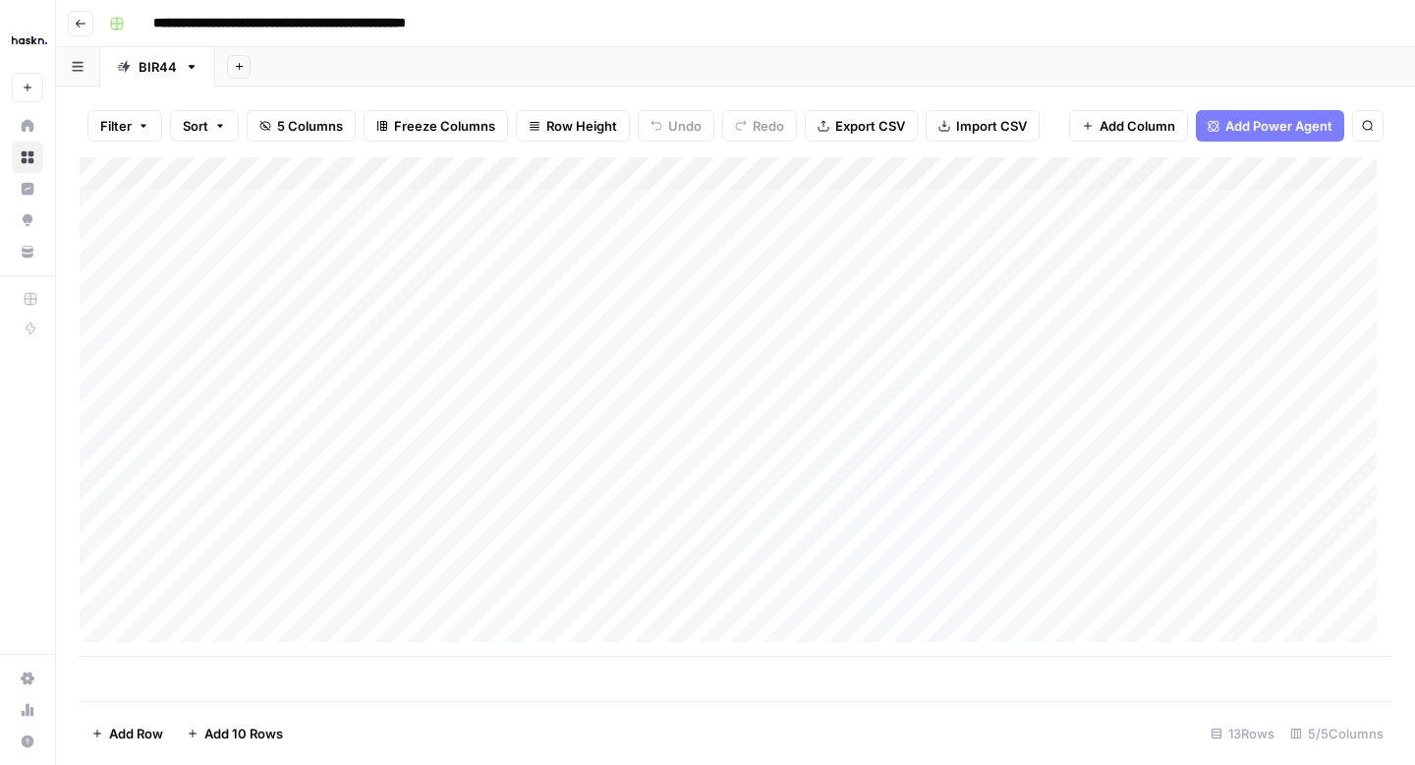
click at [475, 416] on div "Add Column" at bounding box center [736, 406] width 1312 height 499
click at [601, 403] on div "Add Column" at bounding box center [736, 406] width 1312 height 499
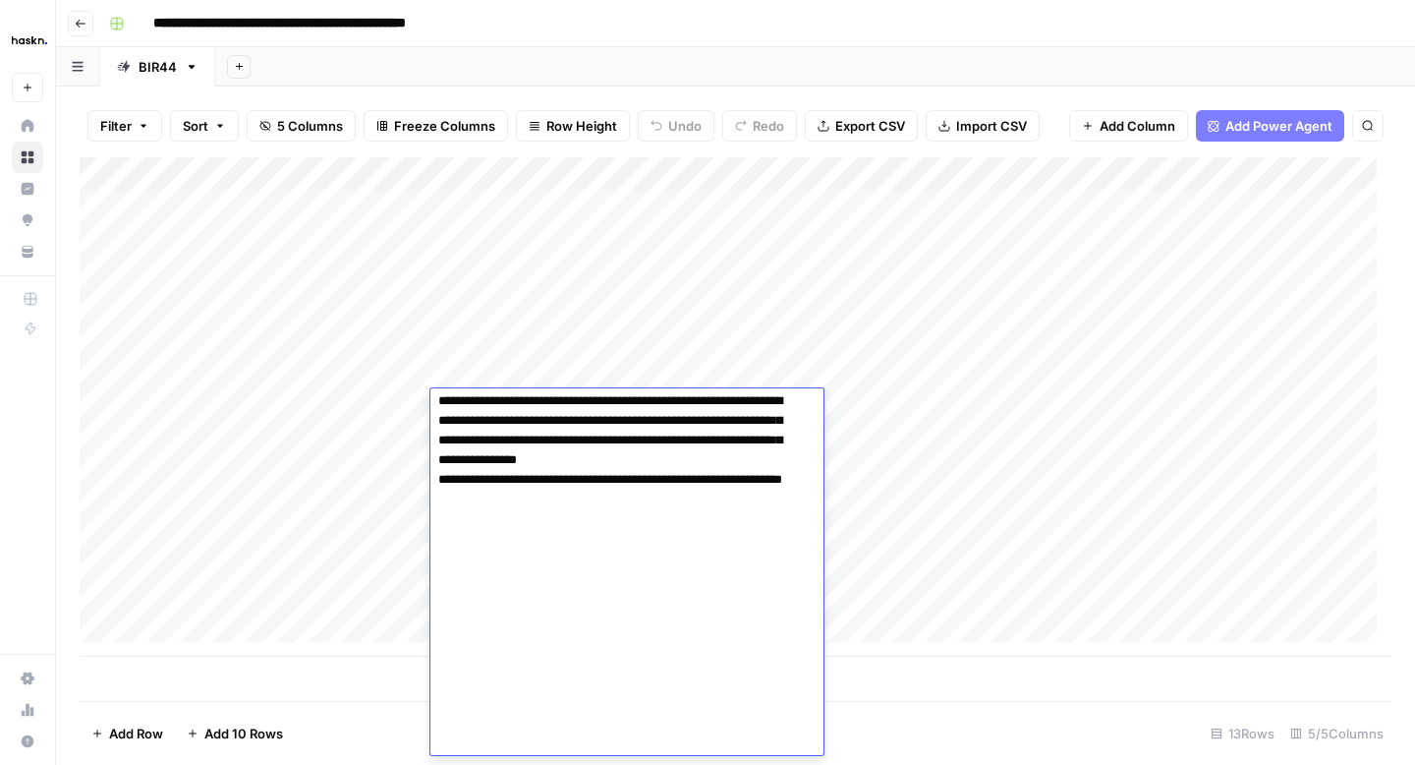
scroll to position [9127, 0]
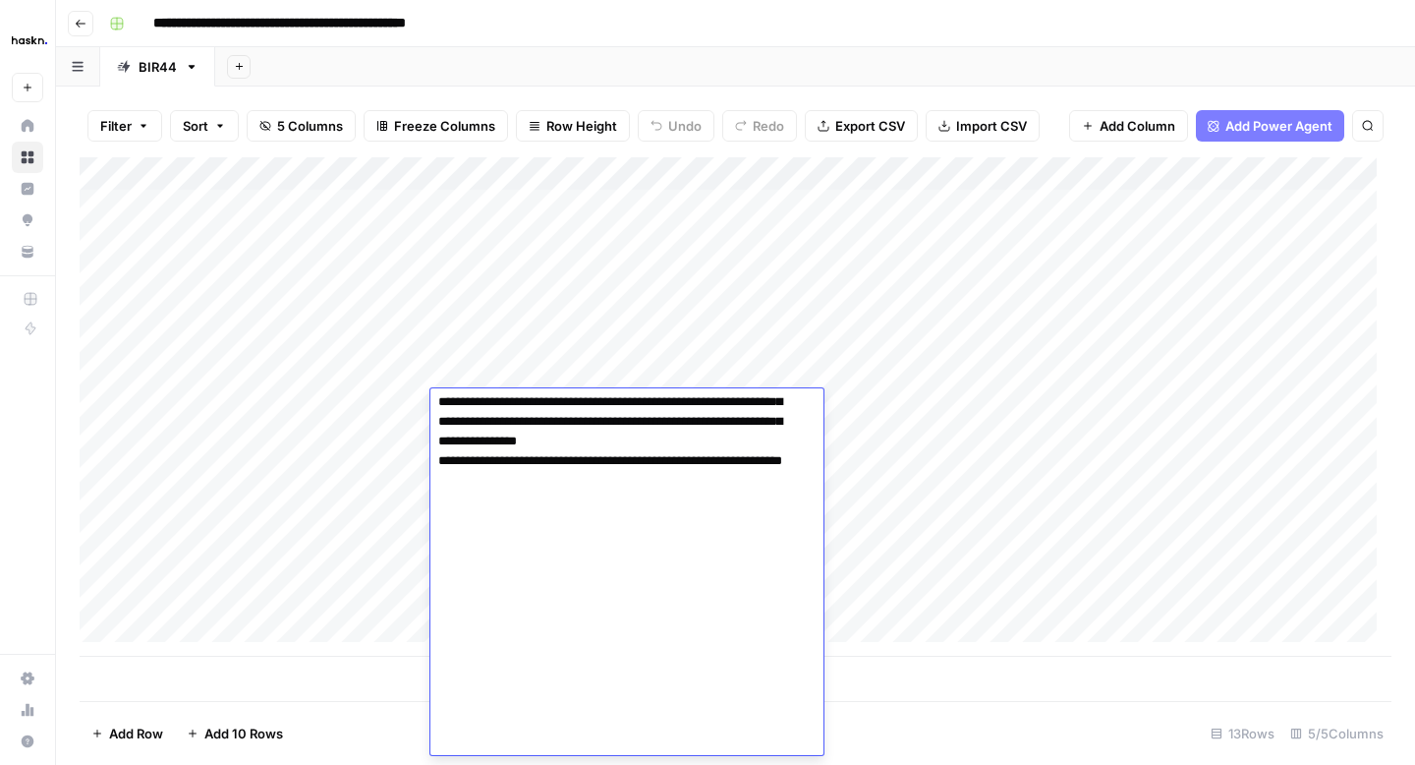
drag, startPoint x: 523, startPoint y: 581, endPoint x: 441, endPoint y: 462, distance: 144.2
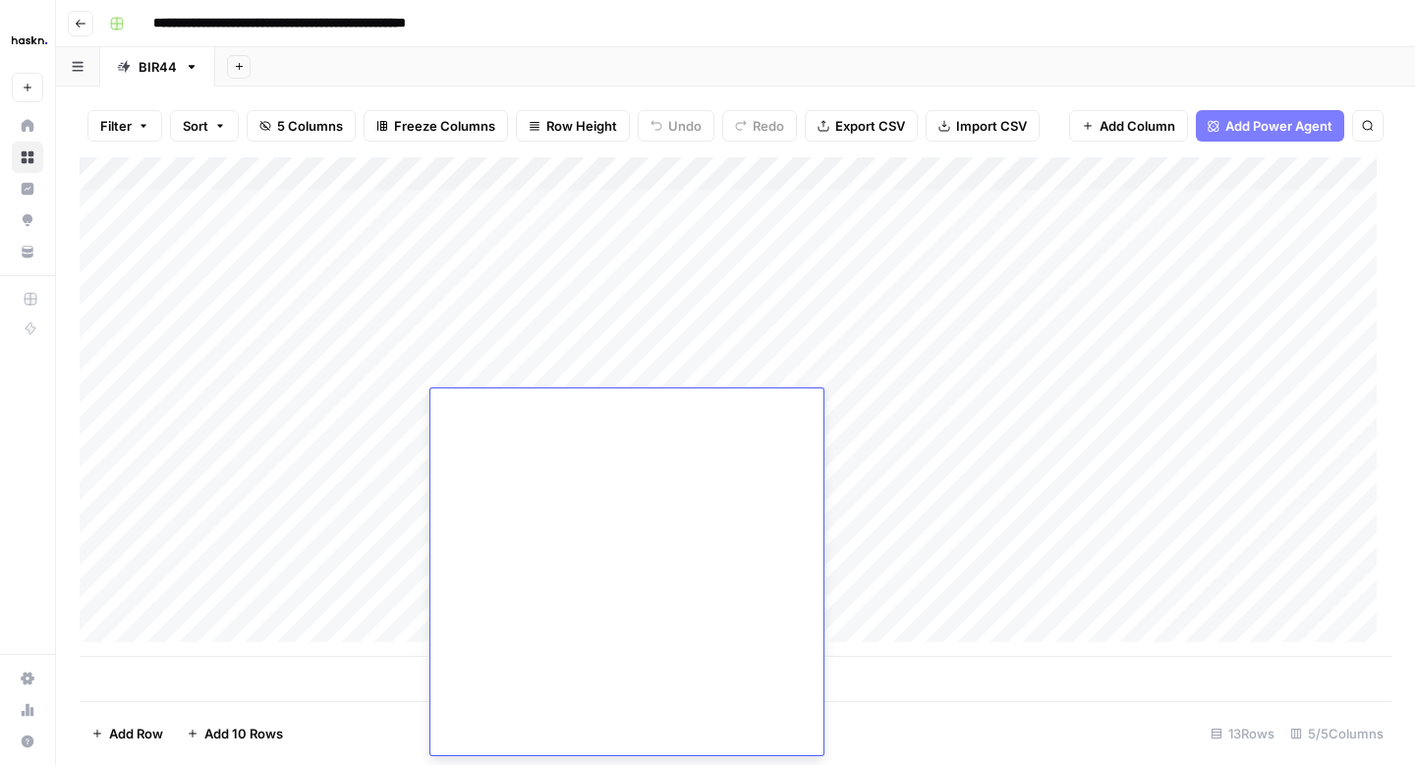
scroll to position [9043, 0]
drag, startPoint x: 546, startPoint y: 586, endPoint x: 429, endPoint y: 507, distance: 141.7
click at [429, 507] on body "**********" at bounding box center [707, 382] width 1415 height 765
type textarea "**********"
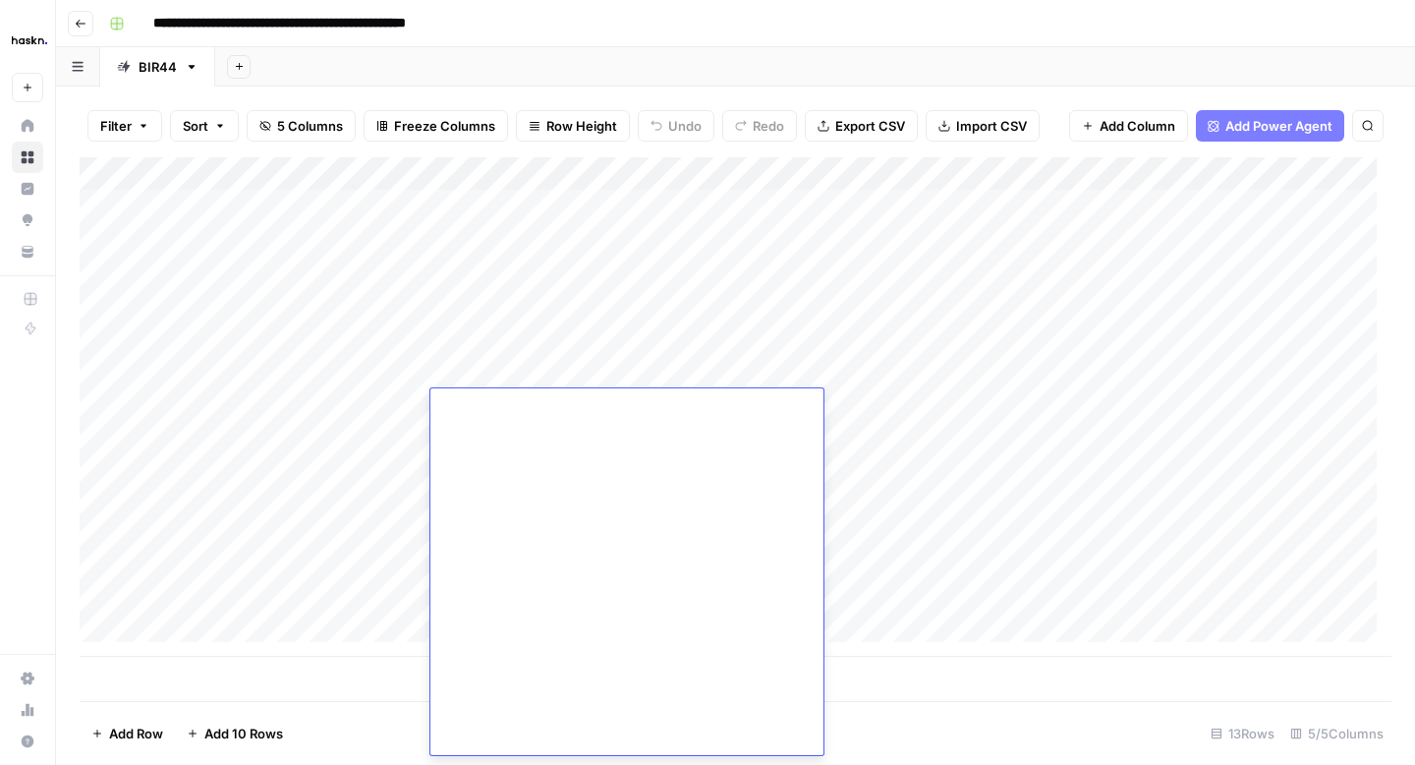
click at [929, 423] on div "Add Column" at bounding box center [736, 406] width 1312 height 499
click at [796, 503] on div "Add Column" at bounding box center [736, 406] width 1312 height 499
click at [793, 516] on div "Add Column" at bounding box center [736, 406] width 1312 height 499
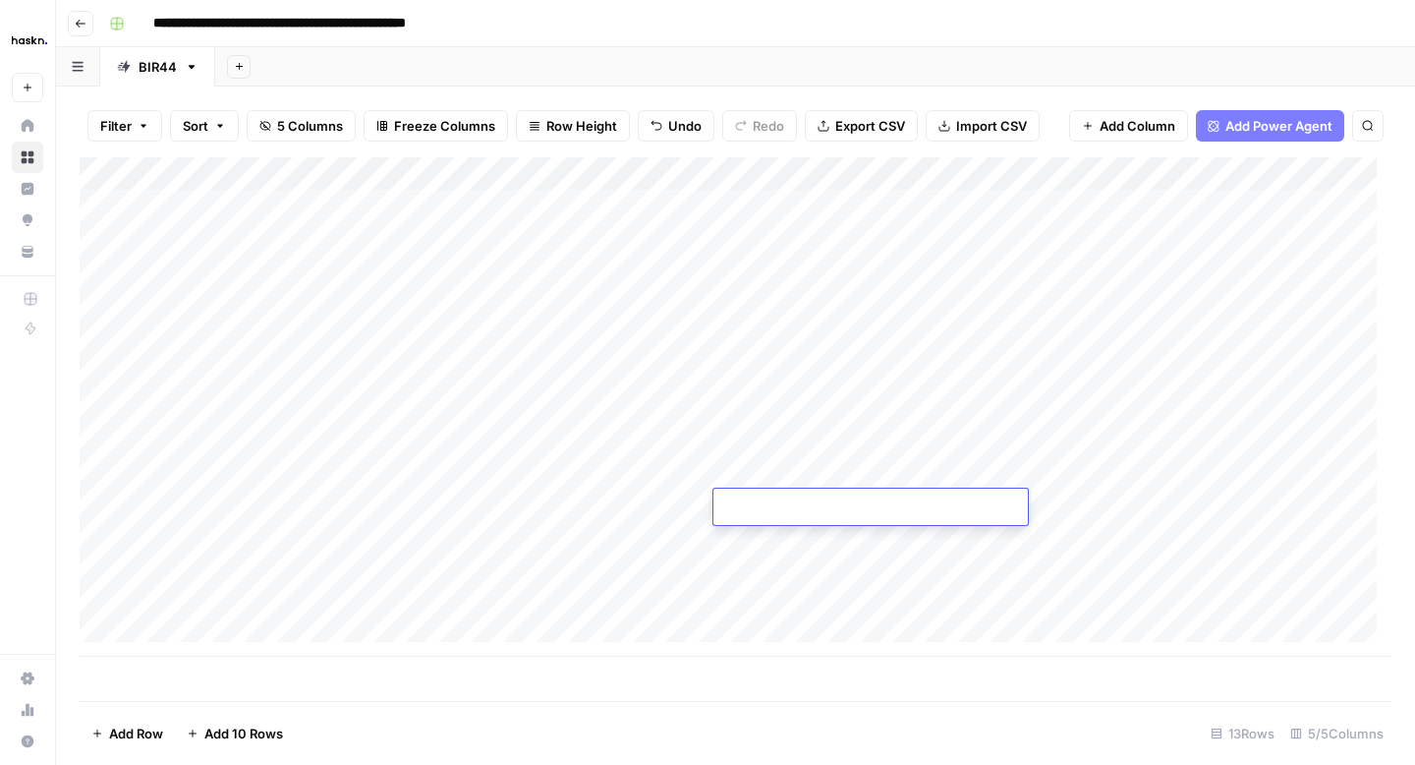
type textarea "**********"
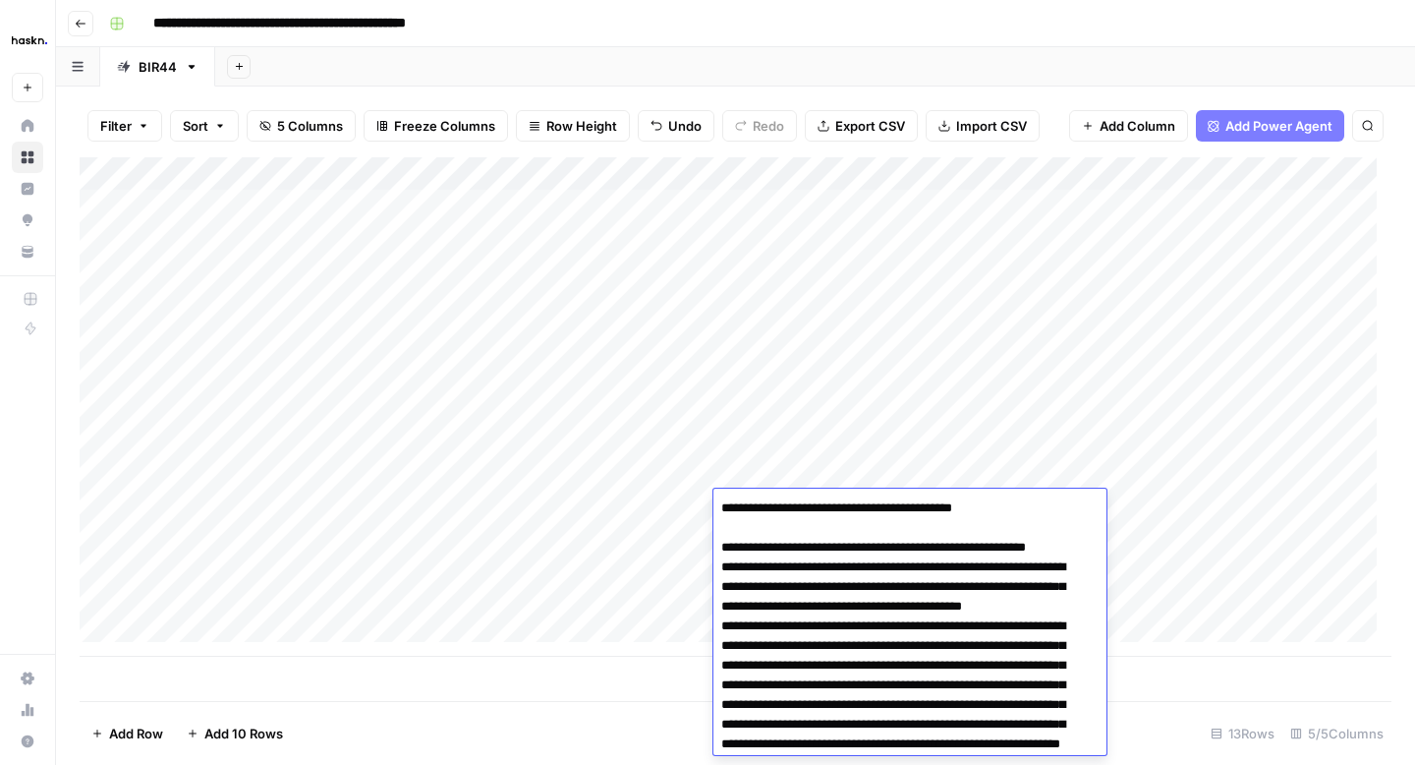
scroll to position [1470, 0]
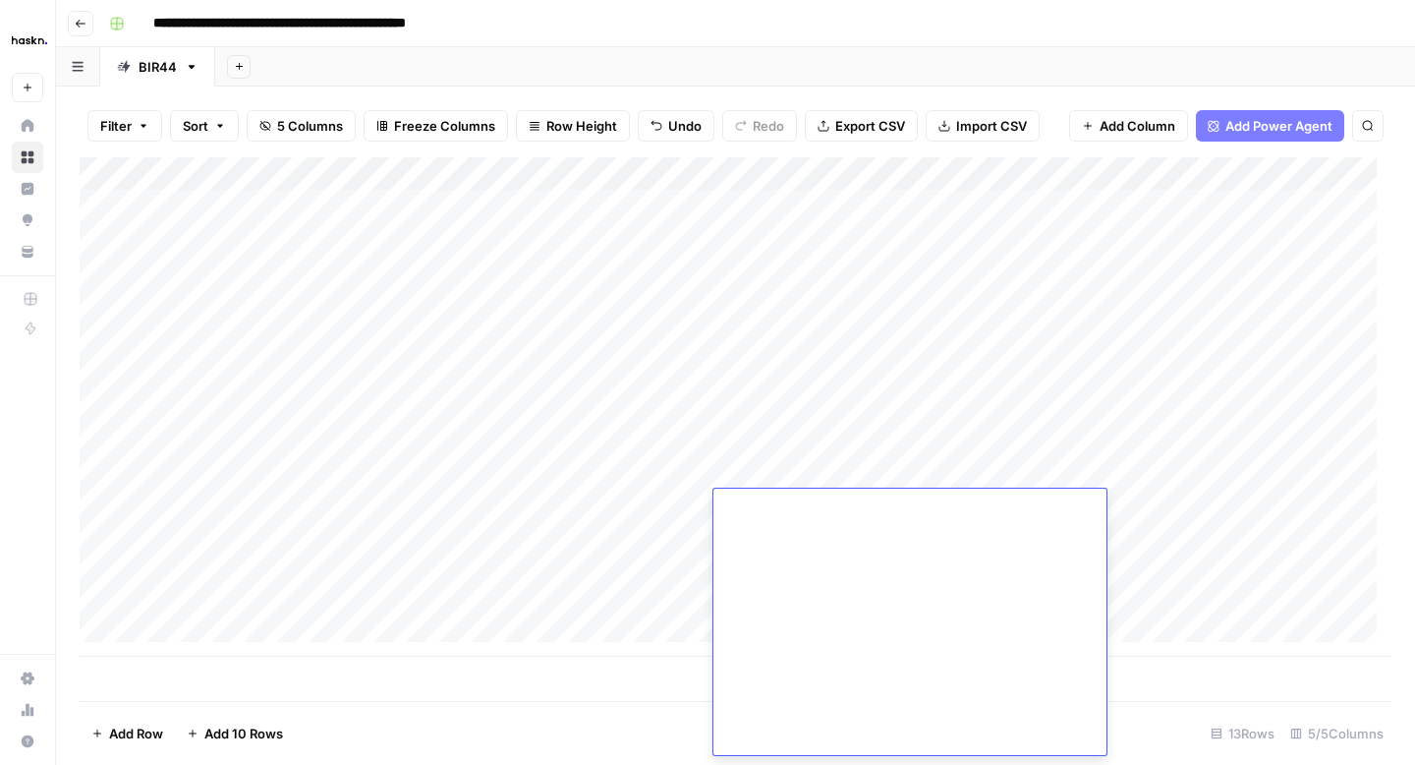
click at [564, 420] on div "Add Column" at bounding box center [736, 406] width 1312 height 499
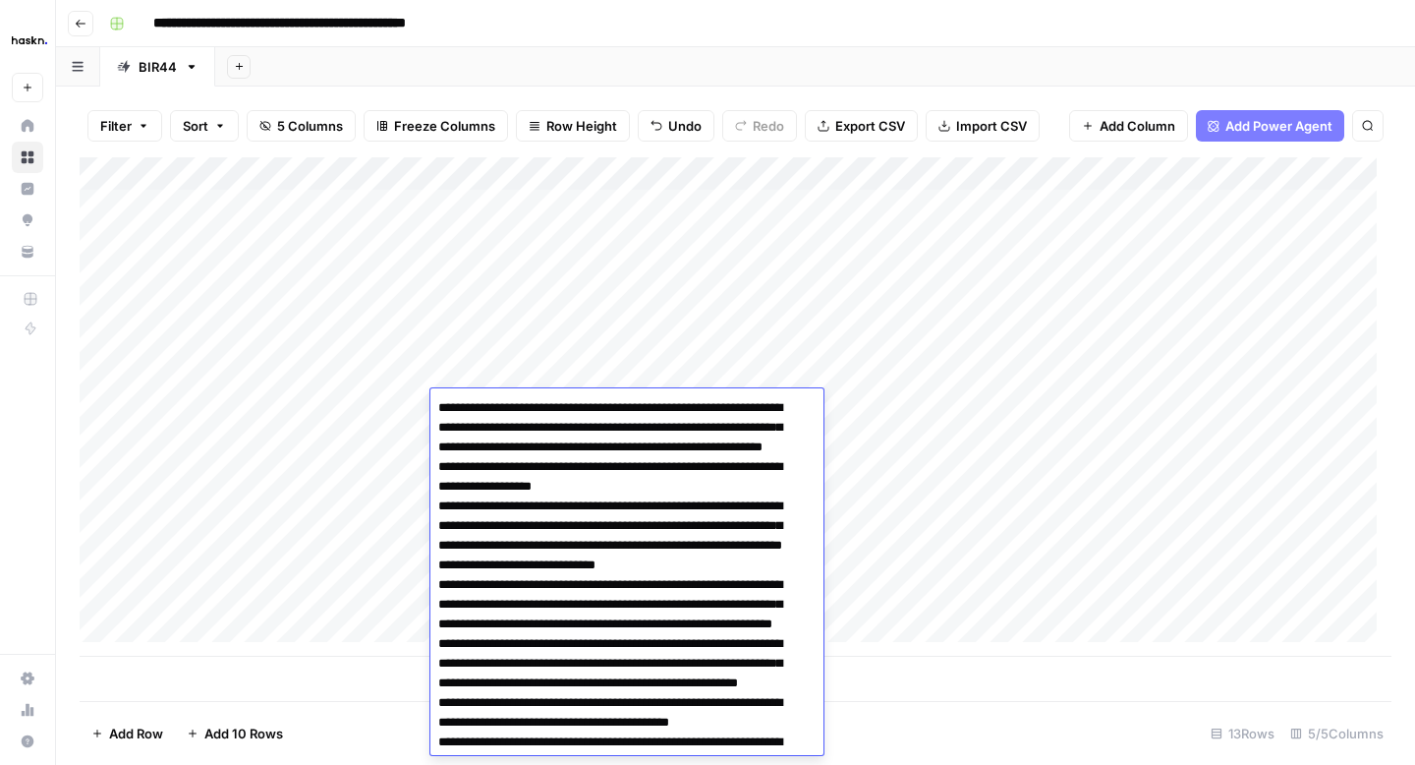
scroll to position [8945, 0]
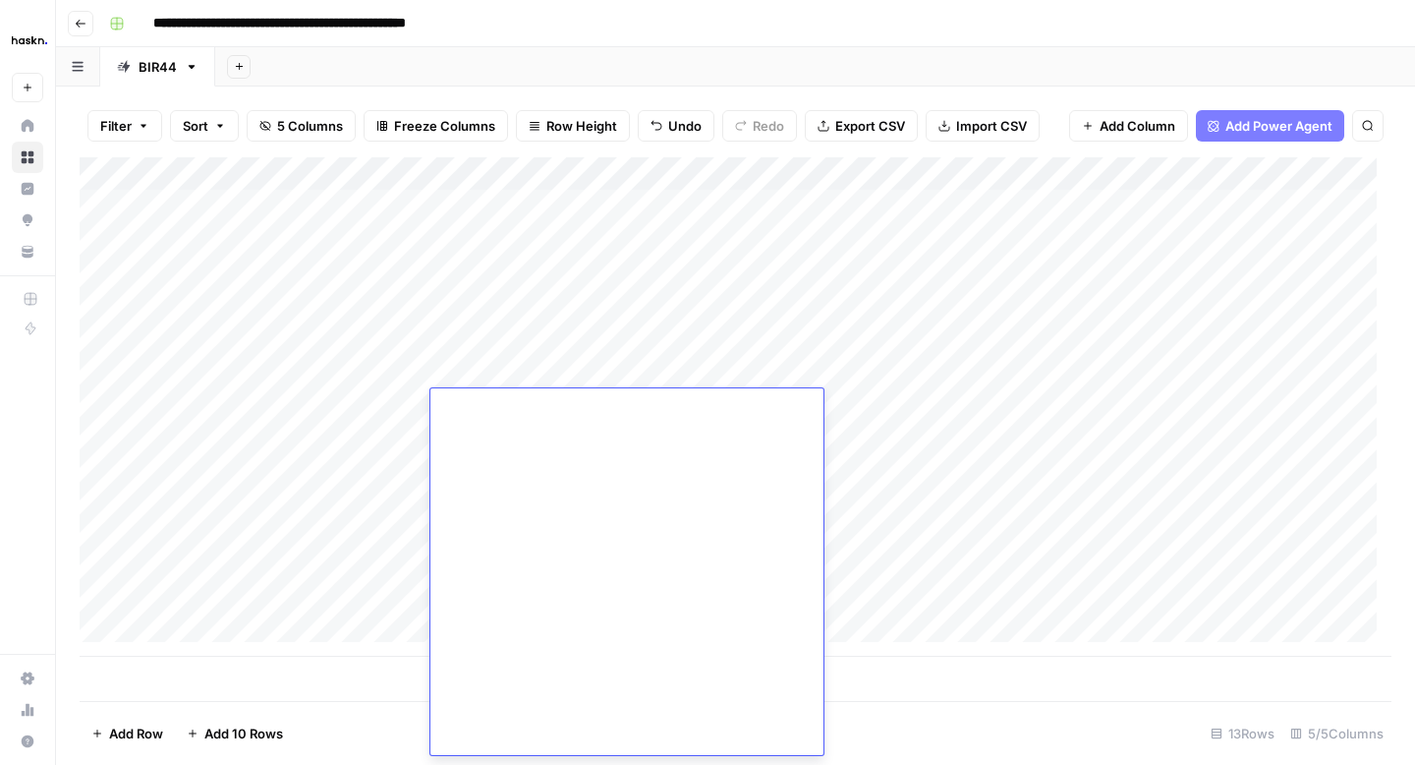
click at [357, 514] on div "Add Column" at bounding box center [736, 406] width 1312 height 499
click at [470, 519] on div "Add Column" at bounding box center [736, 406] width 1312 height 499
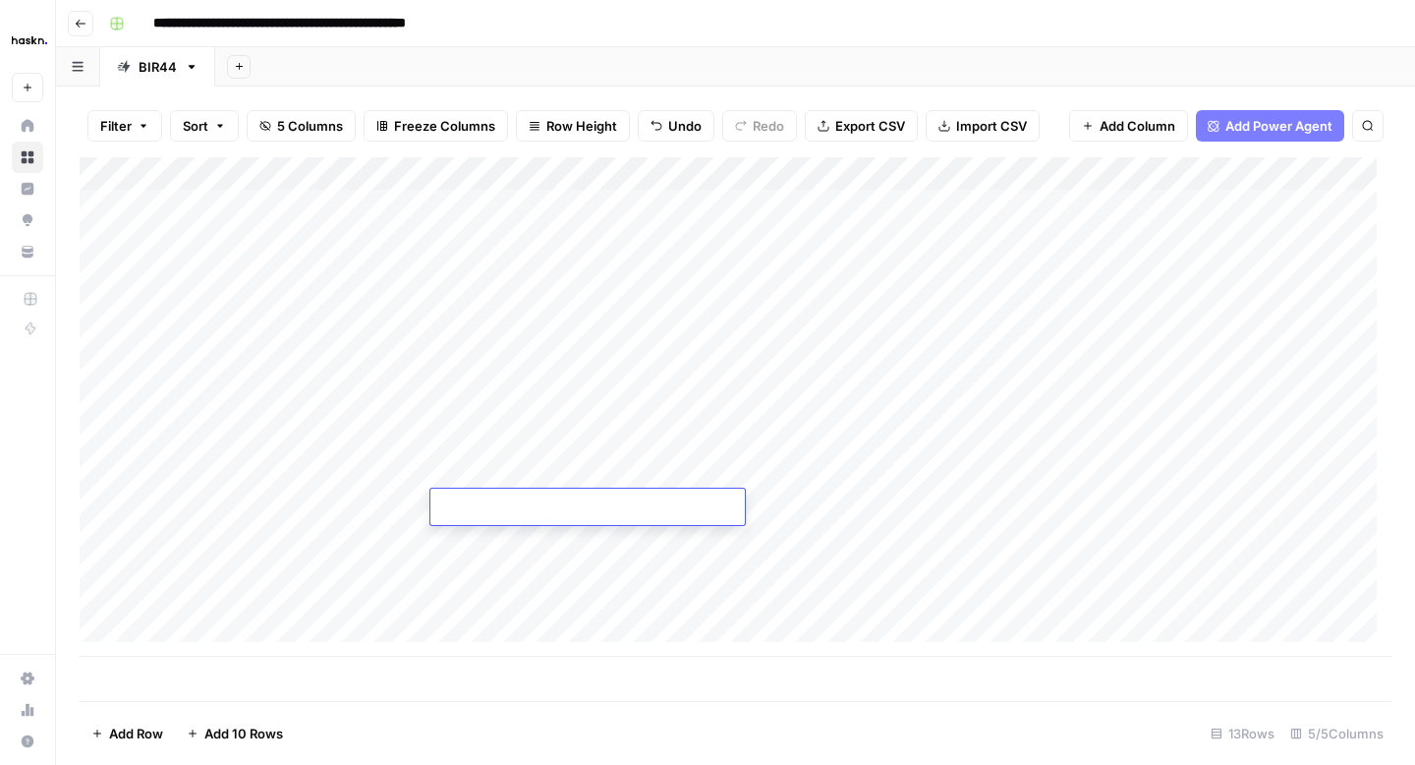
type textarea "**********"
click at [544, 463] on div "Add Column" at bounding box center [736, 406] width 1312 height 499
click at [1185, 515] on div "Add Column" at bounding box center [736, 406] width 1312 height 499
click at [556, 540] on div "Add Column" at bounding box center [736, 406] width 1312 height 499
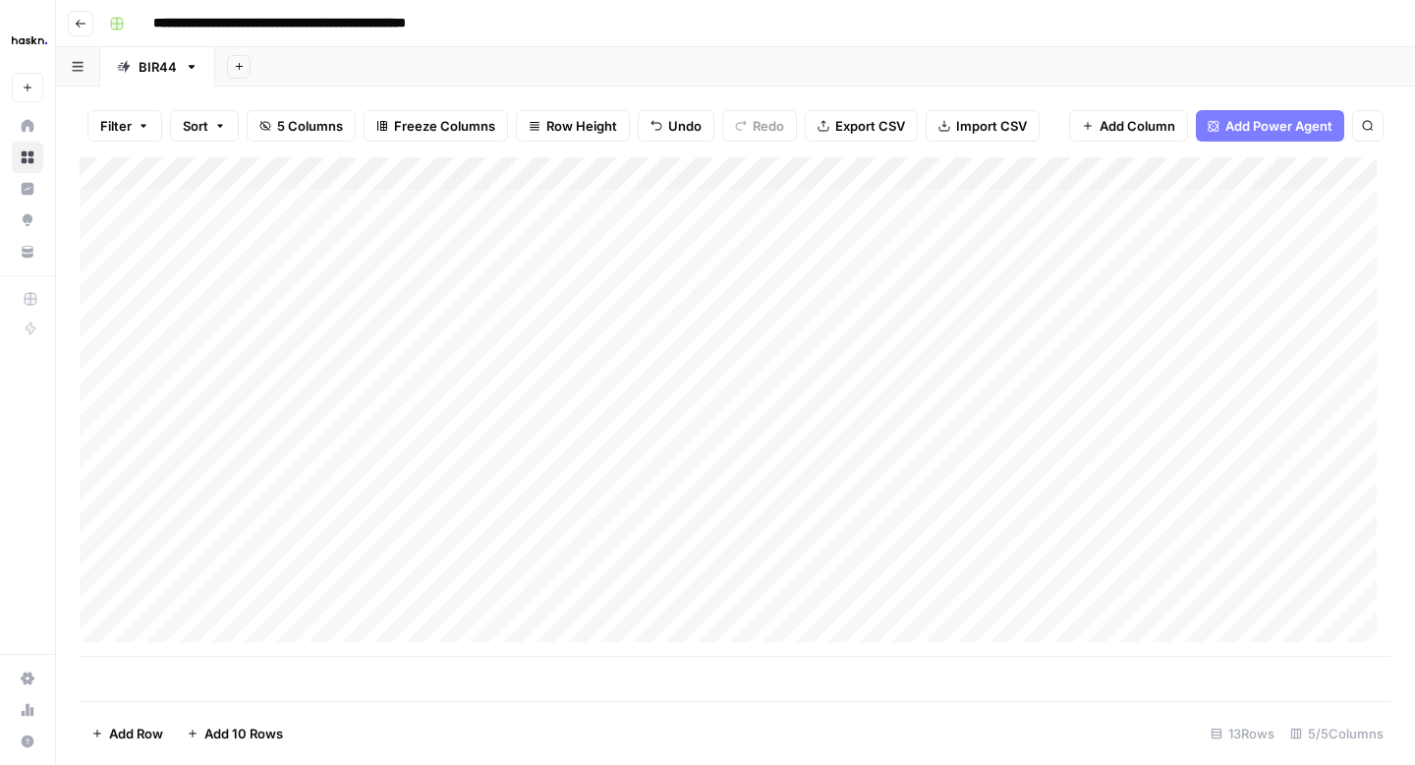
click at [556, 540] on div "Add Column" at bounding box center [736, 406] width 1312 height 499
drag, startPoint x: 519, startPoint y: 611, endPoint x: 440, endPoint y: 663, distance: 94.3
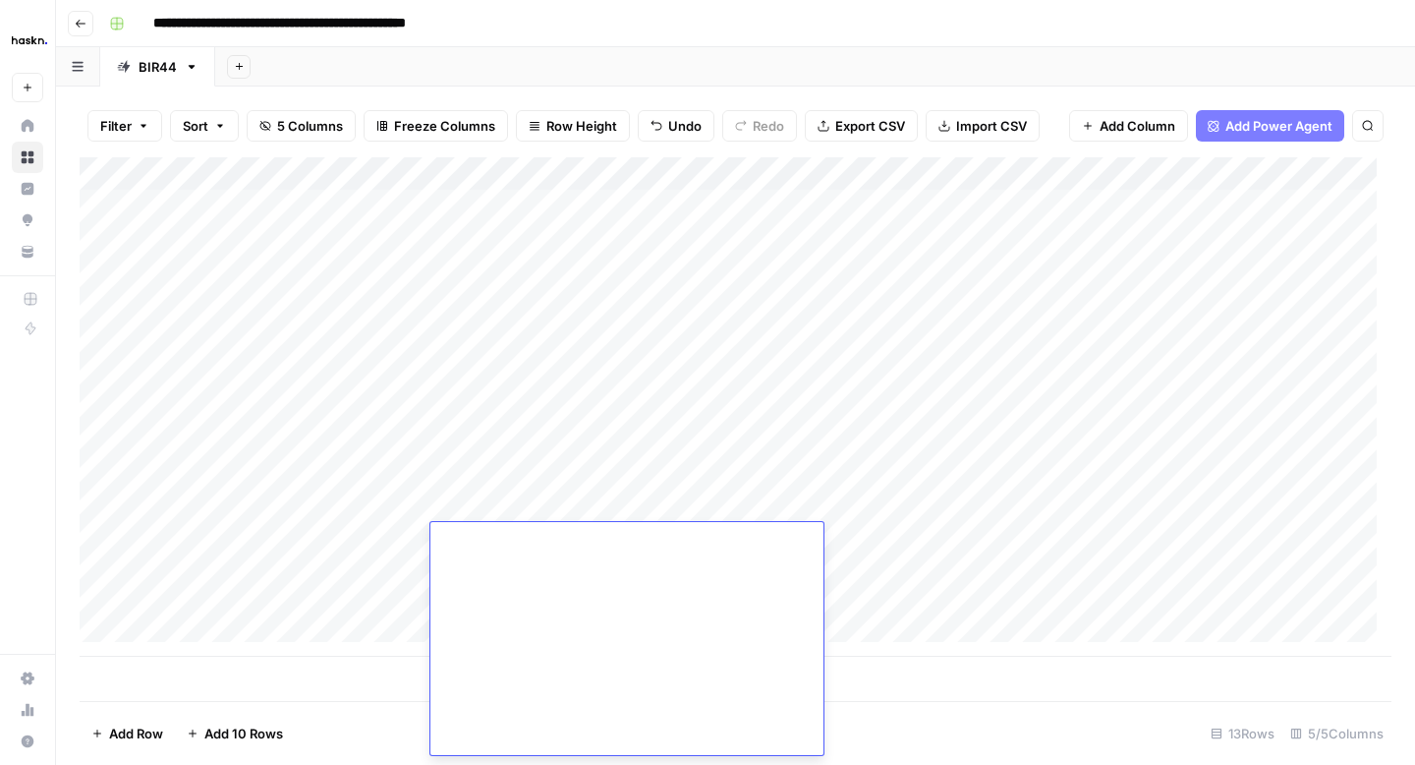
drag, startPoint x: 565, startPoint y: 693, endPoint x: 416, endPoint y: 638, distance: 159.2
click at [416, 638] on body "**********" at bounding box center [707, 382] width 1415 height 765
type textarea "**********"
click at [892, 540] on div "Add Column" at bounding box center [736, 406] width 1312 height 499
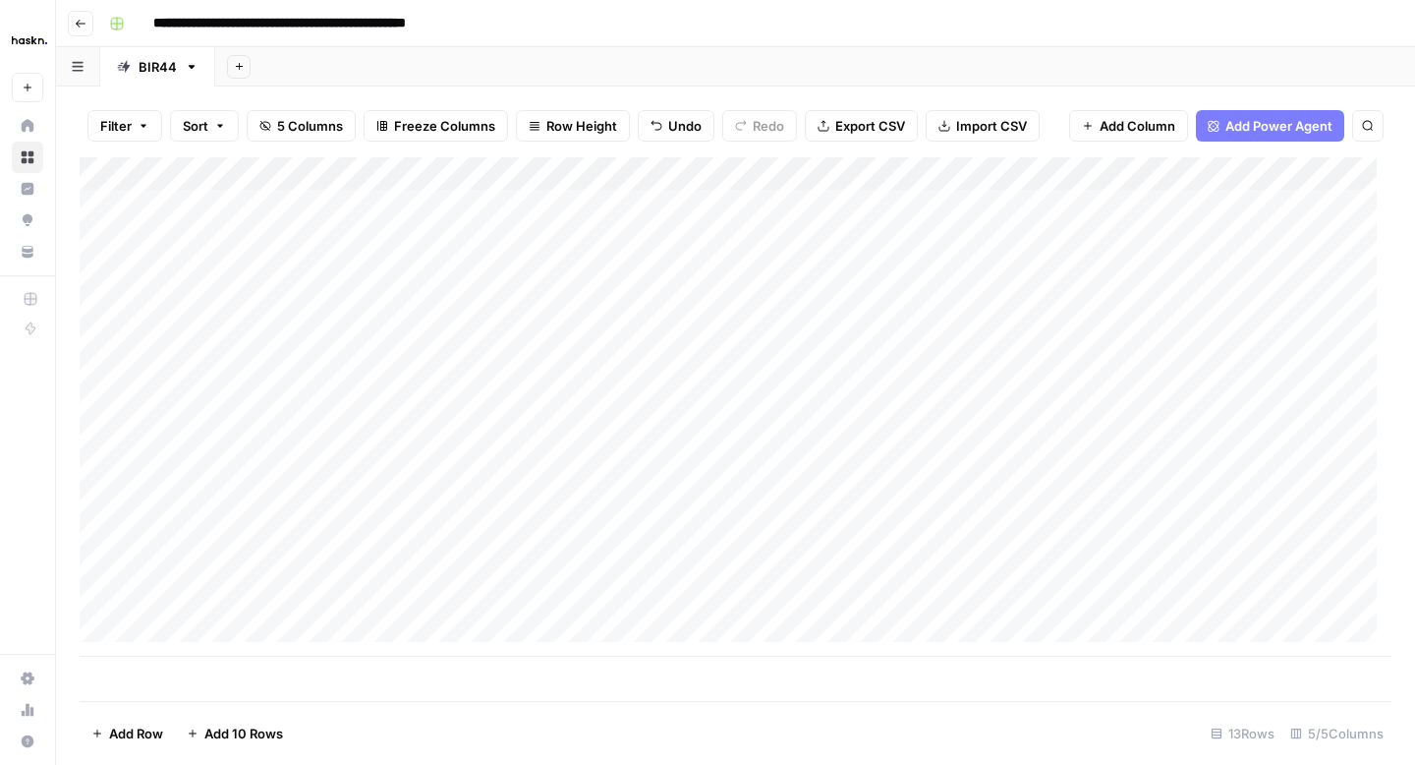
click at [892, 540] on div "Add Column" at bounding box center [736, 406] width 1312 height 499
type textarea "**********"
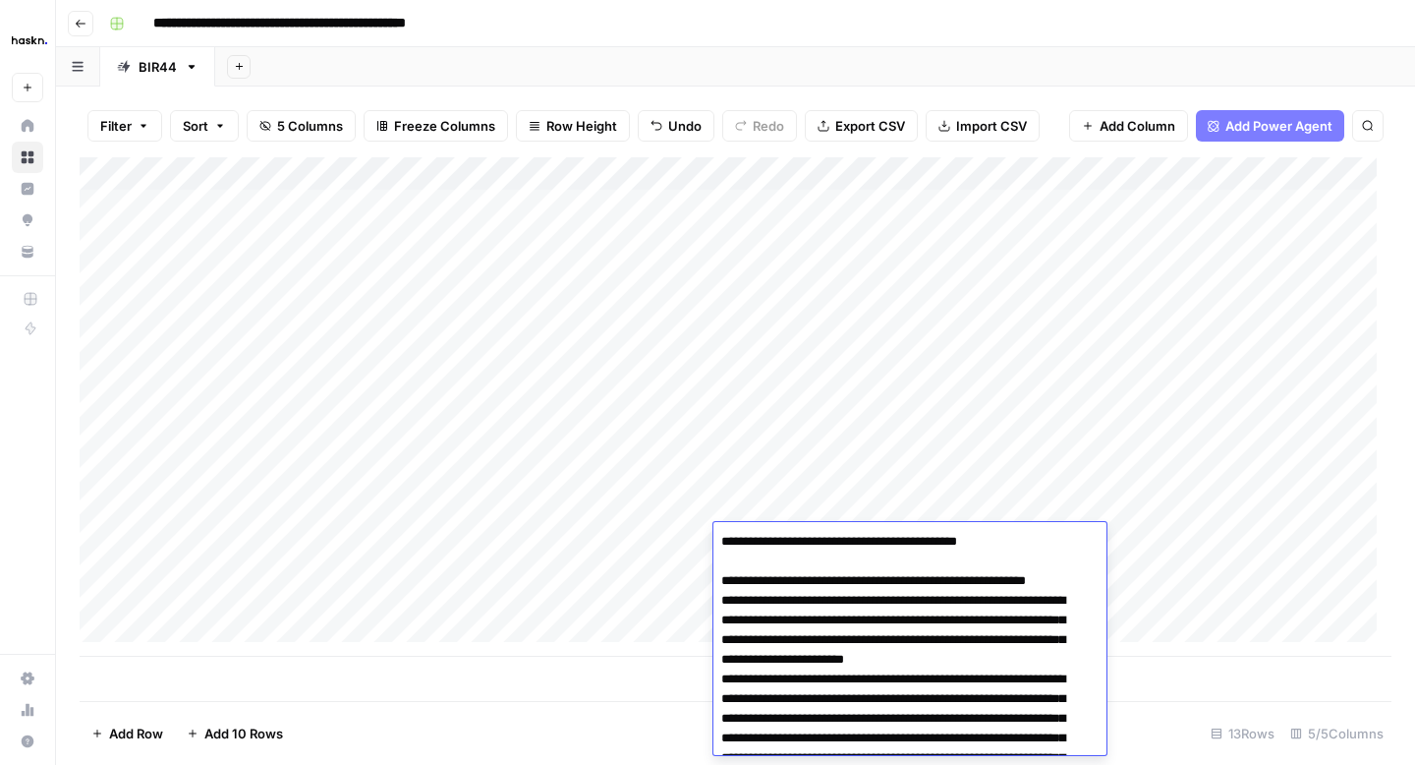
scroll to position [1405, 0]
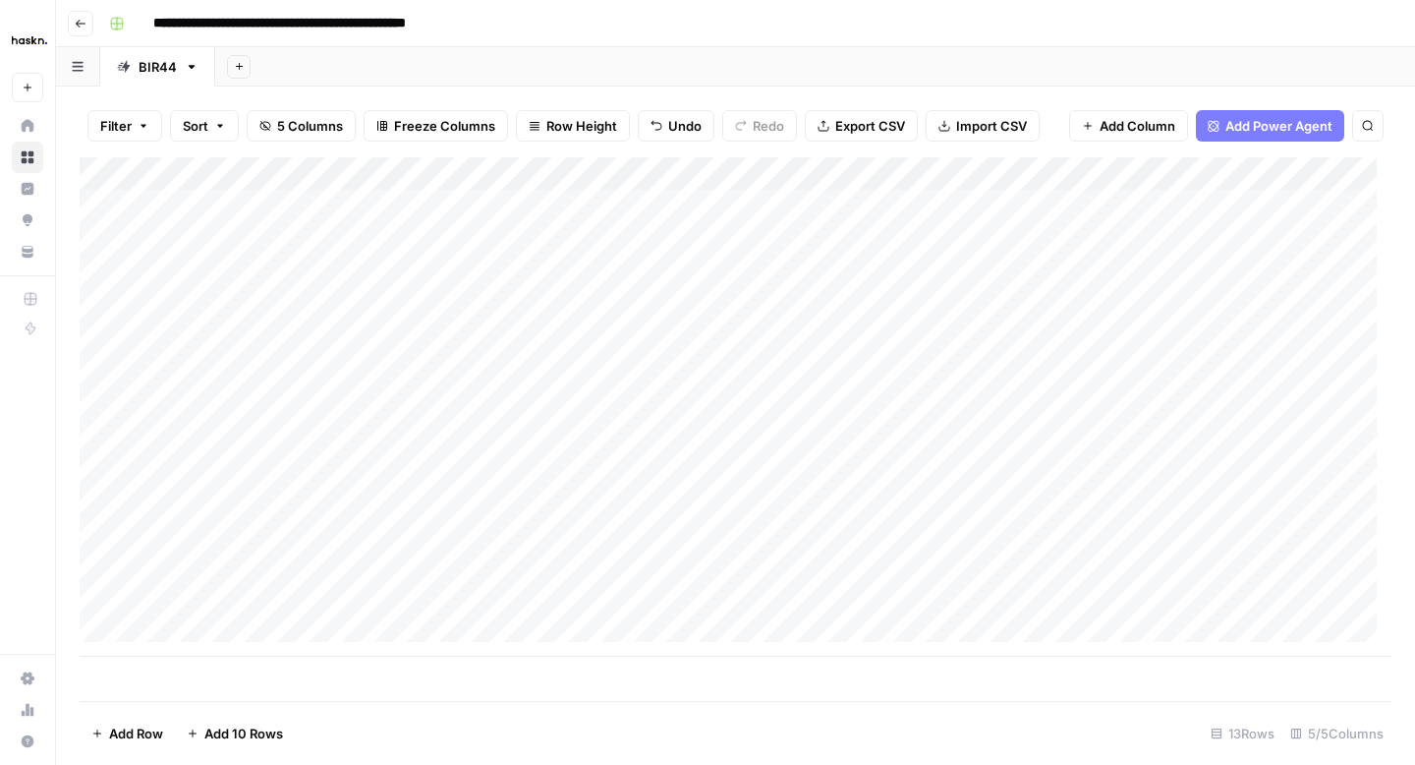
click at [685, 579] on div "Add Column" at bounding box center [736, 406] width 1312 height 499
click at [1183, 545] on div "Add Column" at bounding box center [736, 406] width 1312 height 499
click at [1224, 507] on div "Add Column" at bounding box center [736, 406] width 1312 height 499
click at [1254, 505] on div "Add Column" at bounding box center [736, 406] width 1312 height 499
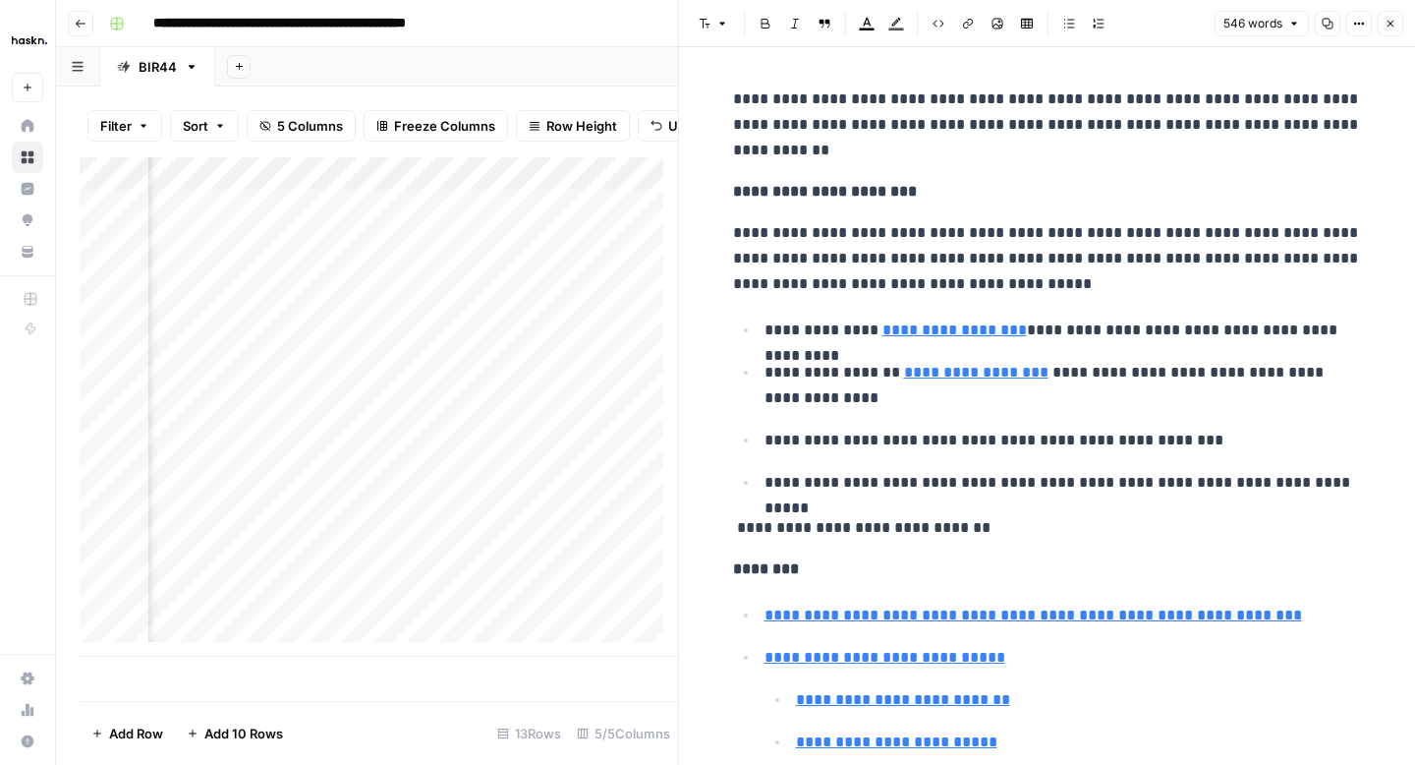
click at [1362, 29] on icon "button" at bounding box center [1359, 24] width 12 height 12
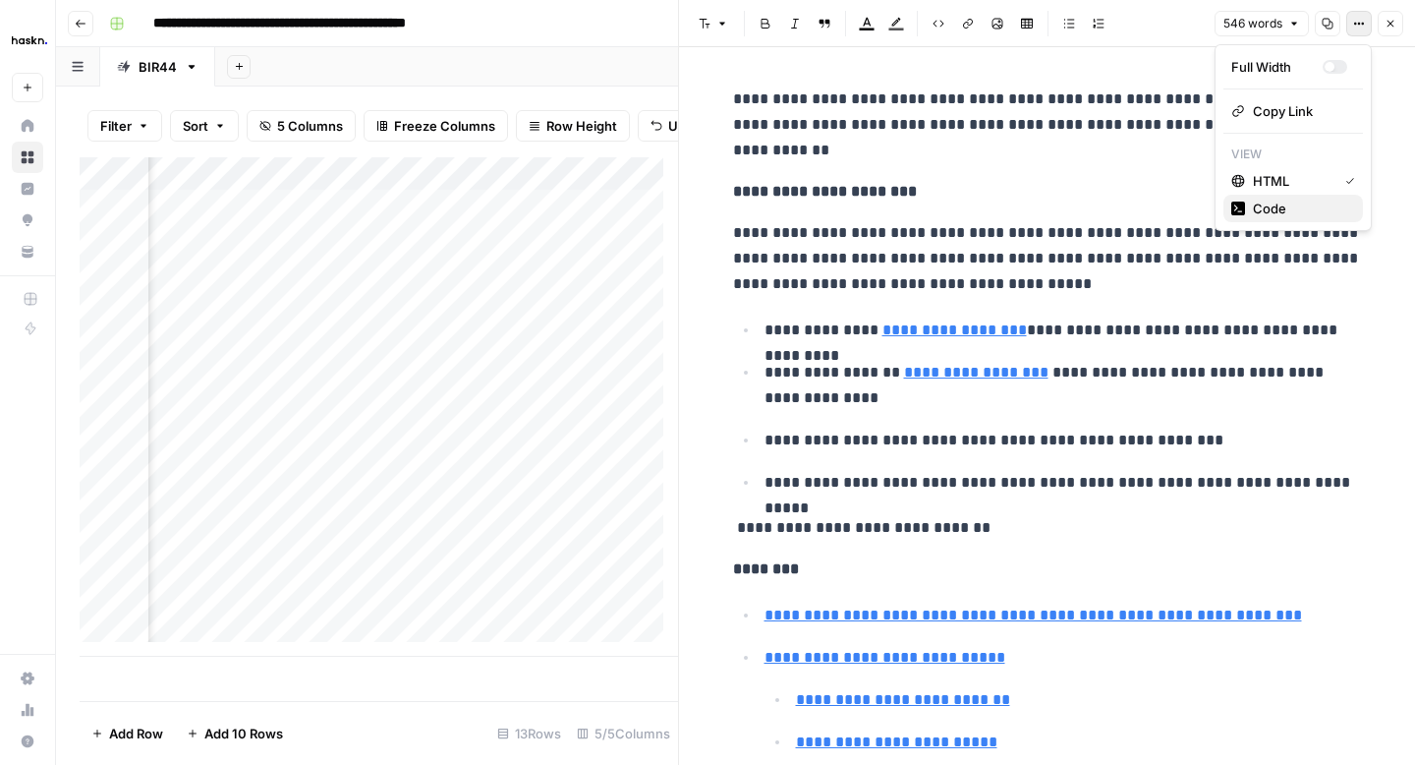
click at [1272, 210] on span "Code" at bounding box center [1300, 209] width 94 height 20
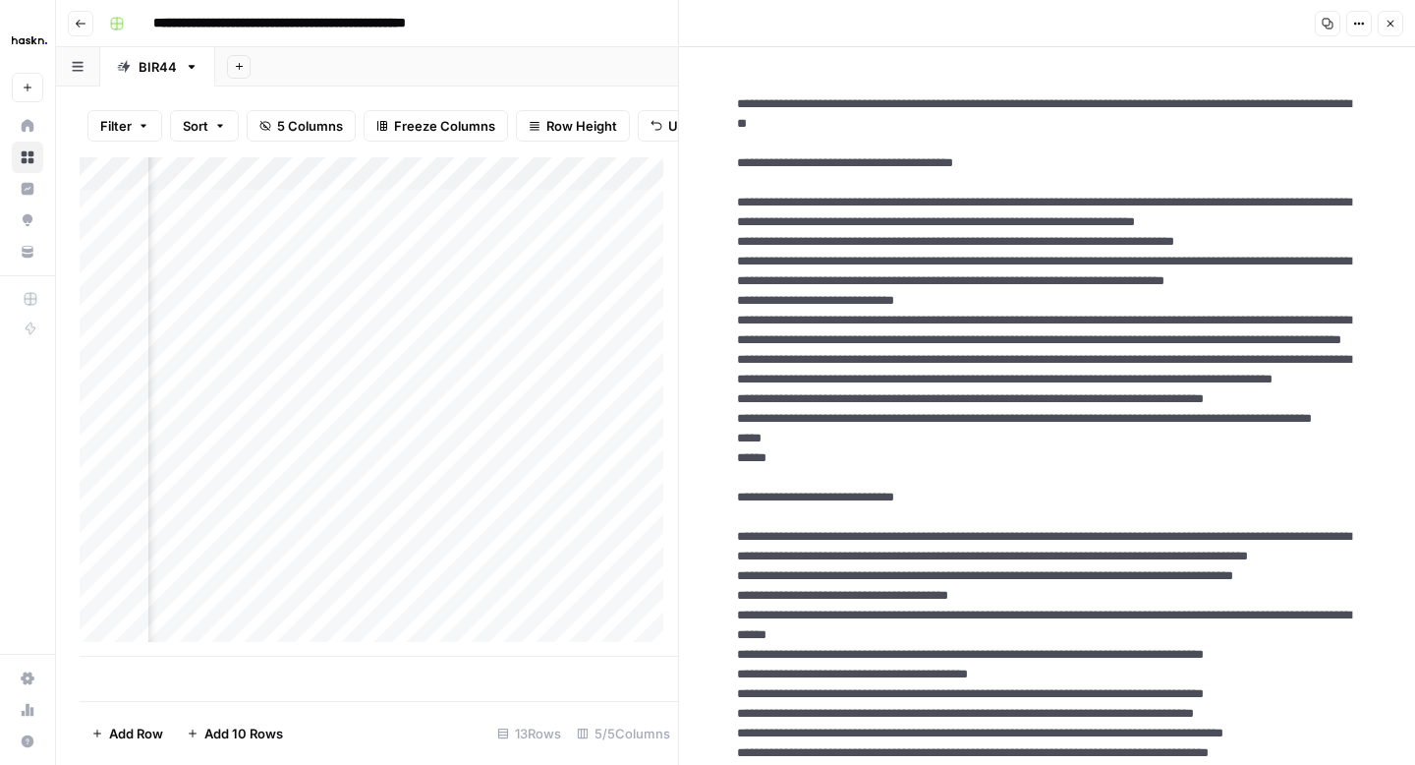
drag, startPoint x: 815, startPoint y: 638, endPoint x: 723, endPoint y: 203, distance: 443.9
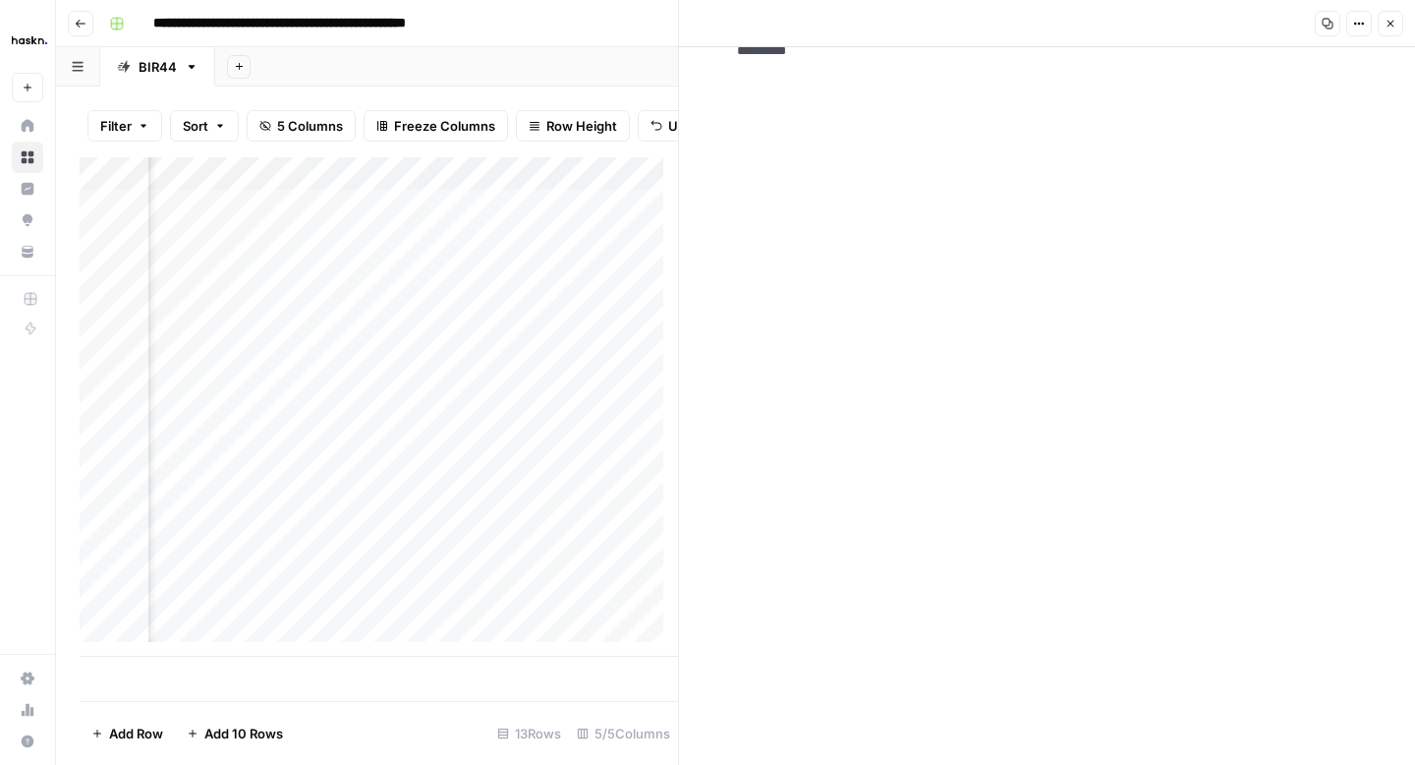
scroll to position [2520, 0]
